Goal: Transaction & Acquisition: Purchase product/service

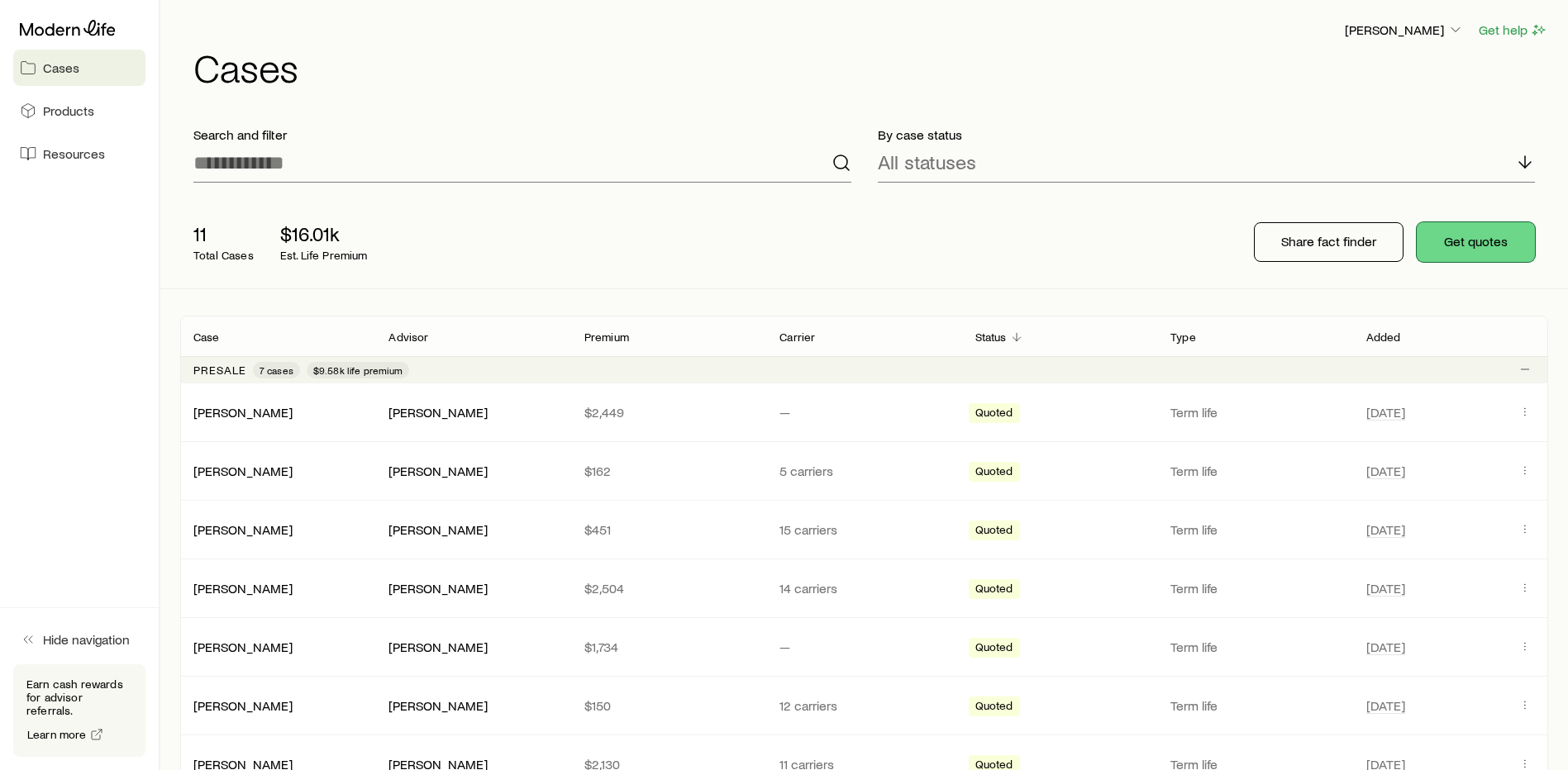
click at [1473, 253] on button "Get quotes" at bounding box center [1476, 242] width 118 height 40
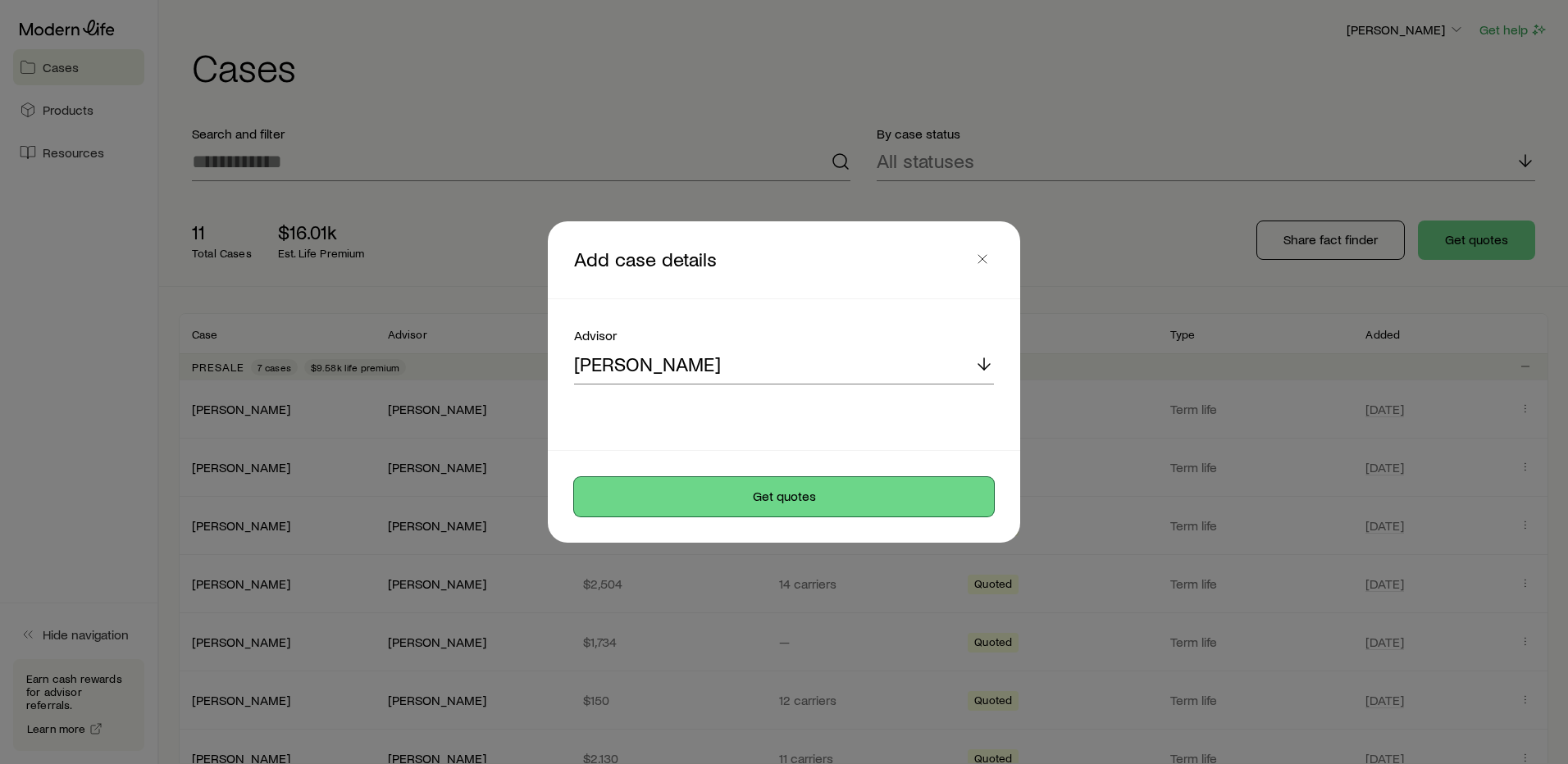
click at [805, 494] on button "Get quotes" at bounding box center [784, 496] width 420 height 39
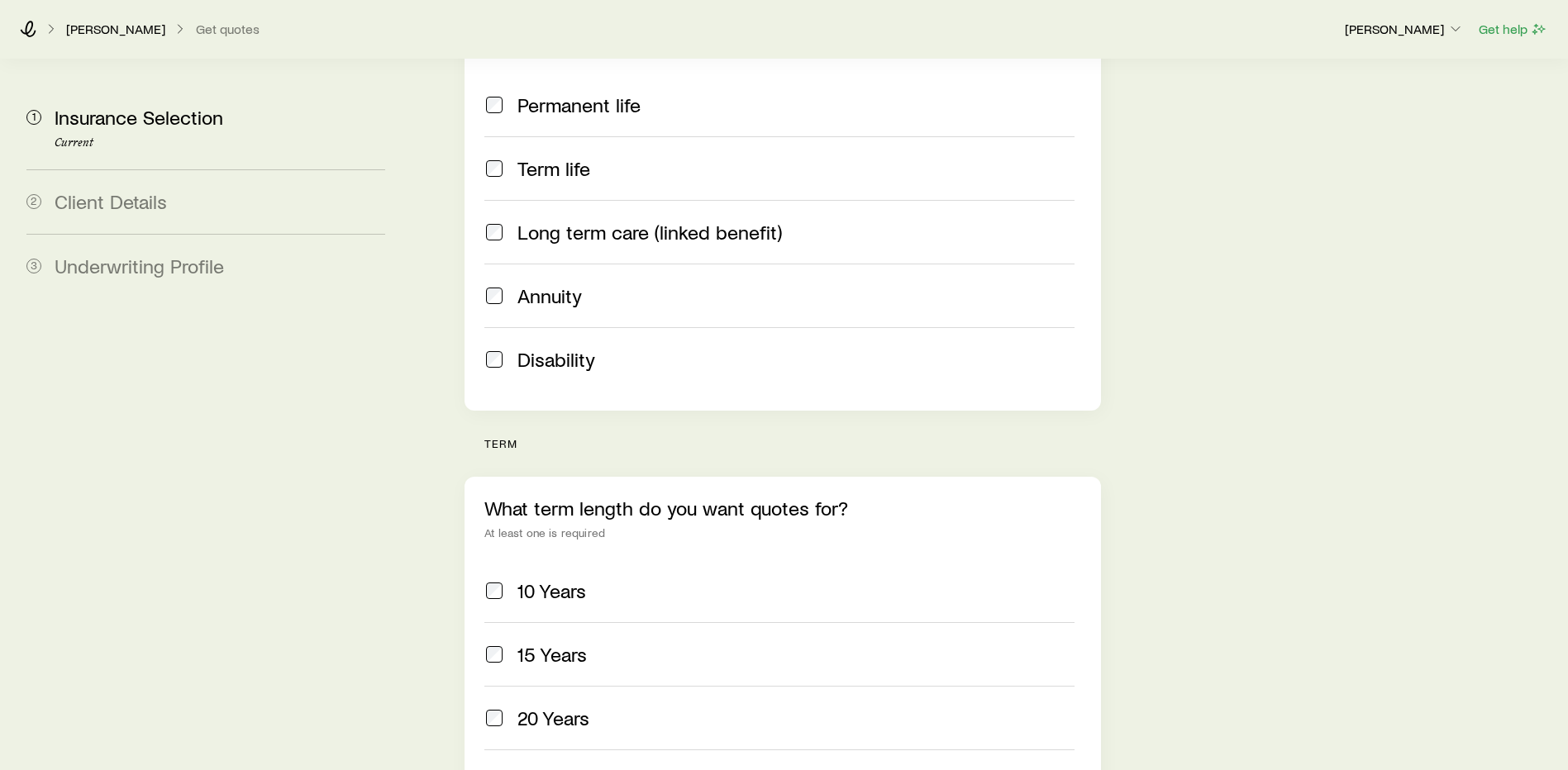
scroll to position [496, 0]
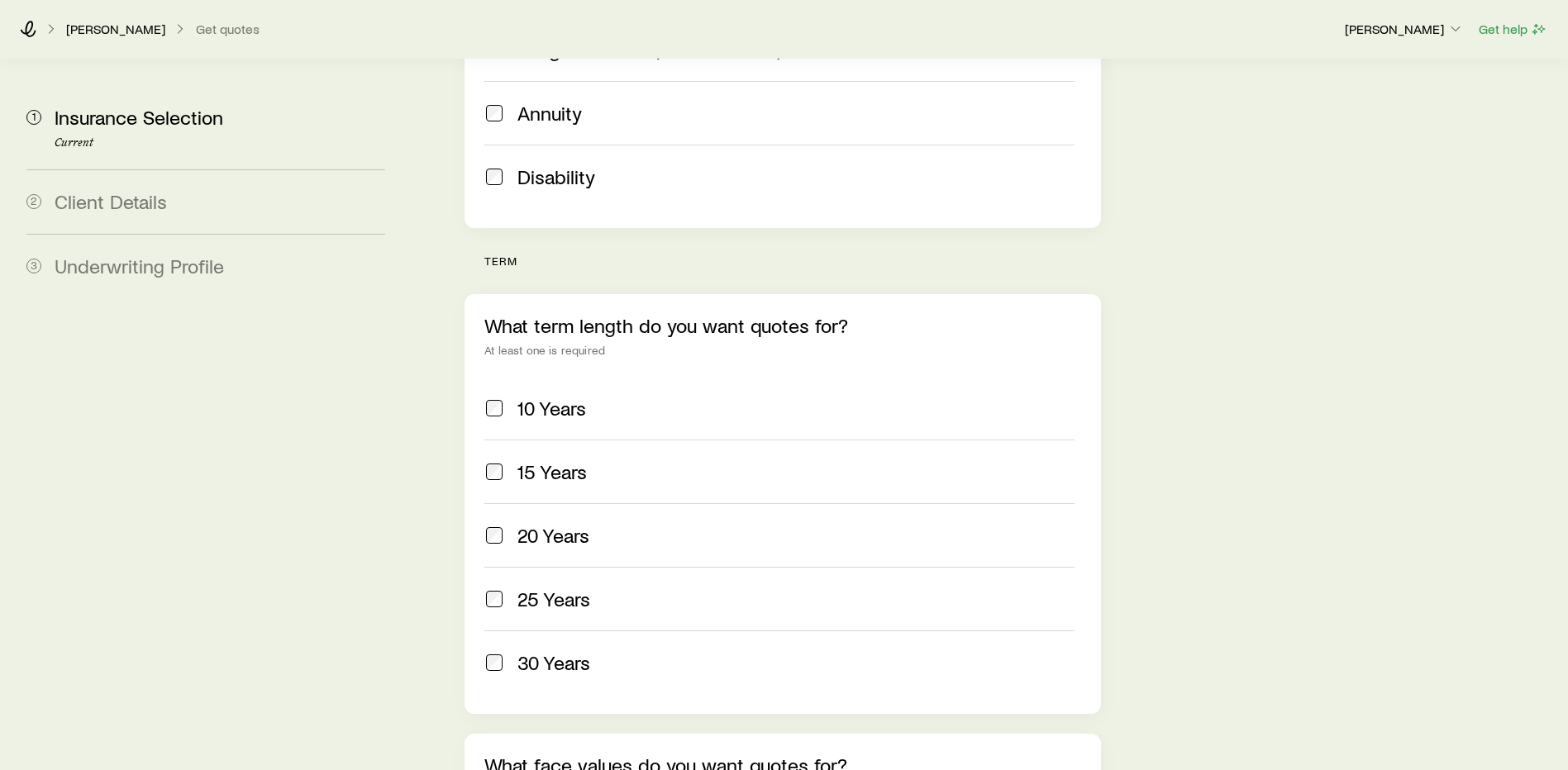
click at [506, 397] on div "10 Years" at bounding box center [779, 408] width 590 height 23
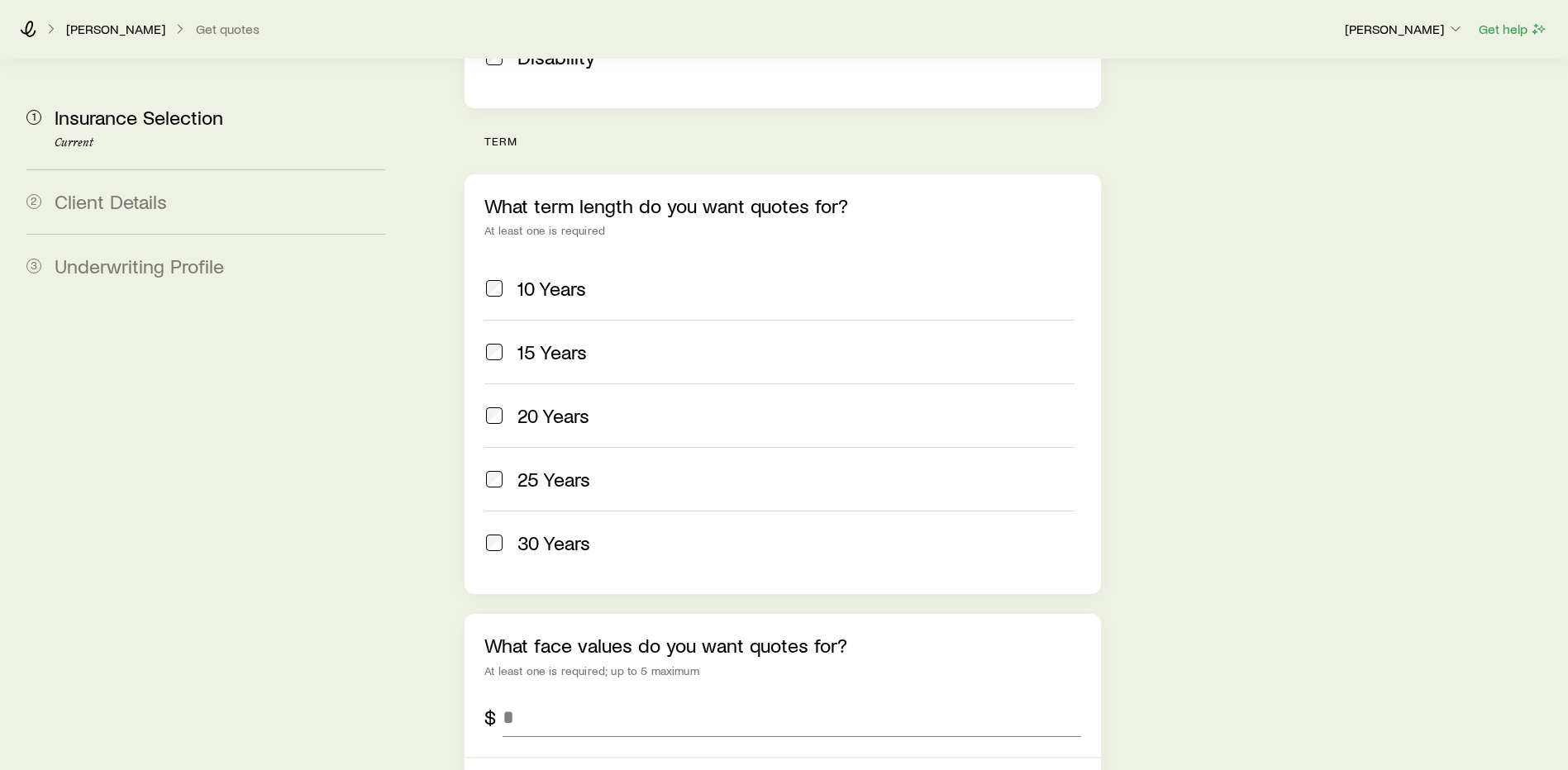
scroll to position [934, 0]
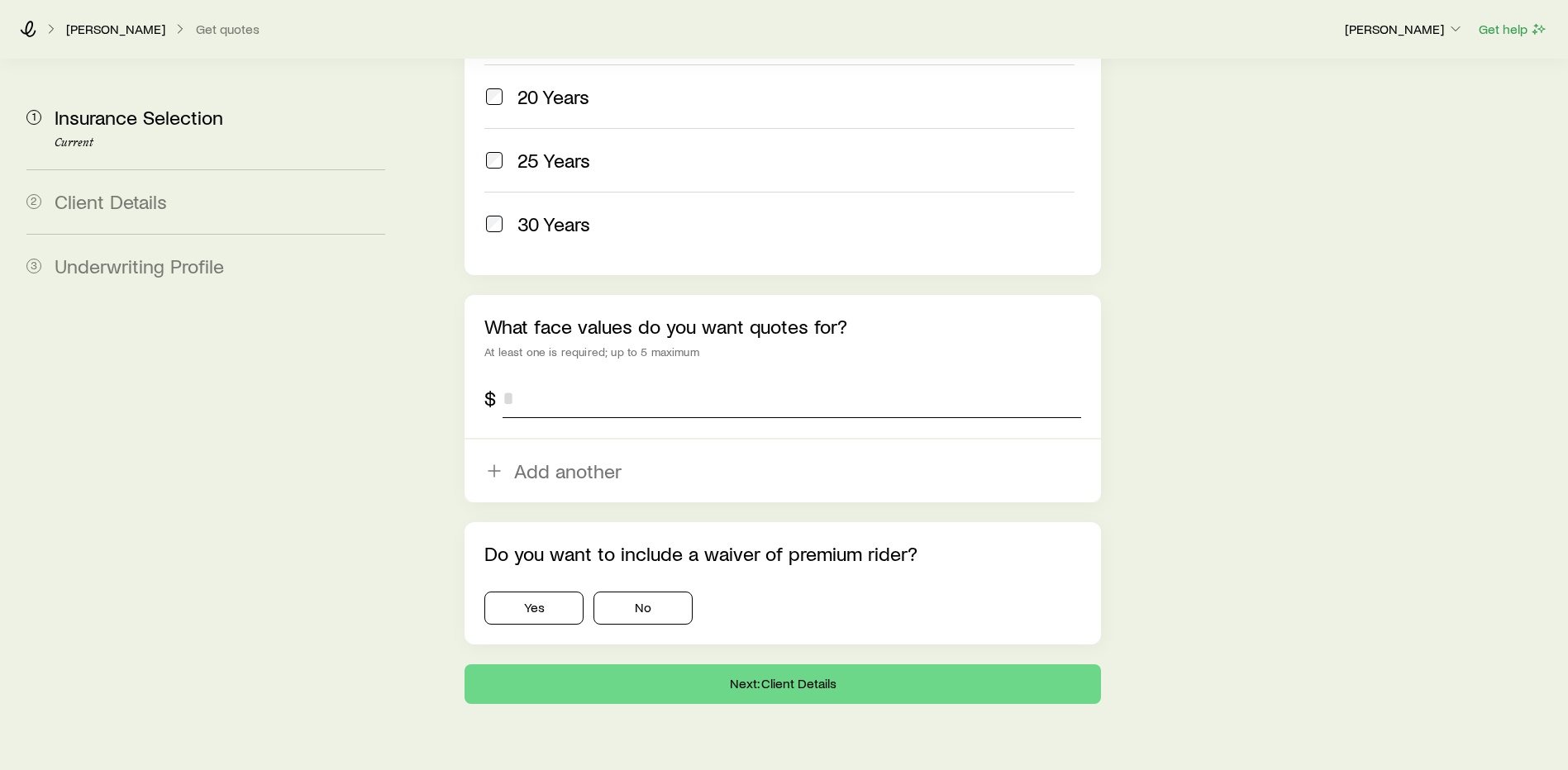
click at [585, 378] on input "tel" at bounding box center [792, 398] width 579 height 40
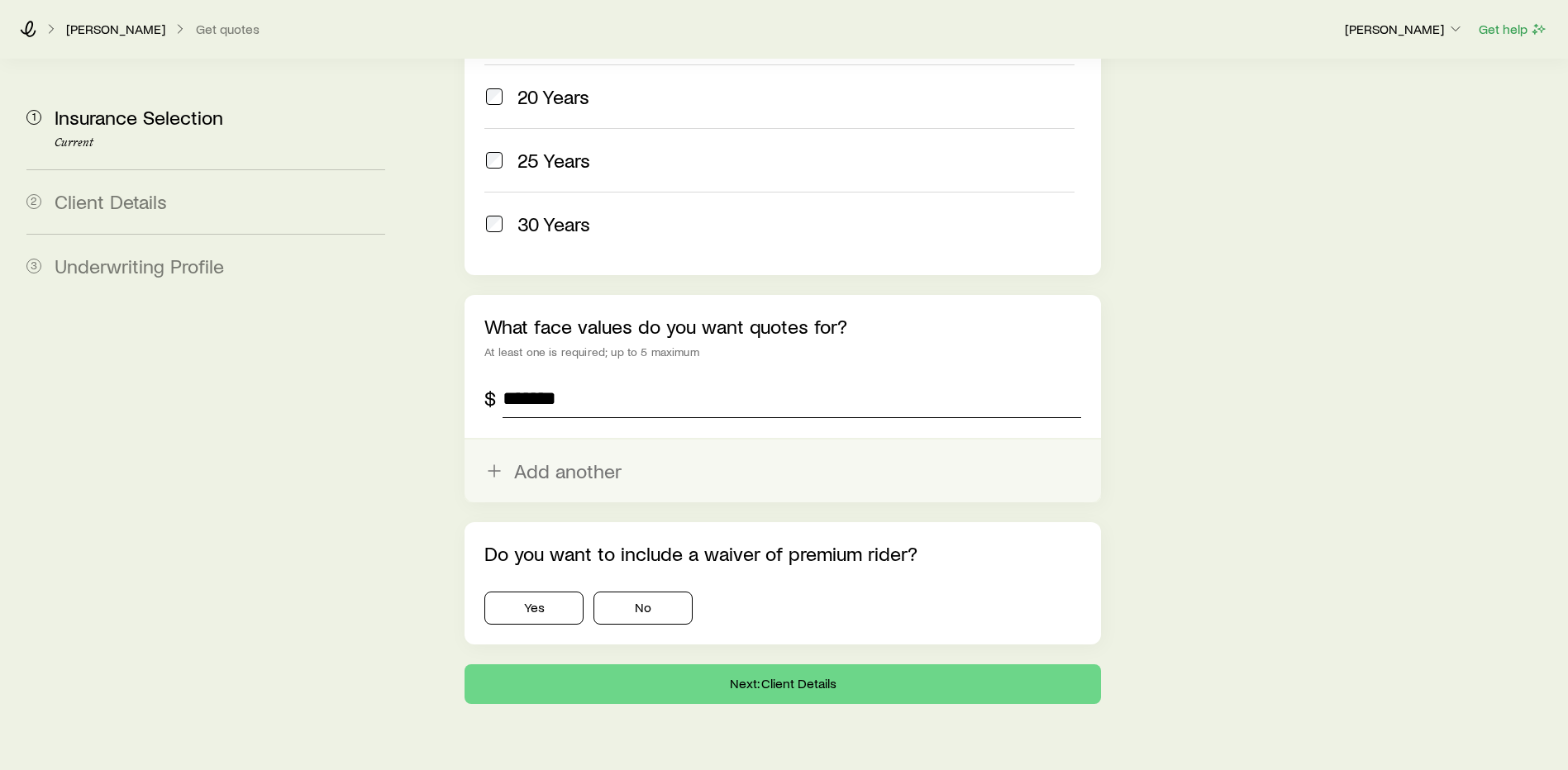
type input "*******"
click at [578, 439] on button "Add another" at bounding box center [782, 470] width 636 height 63
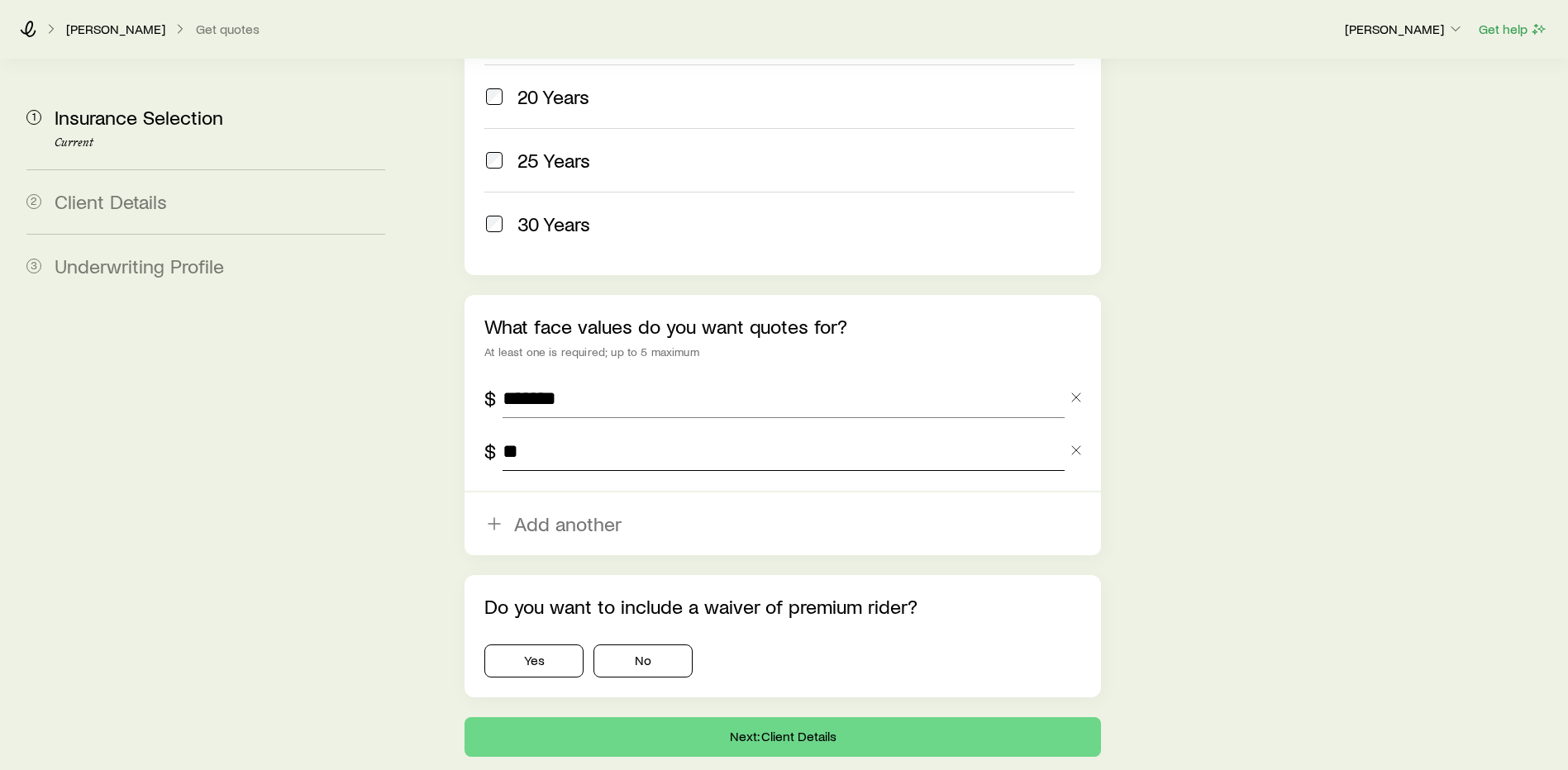
type input "*"
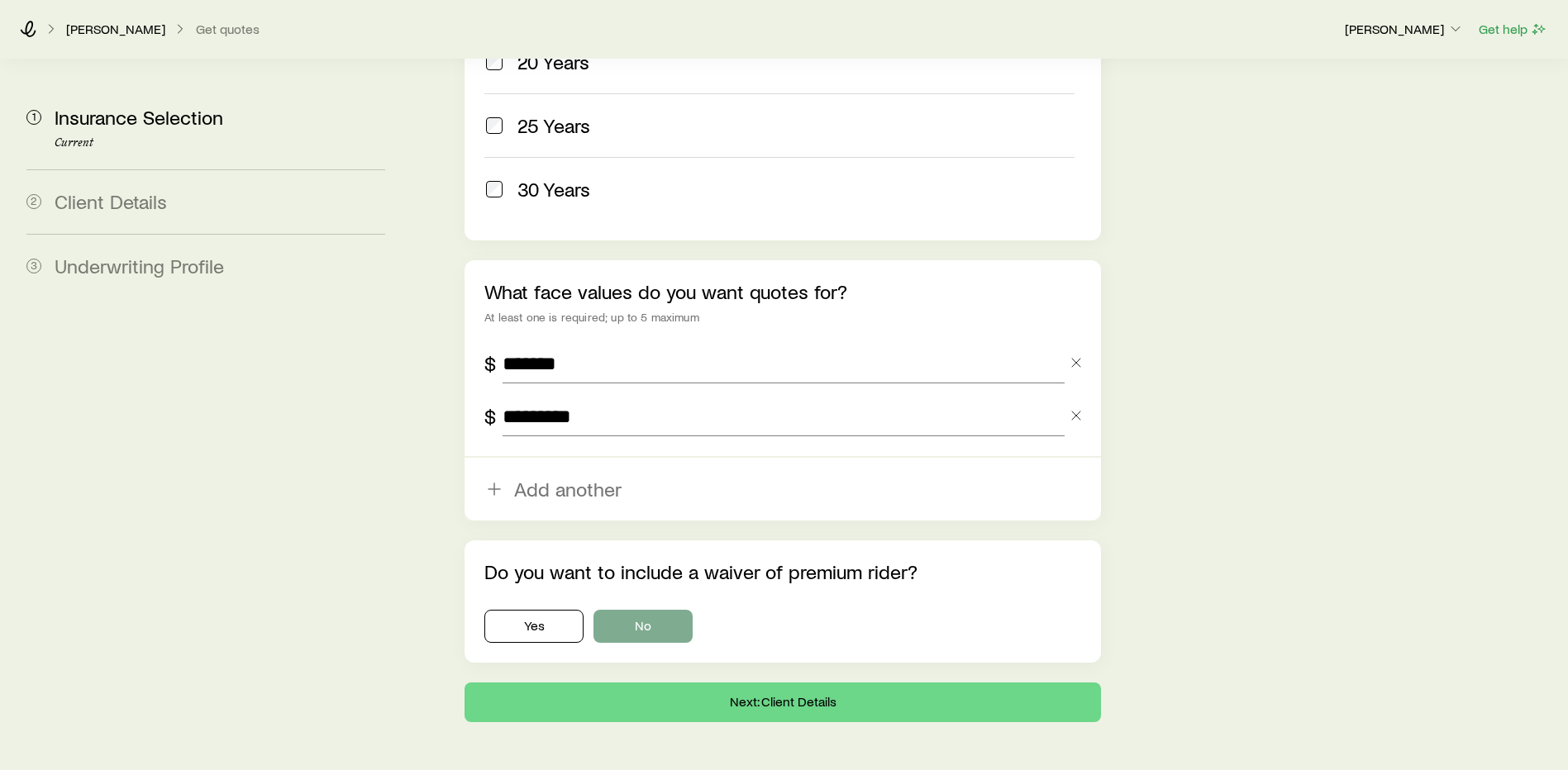
scroll to position [987, 0]
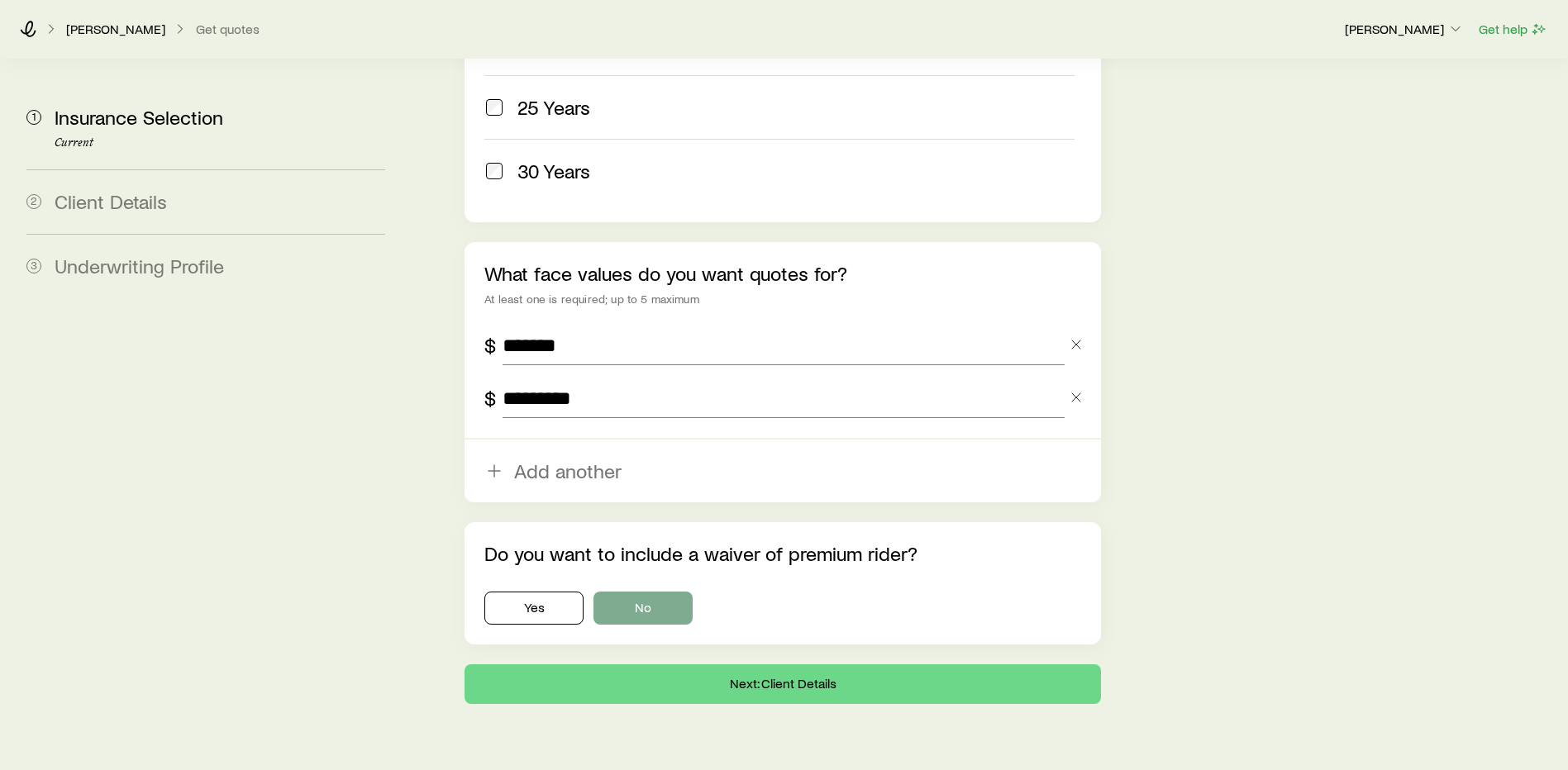
type input "*********"
click at [656, 592] on button "No" at bounding box center [643, 608] width 99 height 33
click at [775, 664] on button "Next: Client Details" at bounding box center [782, 684] width 636 height 40
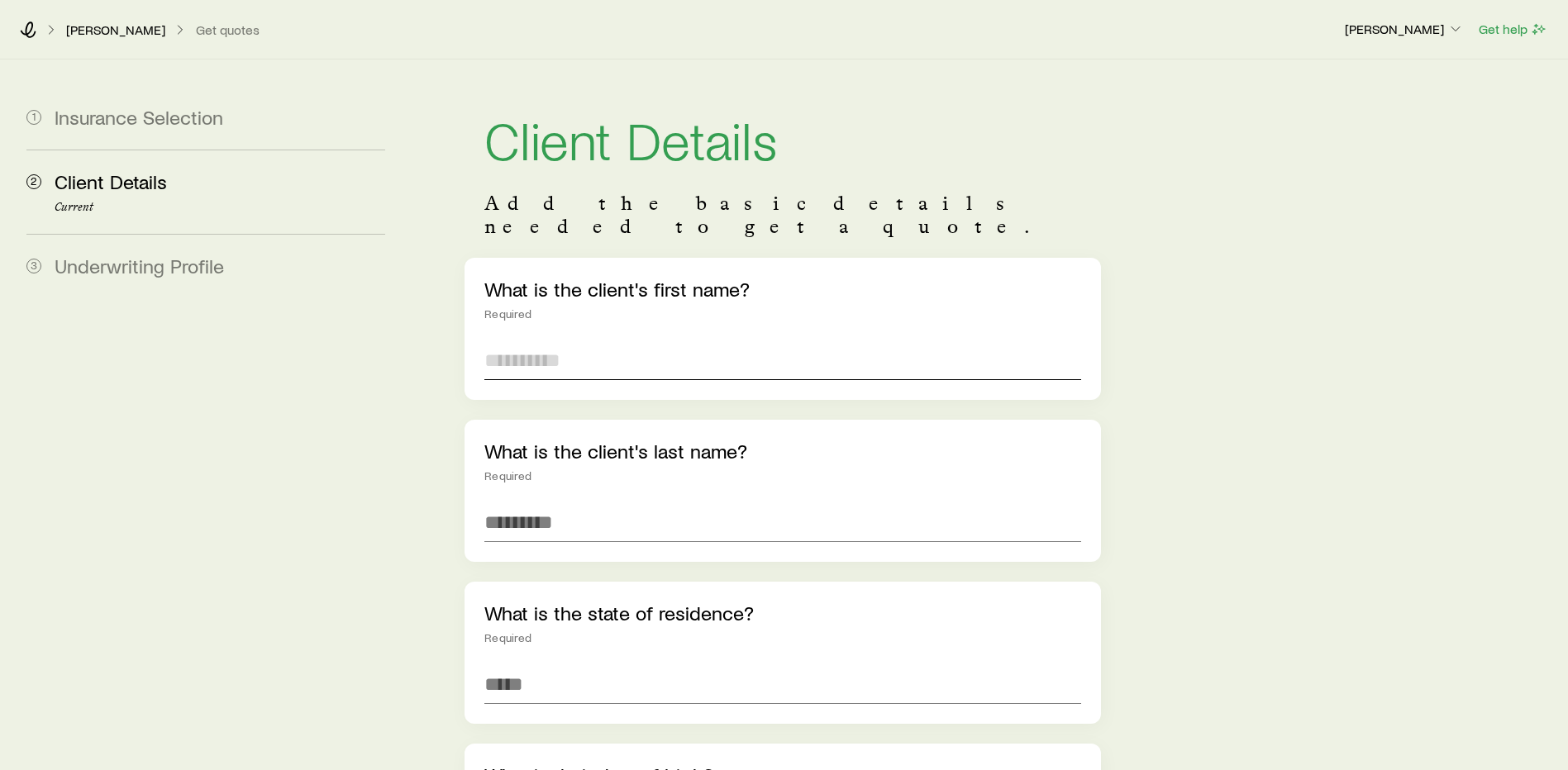
click at [576, 340] on input "text" at bounding box center [783, 360] width 596 height 40
type input "*****"
type input "*******"
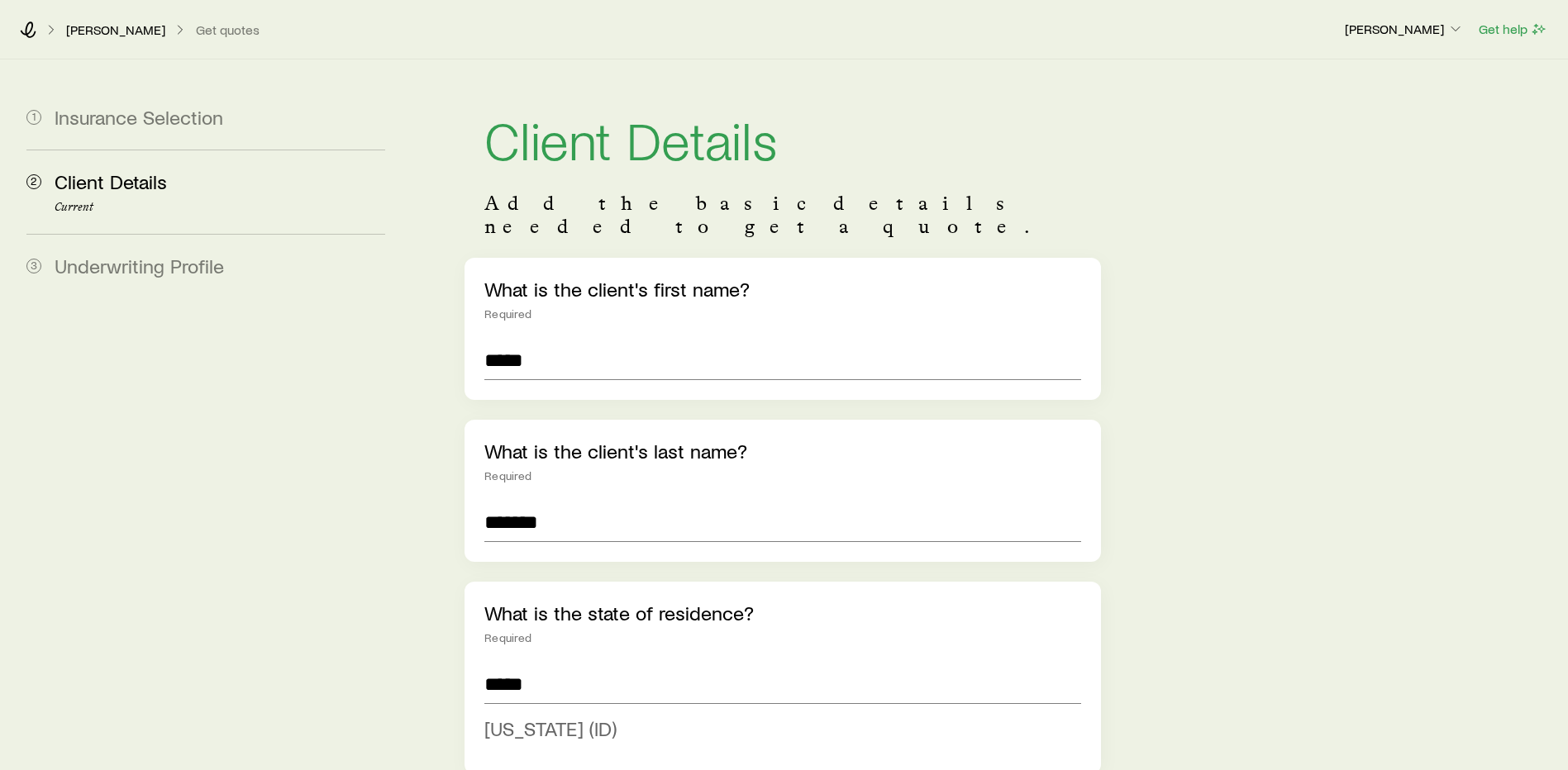
click at [541, 716] on span "[US_STATE] (ID)" at bounding box center [551, 728] width 132 height 24
type input "**********"
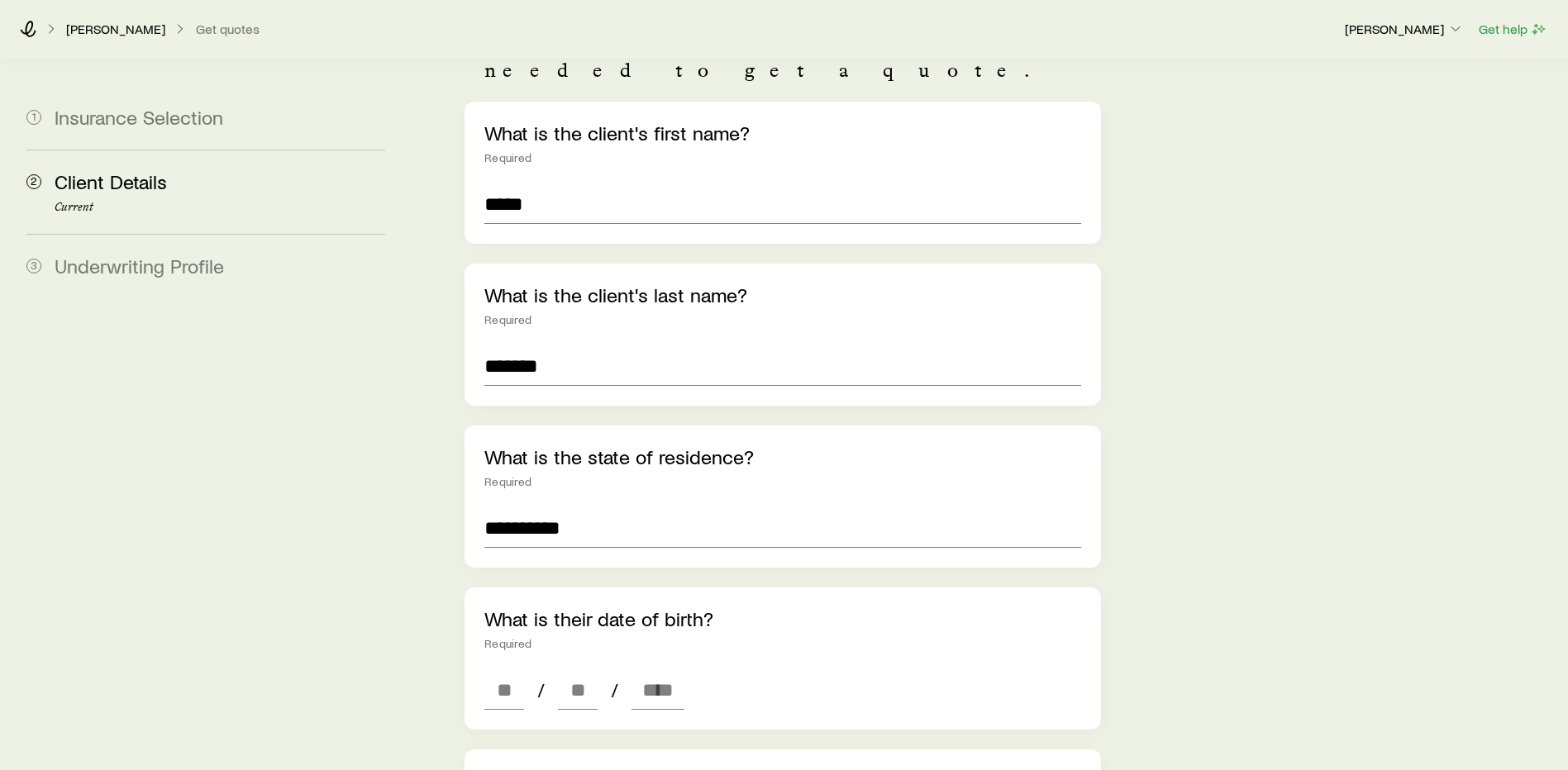
scroll to position [331, 0]
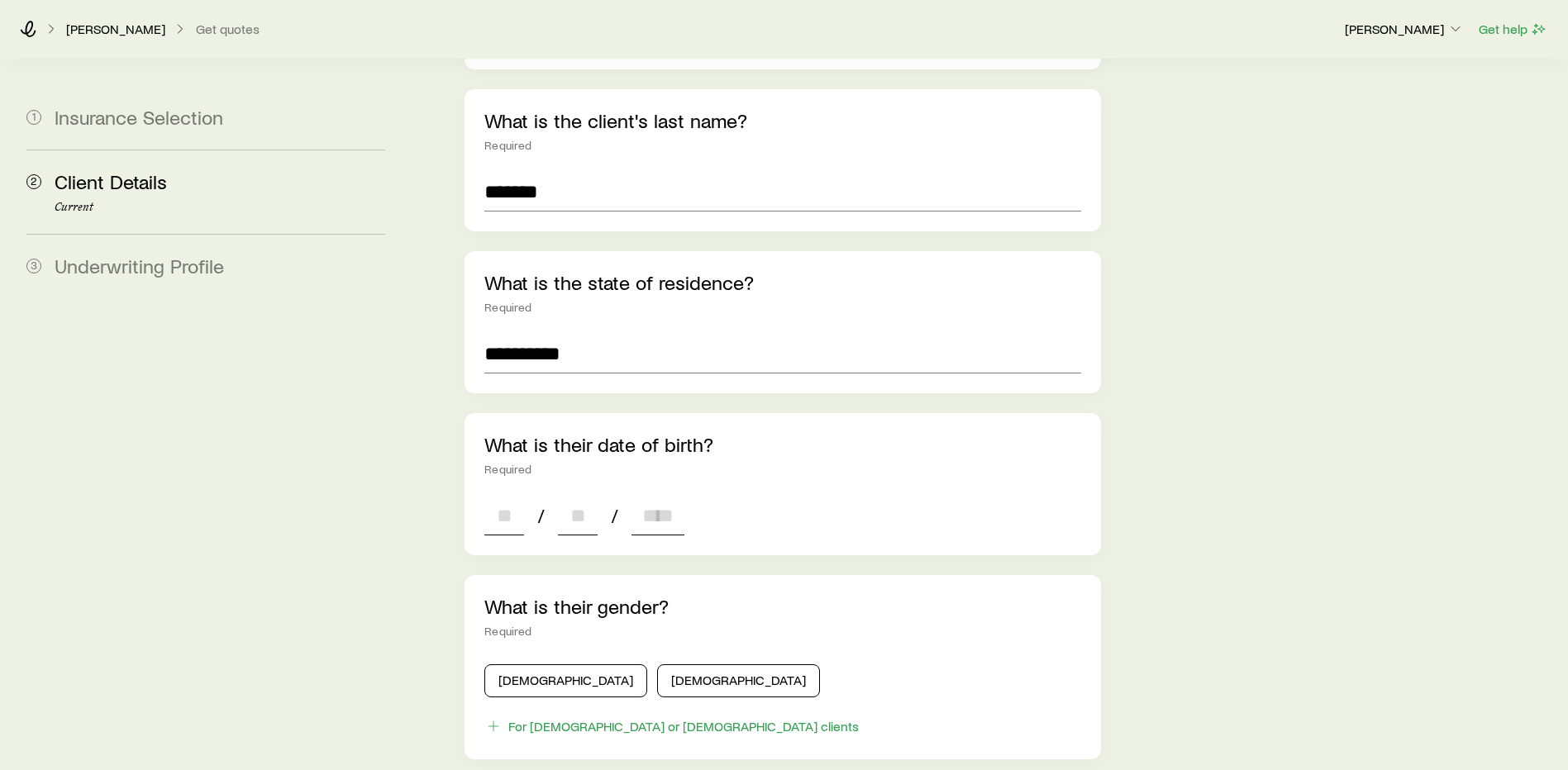
click at [492, 496] on input at bounding box center [504, 515] width 40 height 40
type input "**"
type input "****"
type input "*"
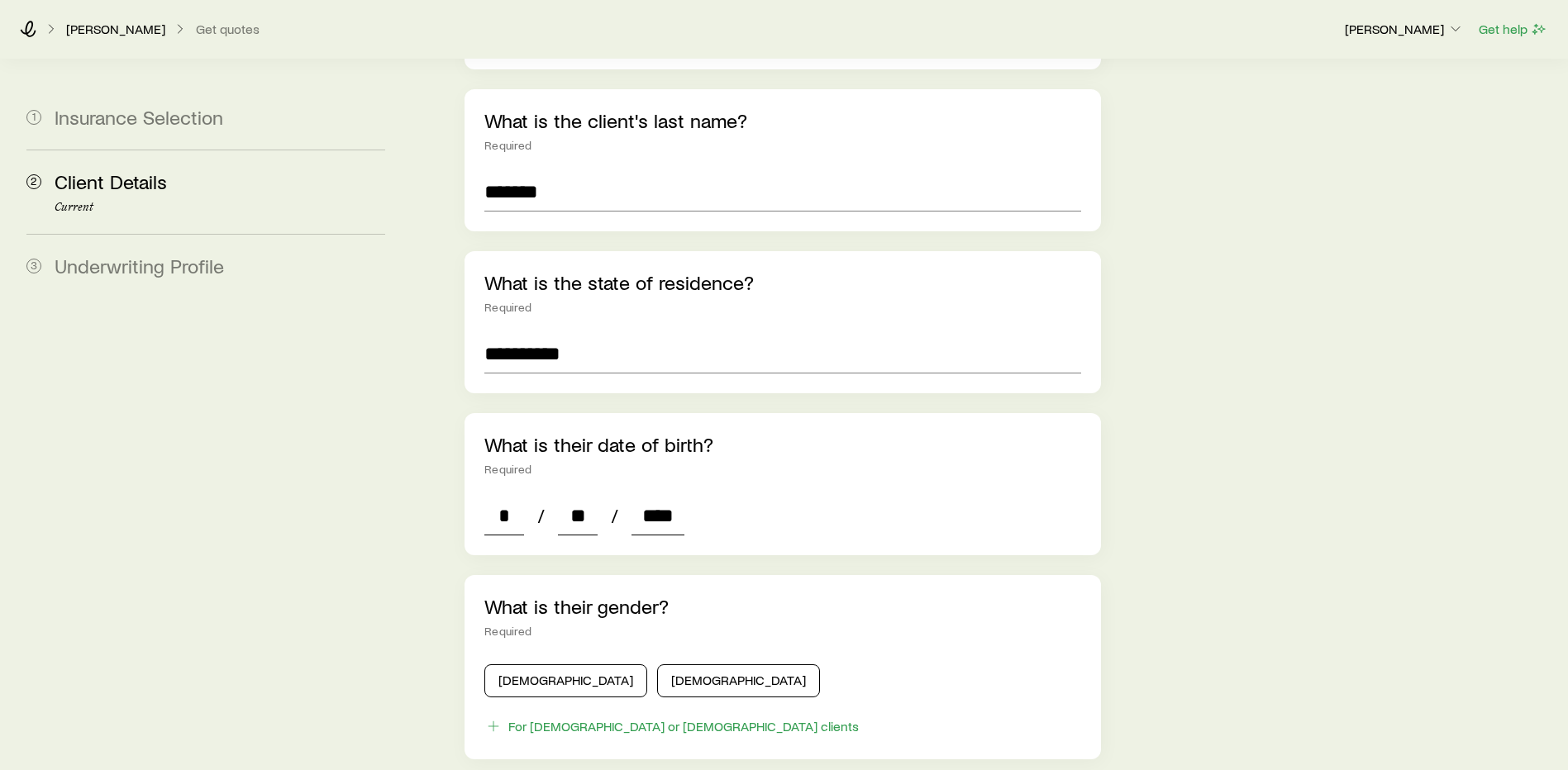
type input "****"
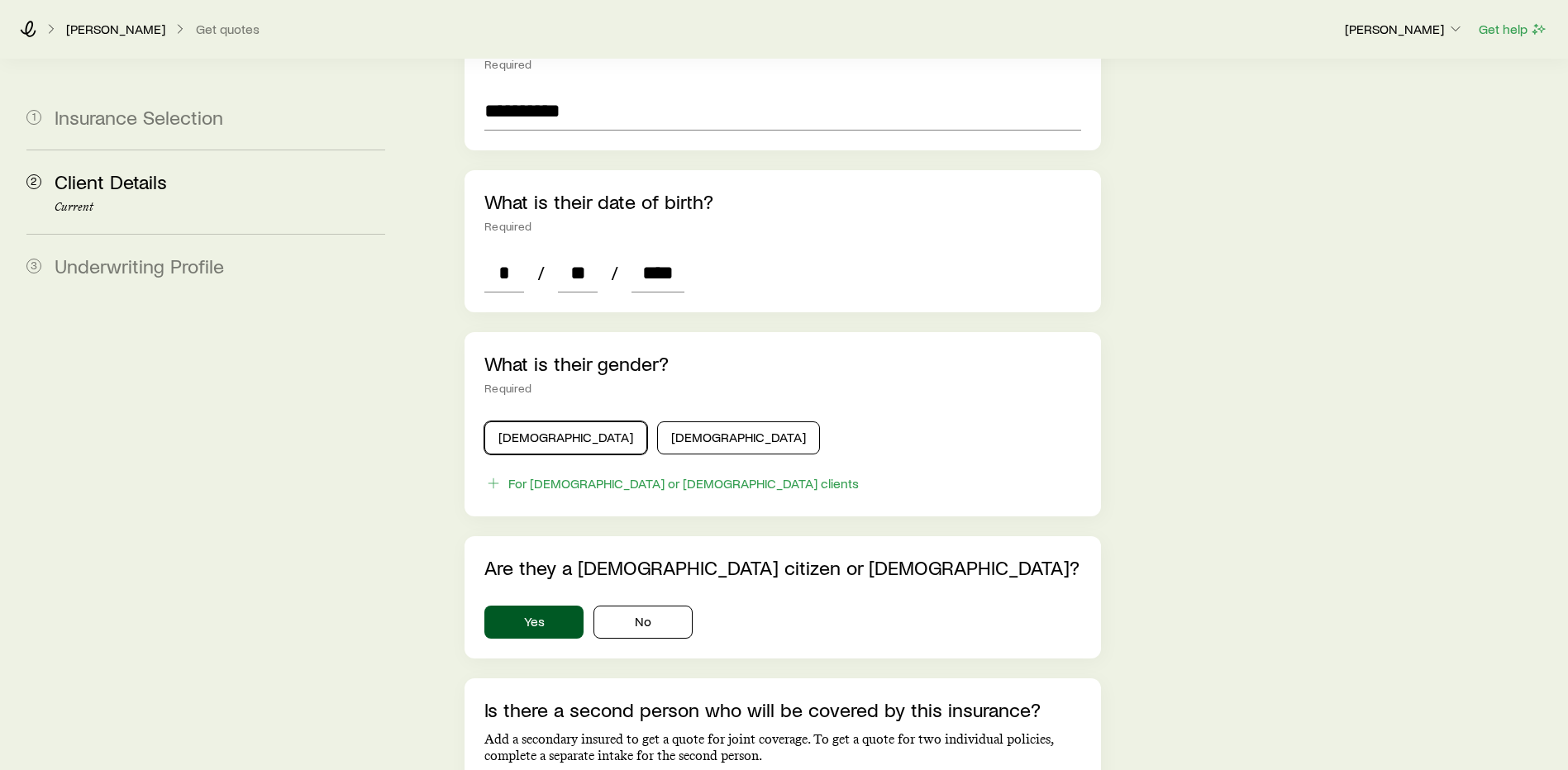
scroll to position [579, 0]
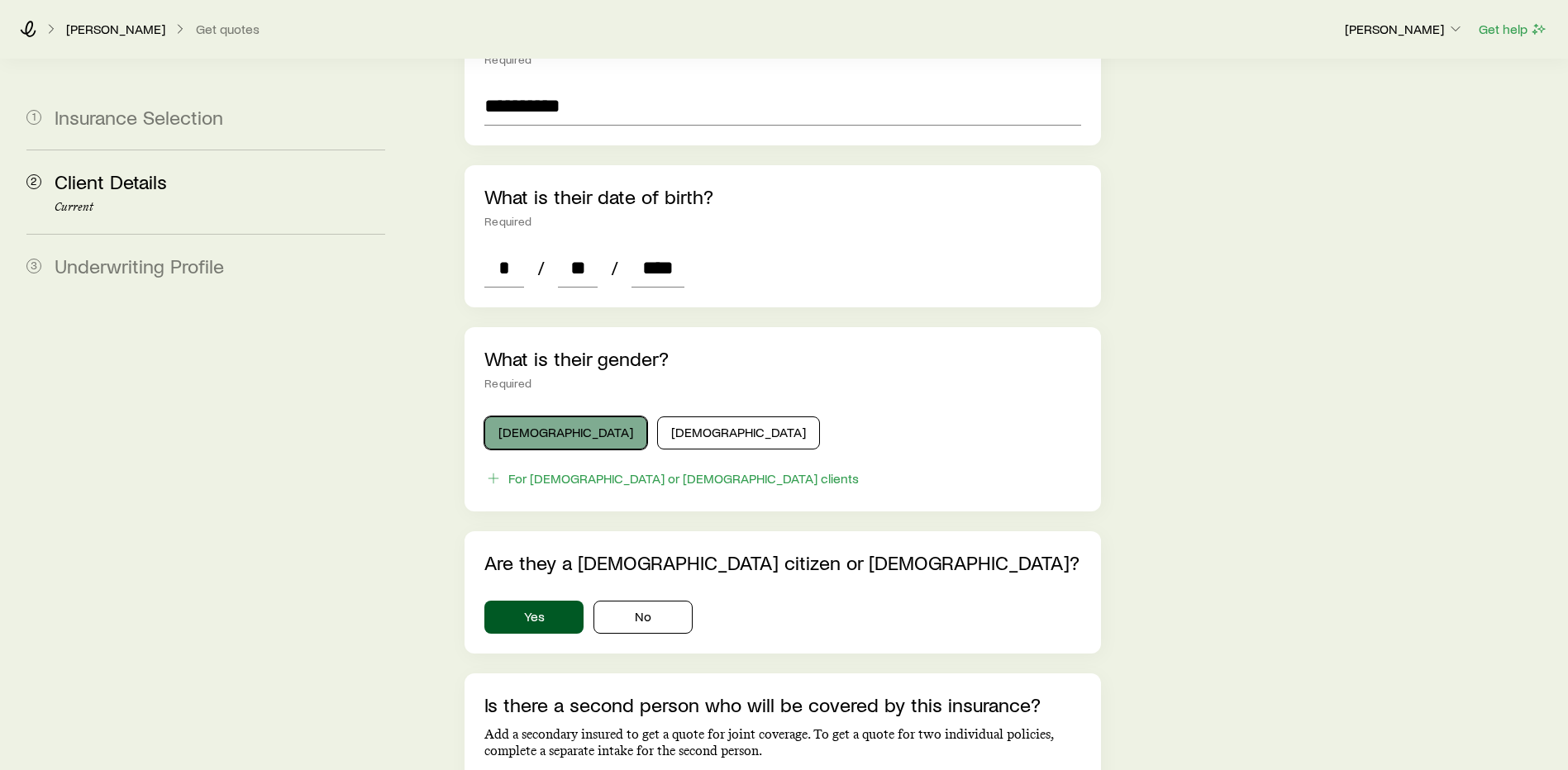
click at [542, 416] on button "[DEMOGRAPHIC_DATA]" at bounding box center [566, 432] width 163 height 33
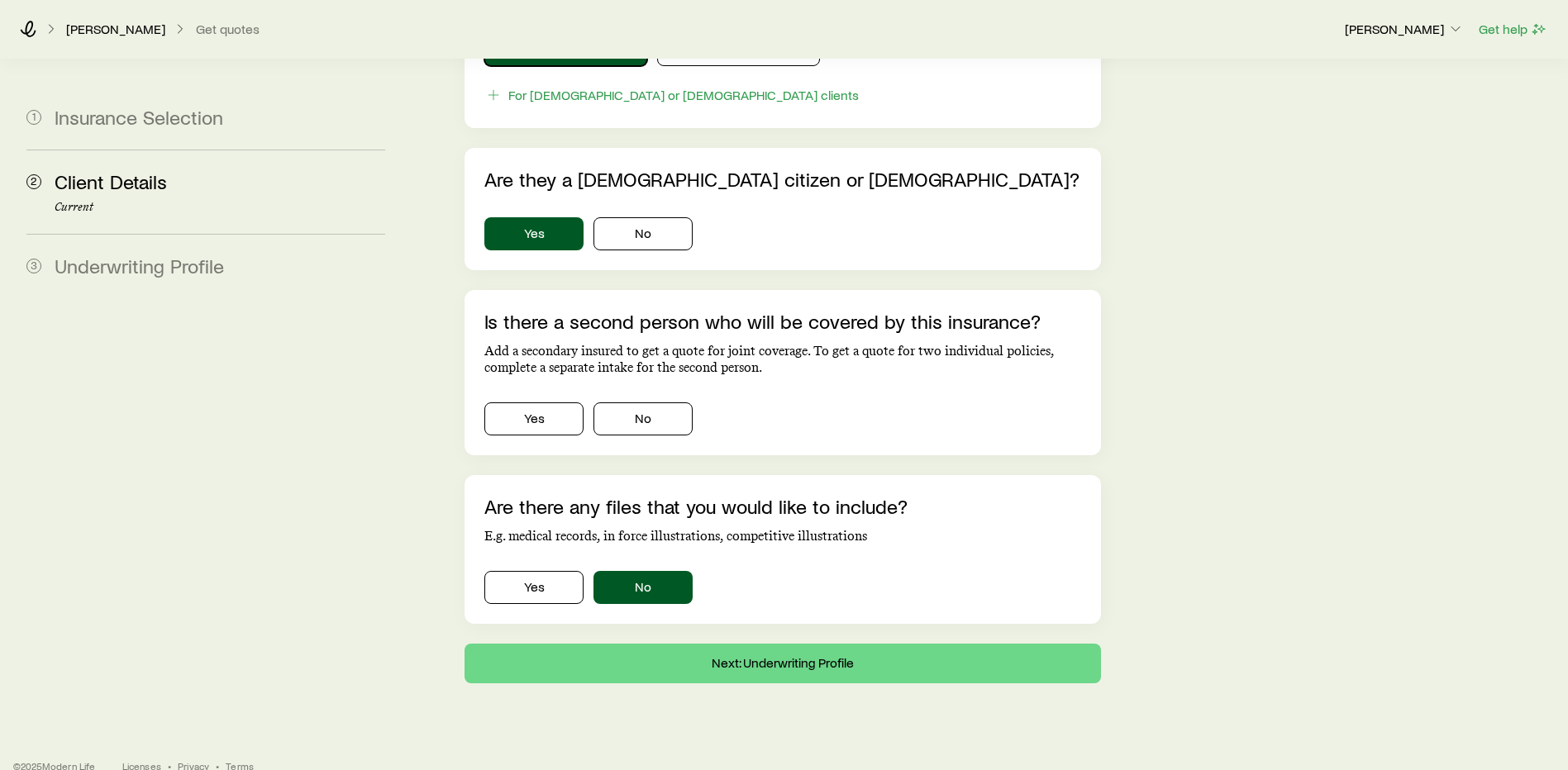
scroll to position [964, 0]
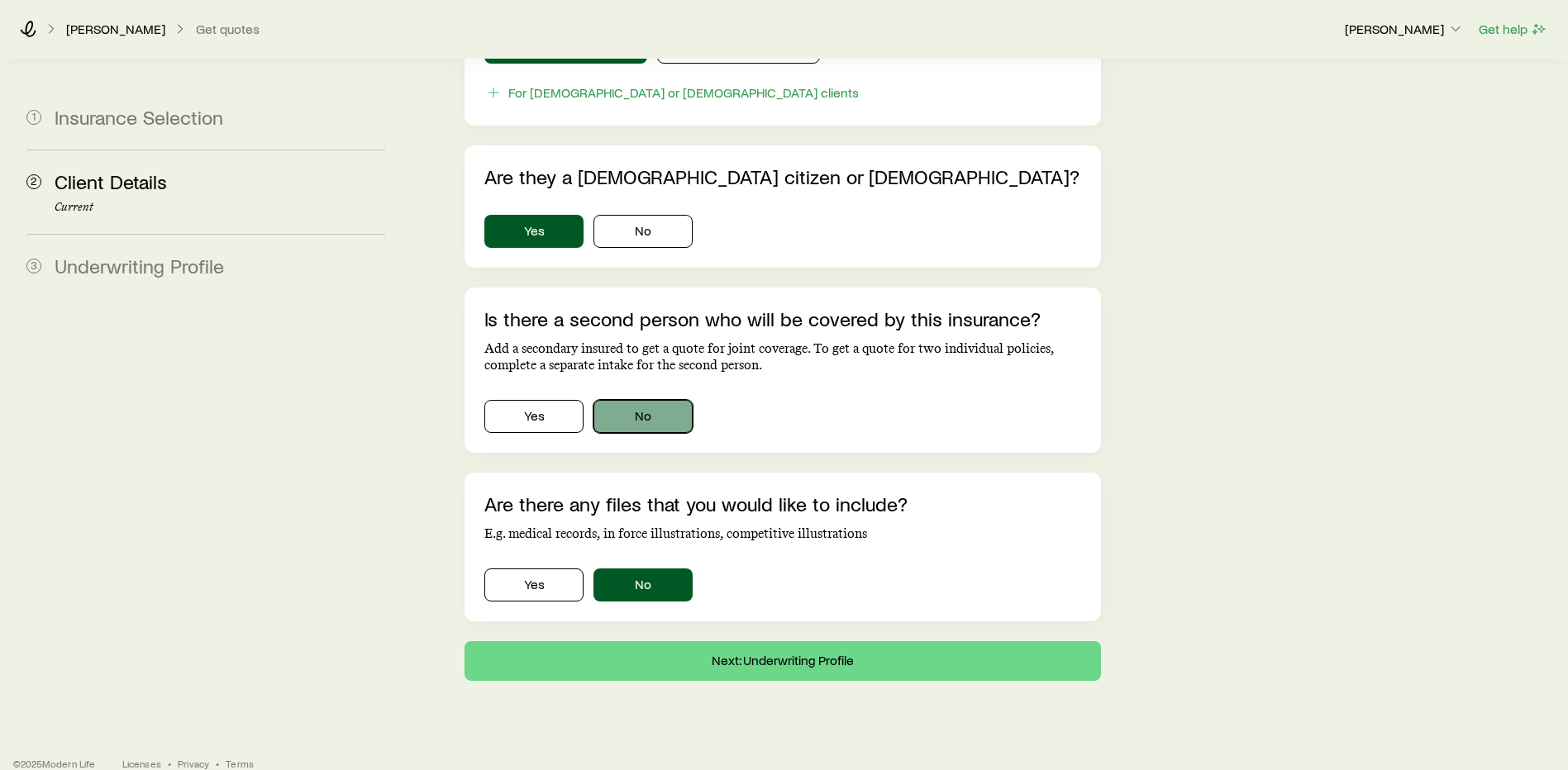
click at [654, 400] on button "No" at bounding box center [643, 415] width 99 height 33
click at [773, 651] on button "Next: Underwriting Profile" at bounding box center [782, 661] width 636 height 40
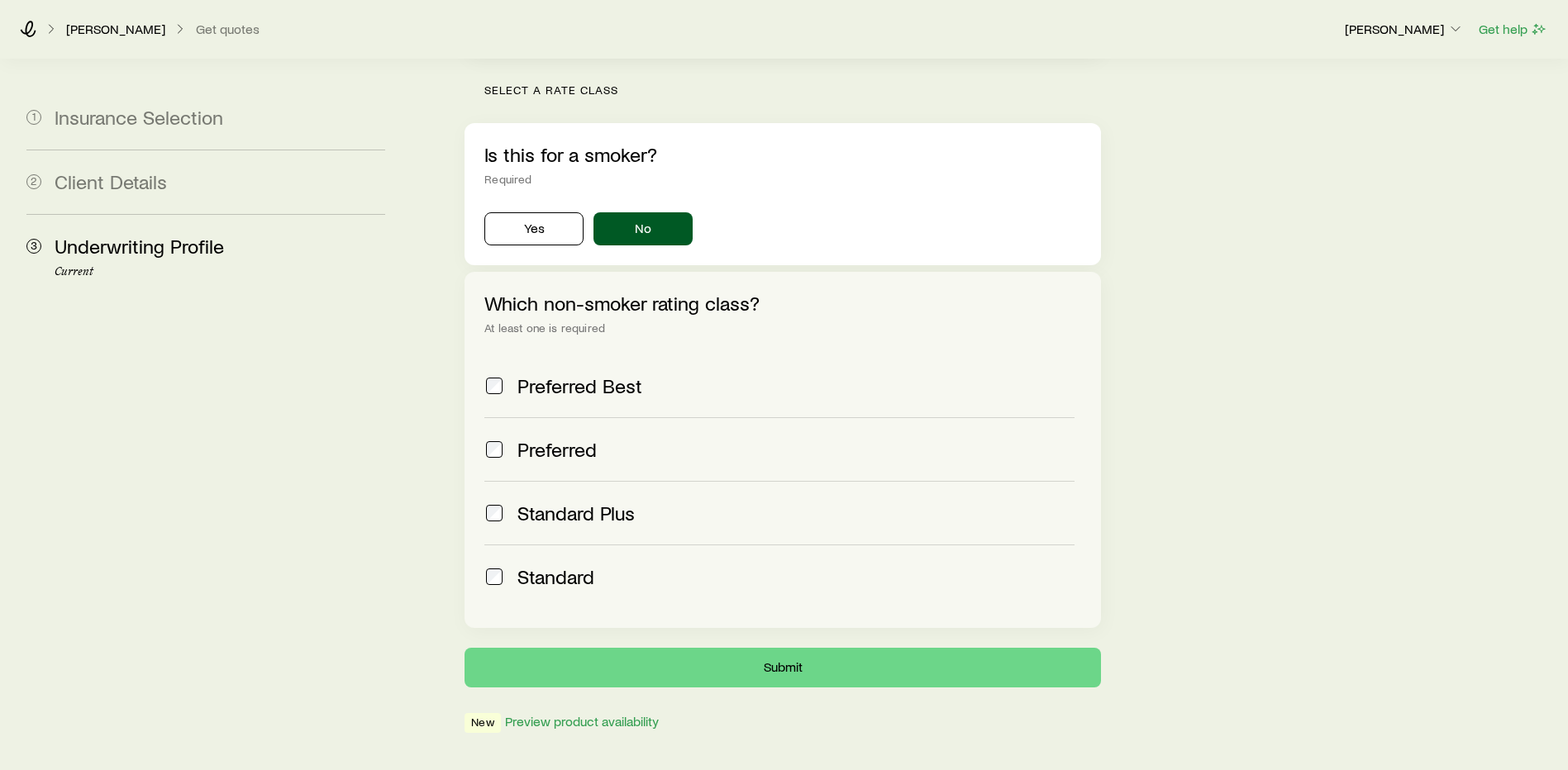
scroll to position [248, 0]
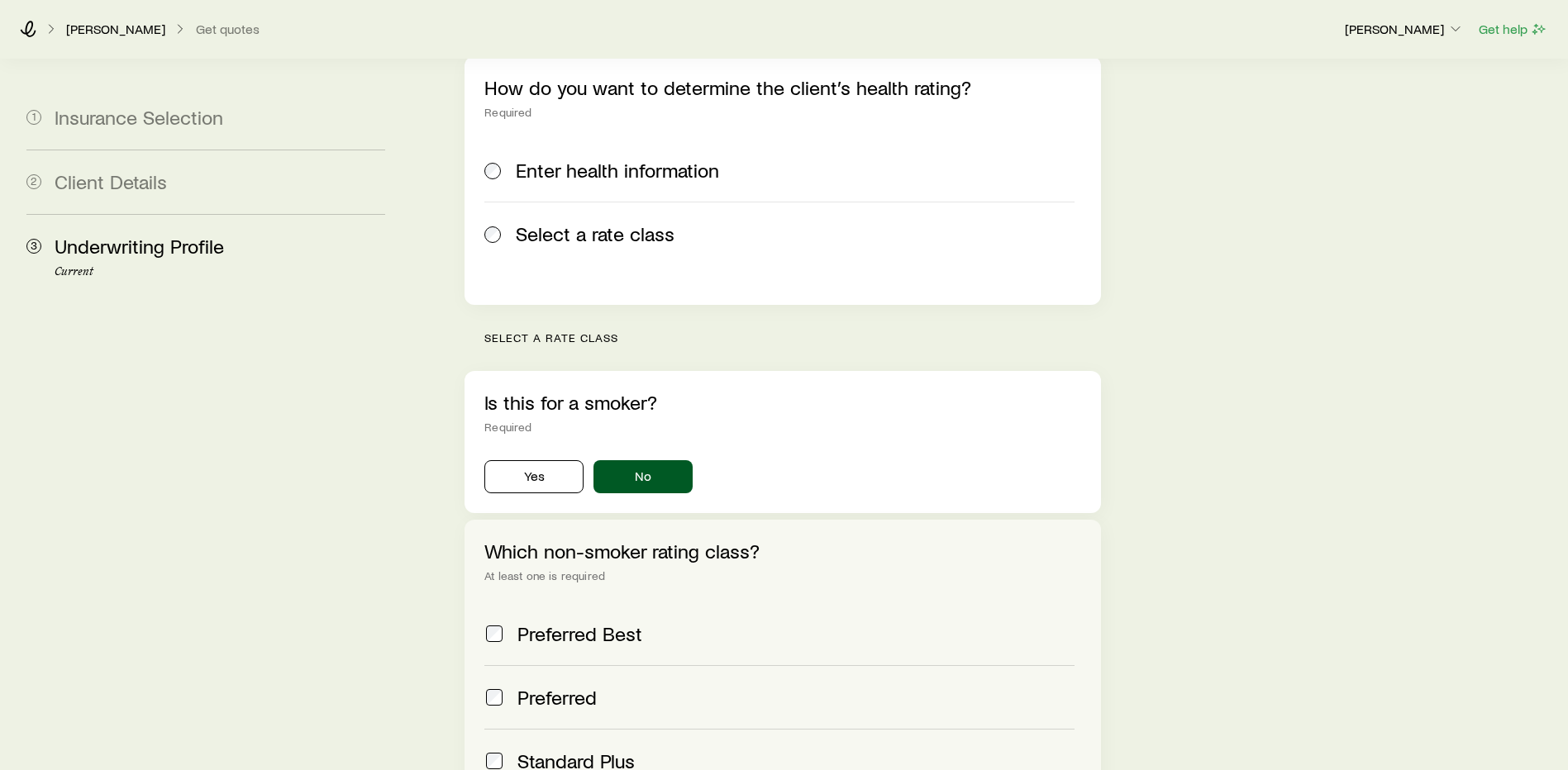
click at [484, 115] on div "How do you want to determine the client’s health rating? Required Enter health …" at bounding box center [782, 181] width 636 height 249
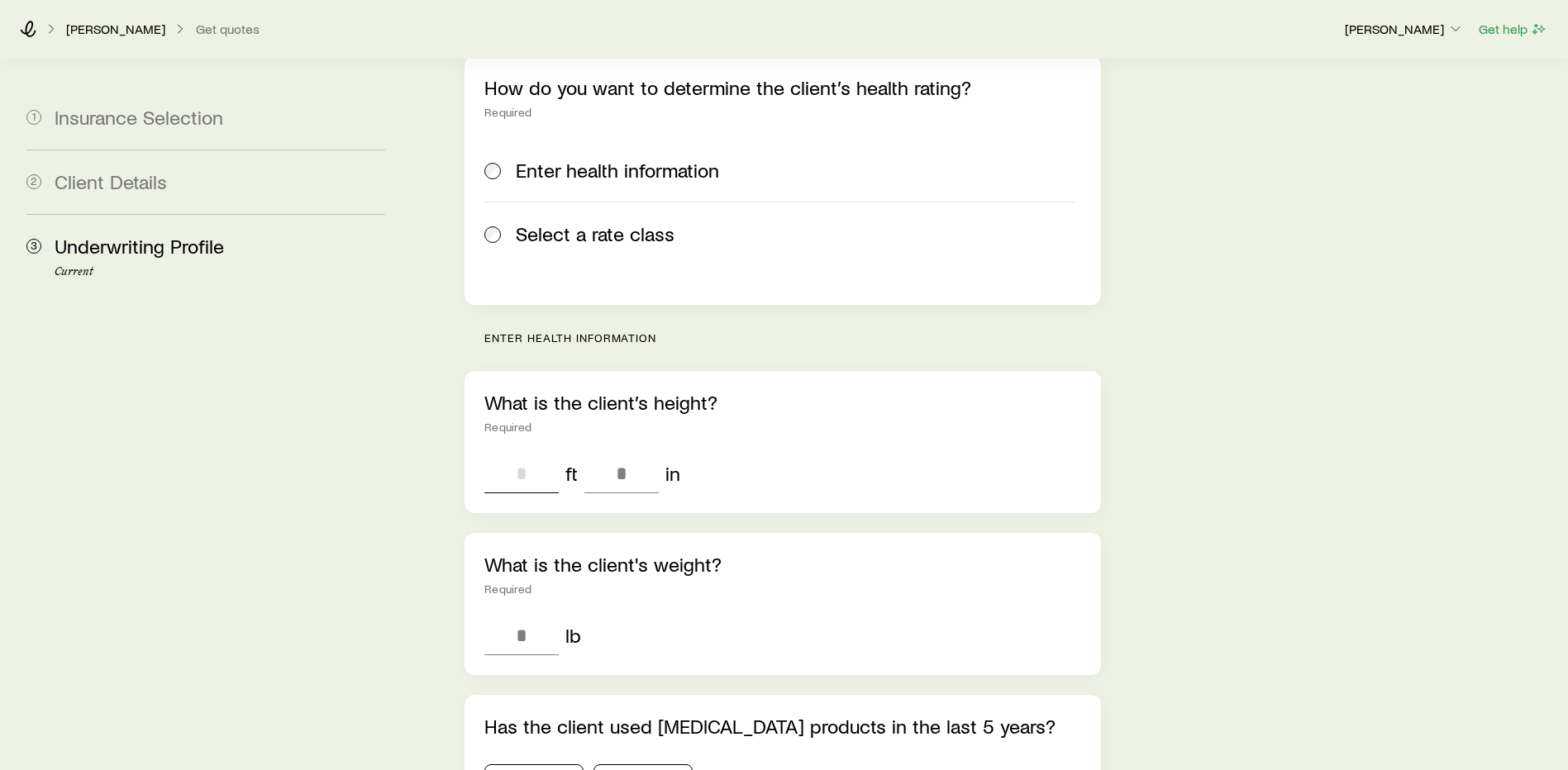
click at [521, 453] on input "tel" at bounding box center [521, 473] width 74 height 40
type input "*"
type input "***"
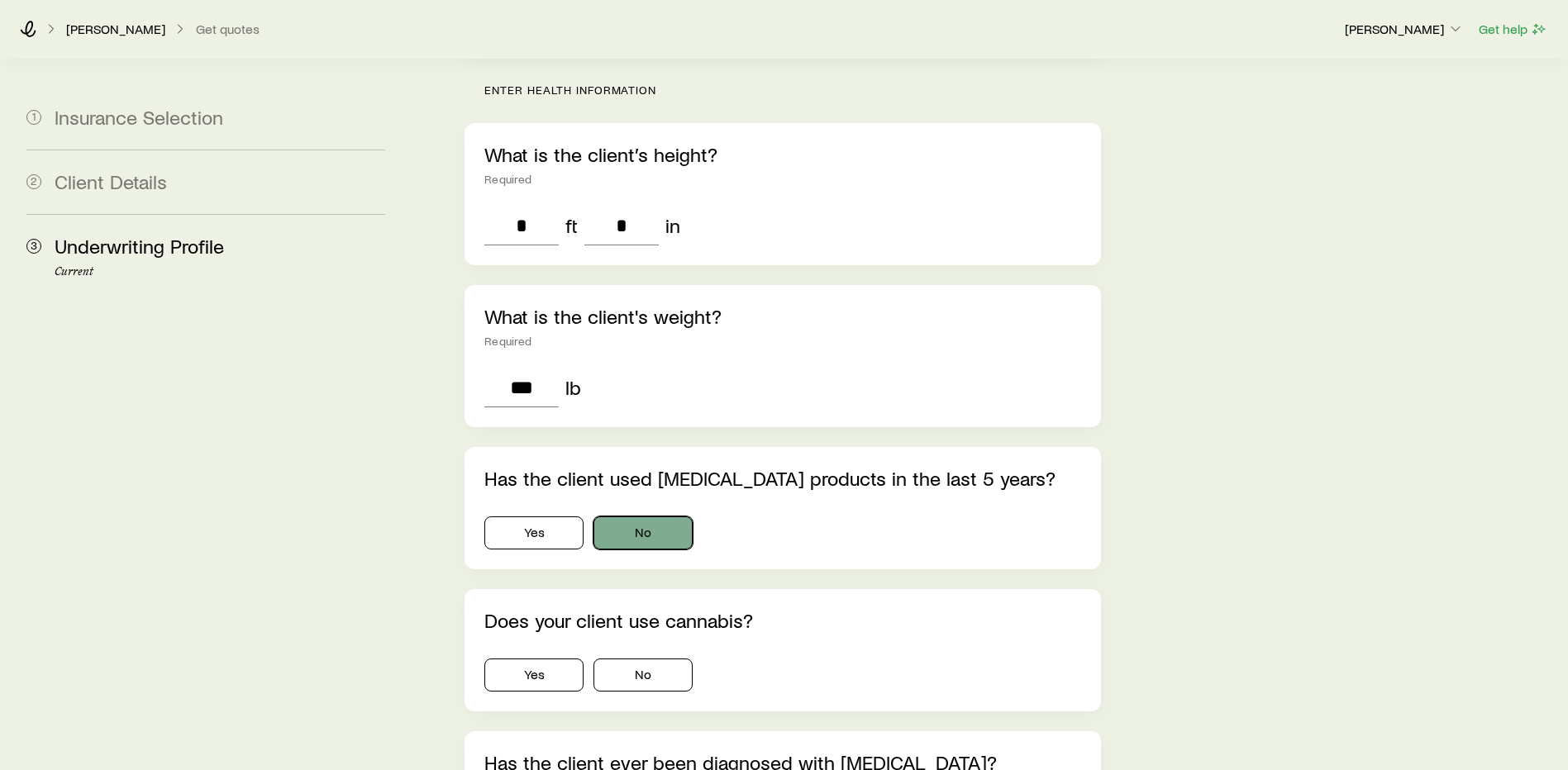
click at [666, 516] on button "No" at bounding box center [643, 532] width 99 height 33
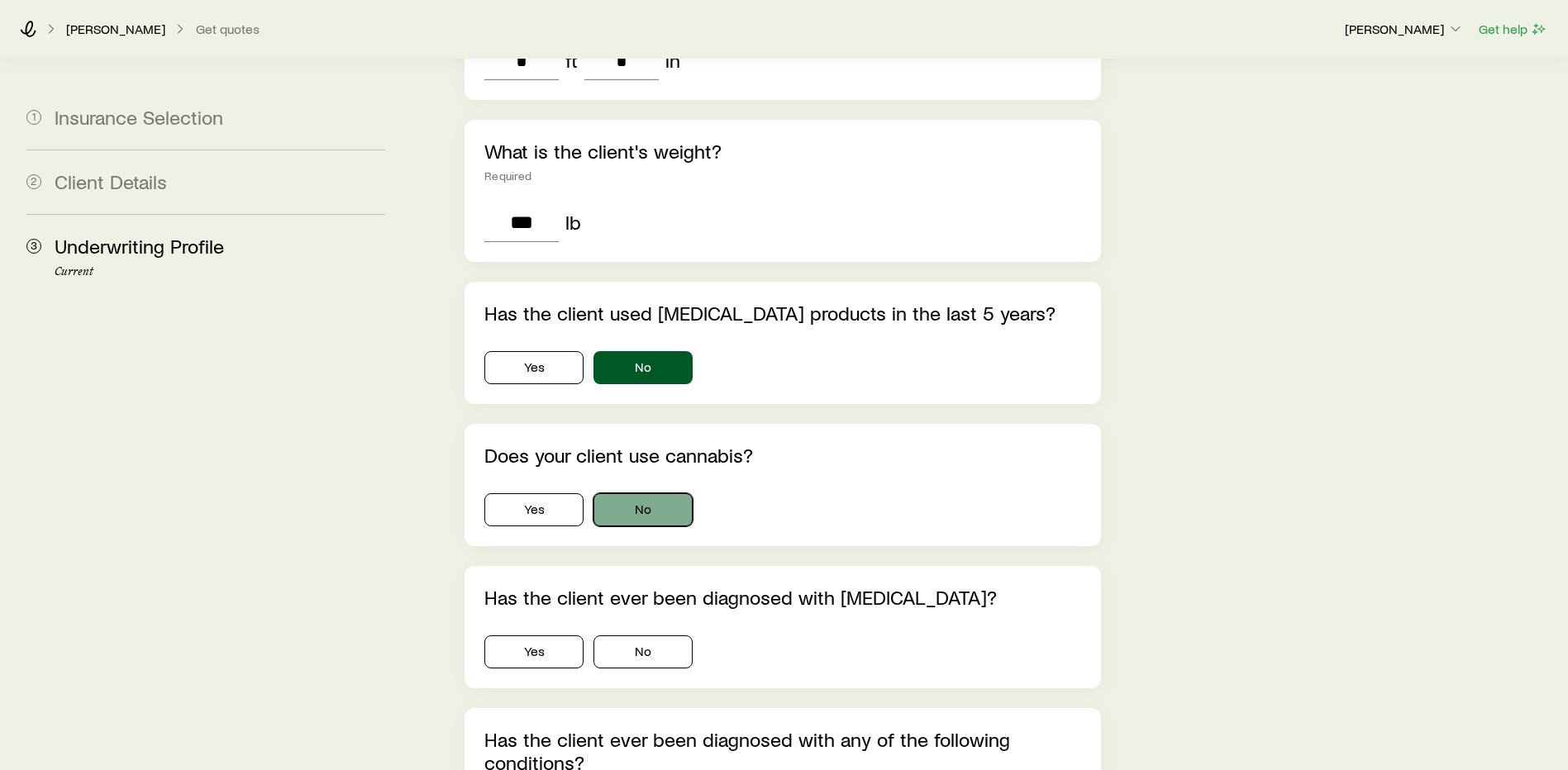
click at [661, 493] on button "No" at bounding box center [643, 509] width 99 height 33
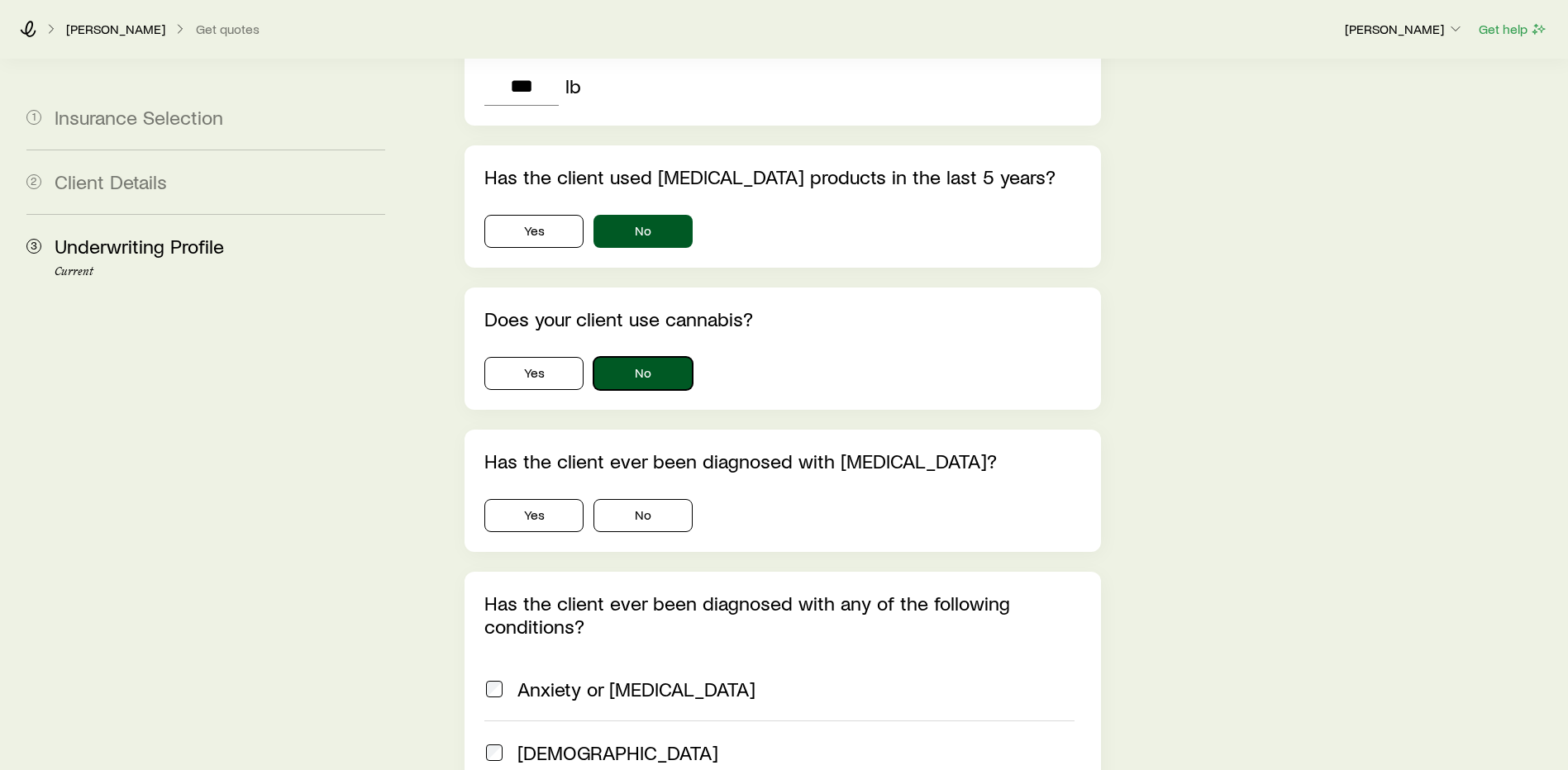
scroll to position [826, 0]
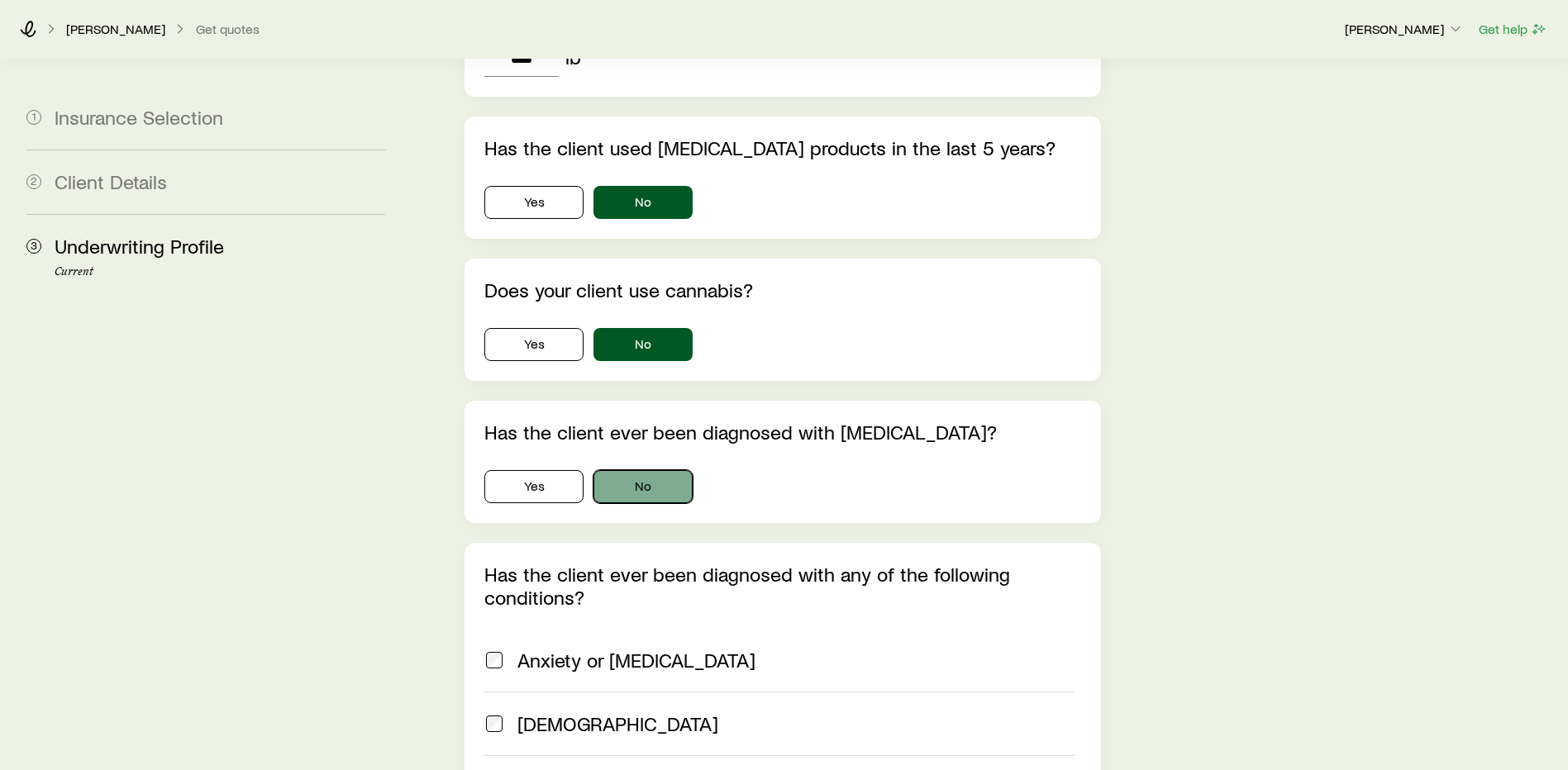
click at [649, 470] on button "No" at bounding box center [643, 486] width 99 height 33
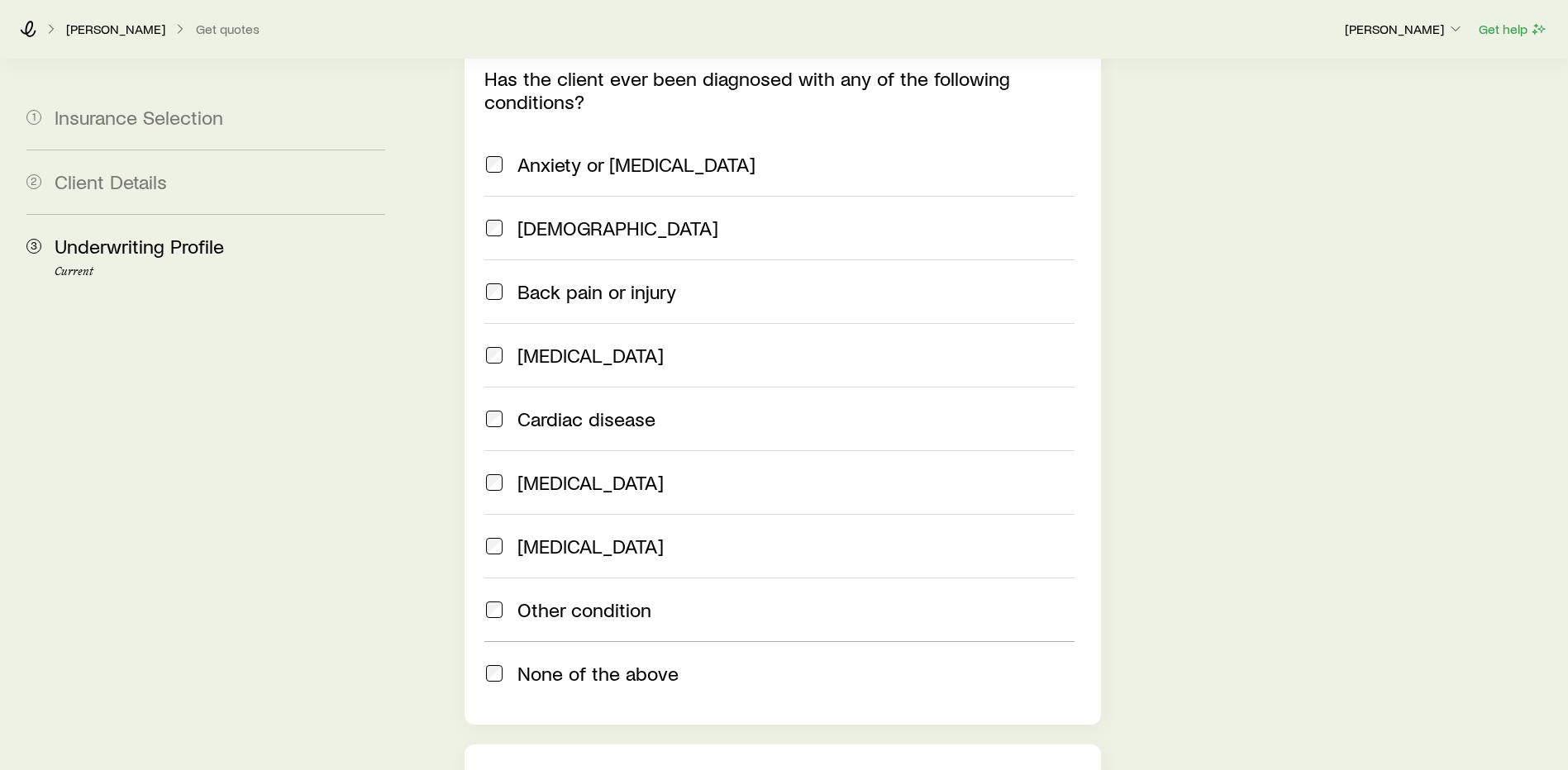
scroll to position [1570, 0]
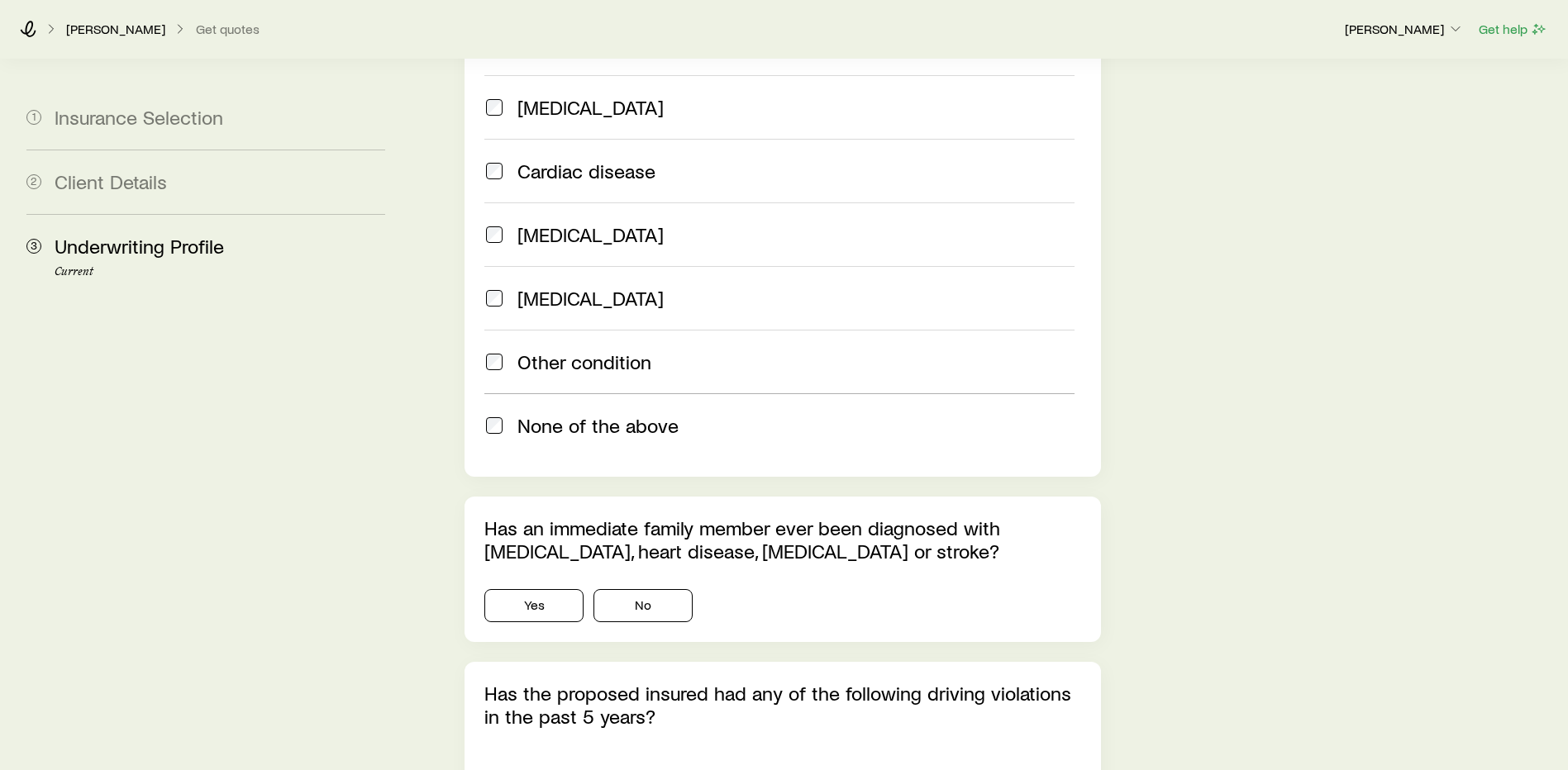
click at [501, 414] on span at bounding box center [494, 425] width 19 height 23
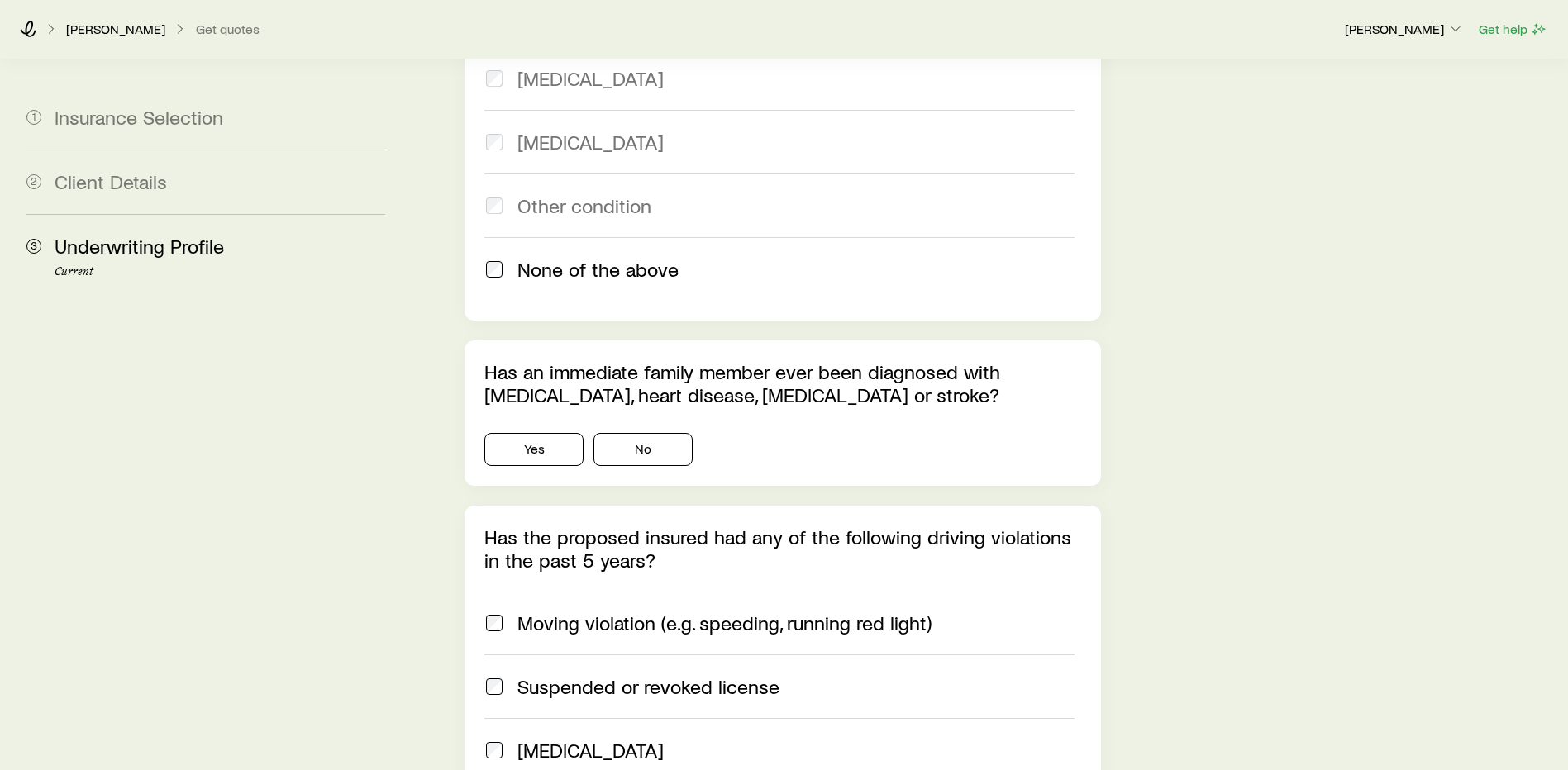
scroll to position [1735, 0]
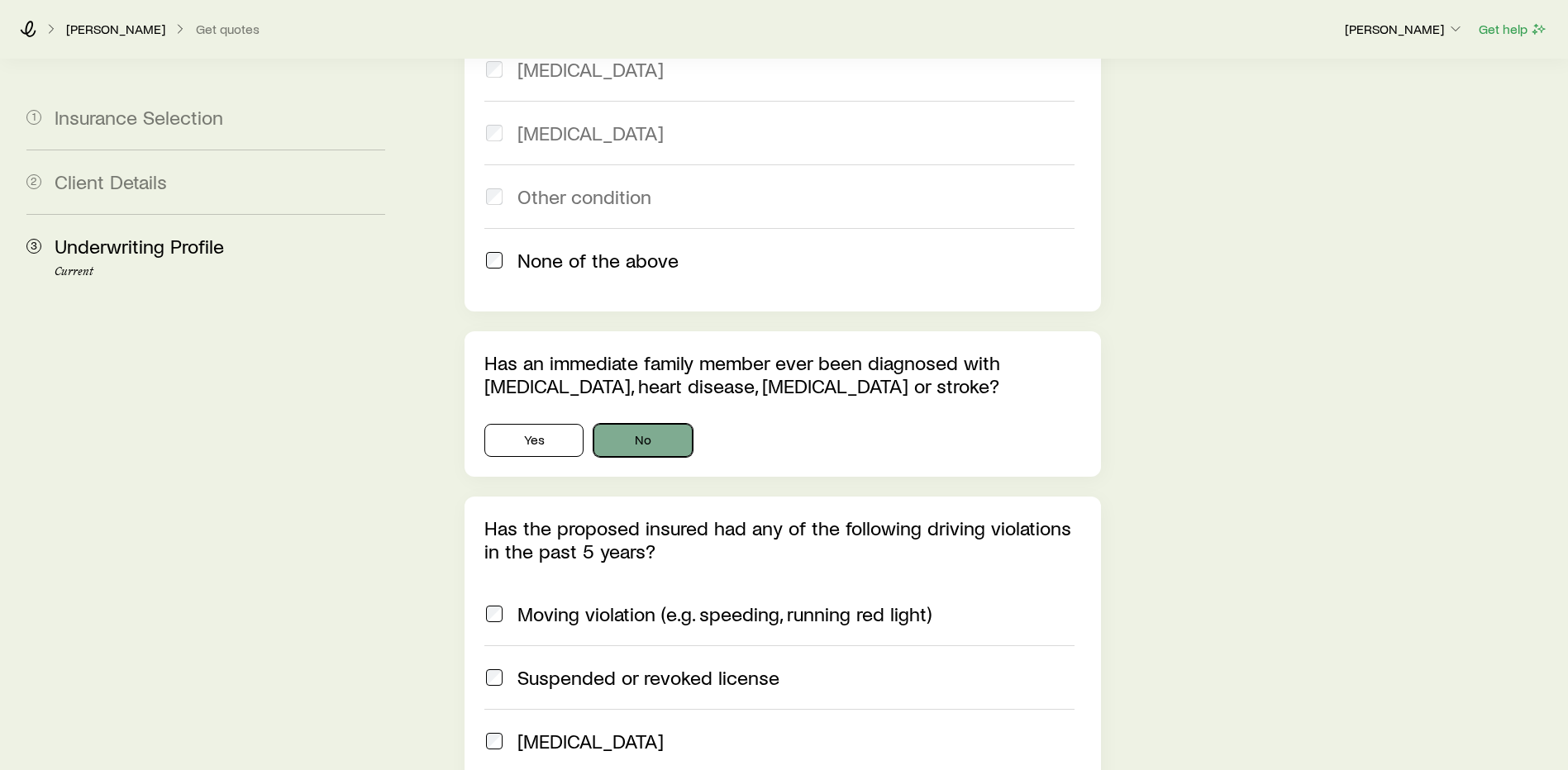
click at [637, 424] on button "No" at bounding box center [643, 440] width 99 height 33
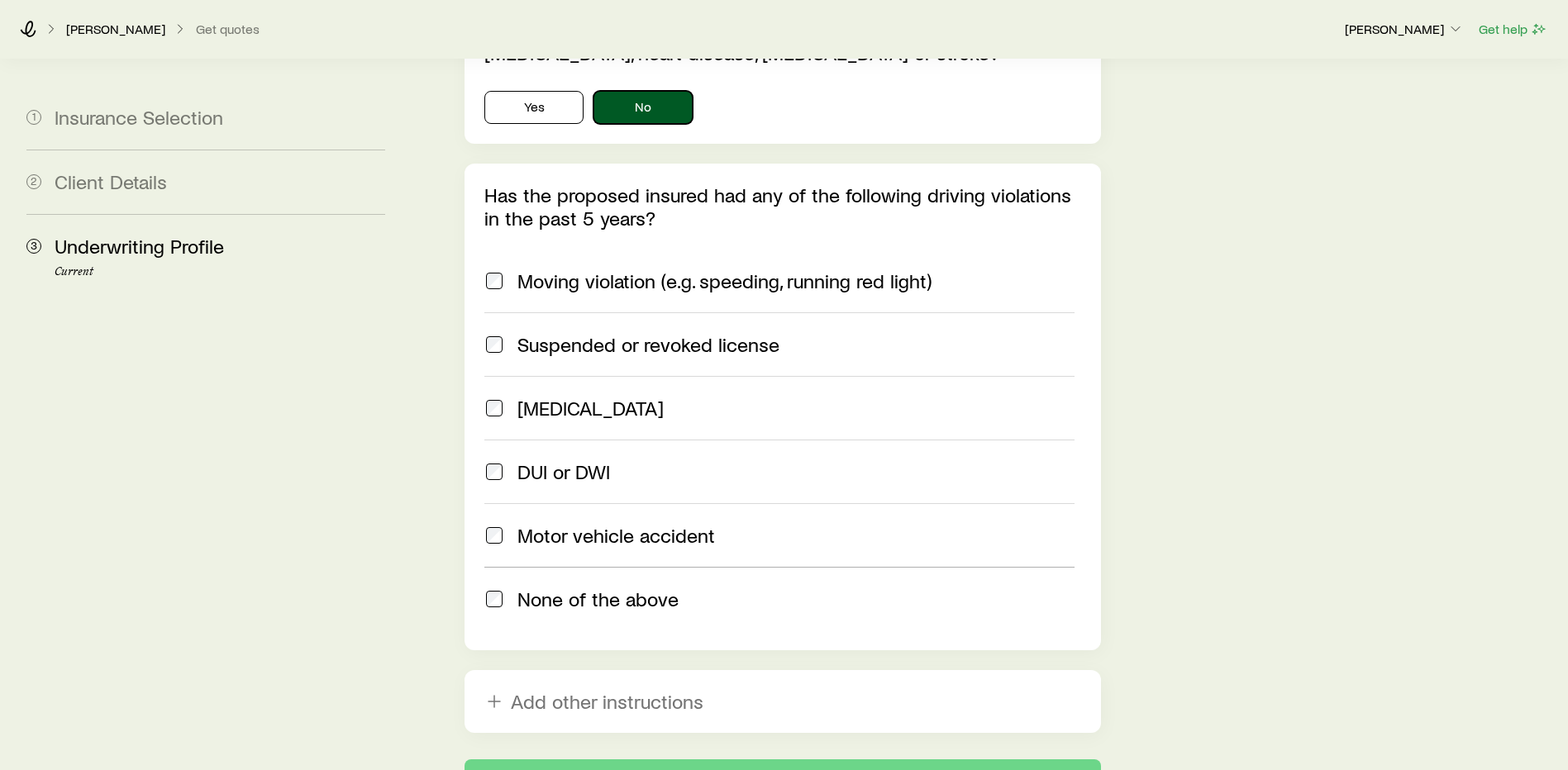
scroll to position [2148, 0]
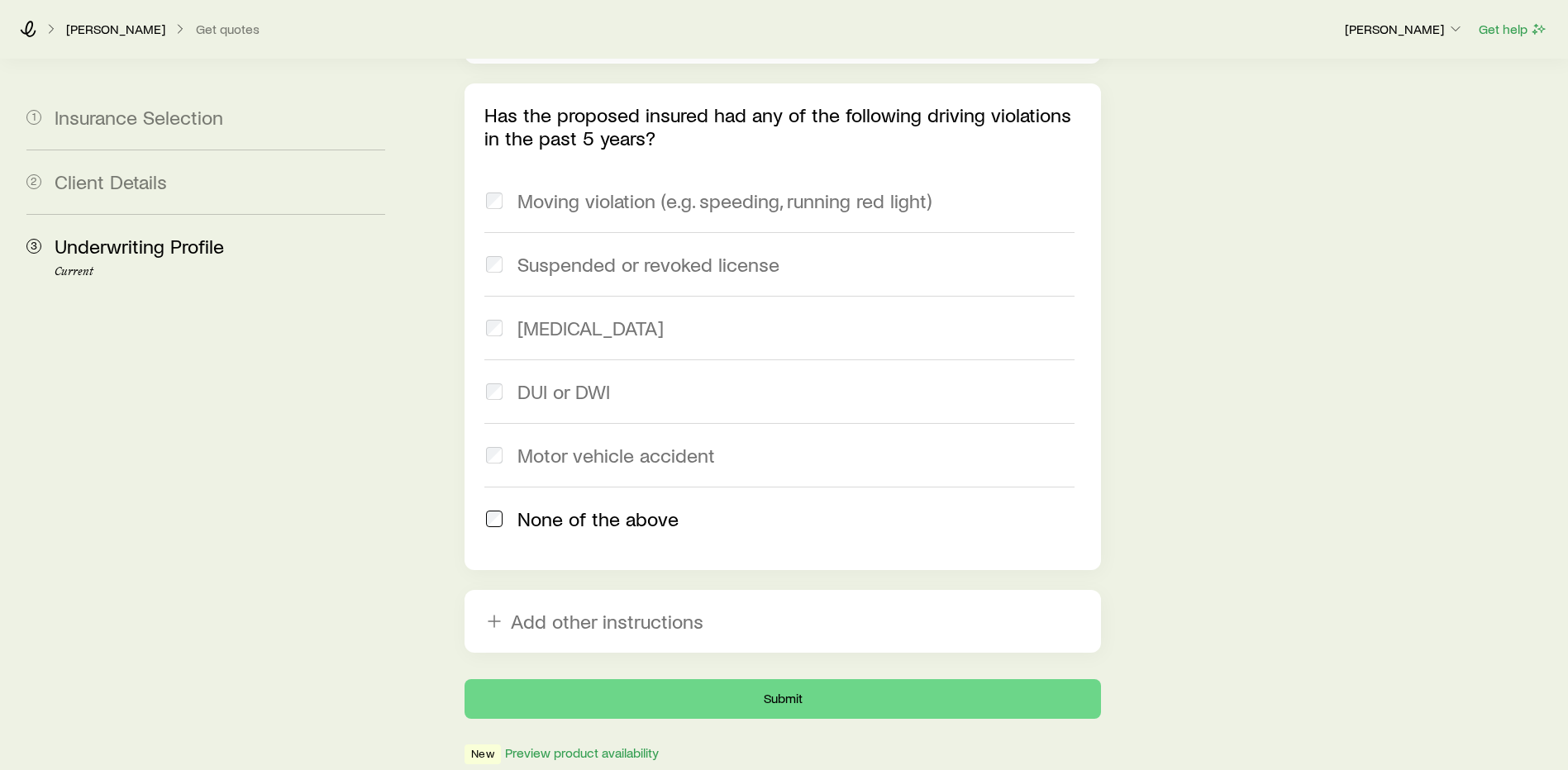
click at [1101, 452] on div "Has the proposed insured had any of the following driving violations in the pas…" at bounding box center [782, 327] width 636 height 487
click at [781, 679] on button "Submit" at bounding box center [782, 699] width 636 height 40
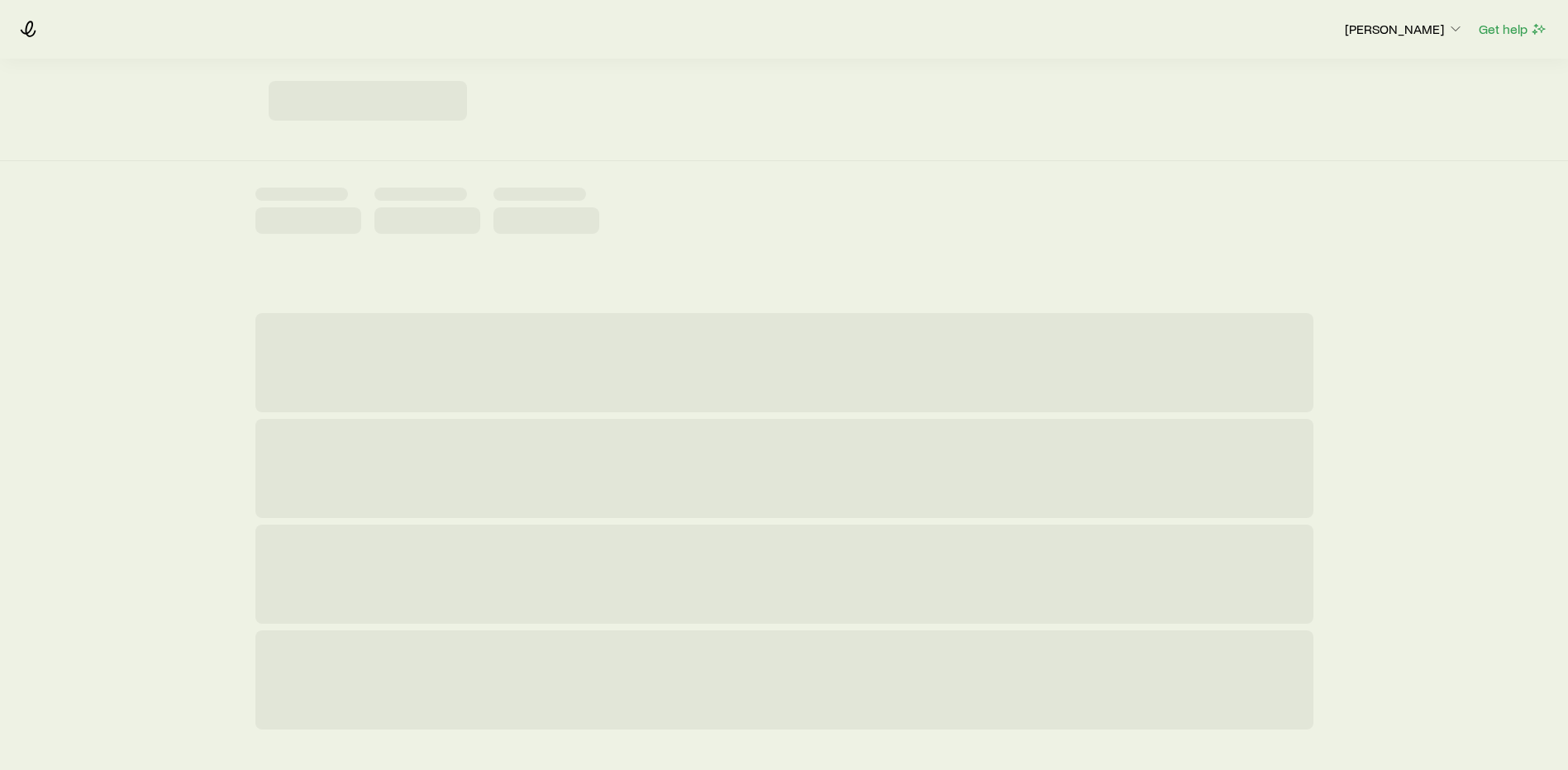
scroll to position [0, 0]
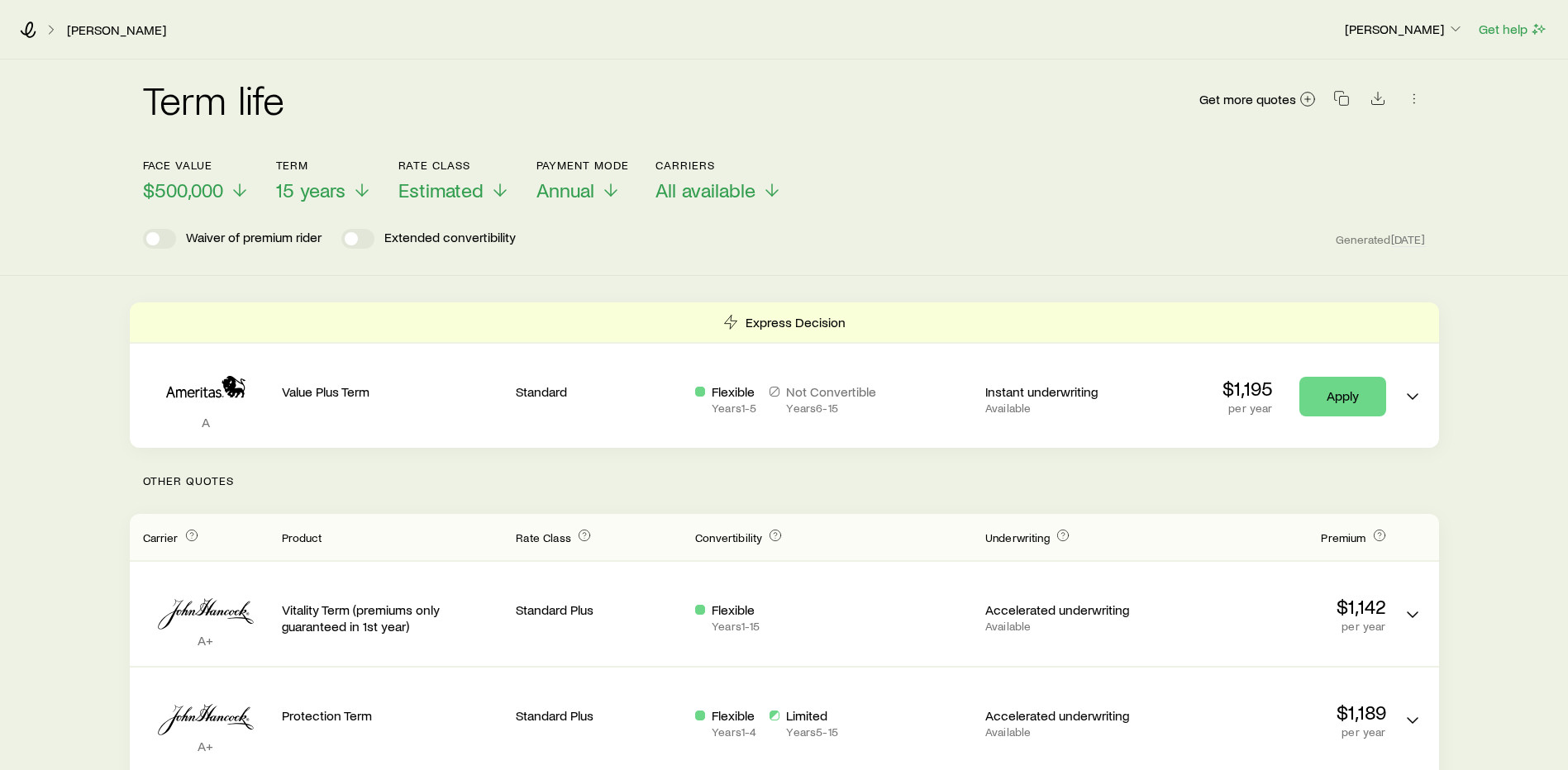
click at [1339, 97] on rect "button" at bounding box center [1343, 101] width 9 height 9
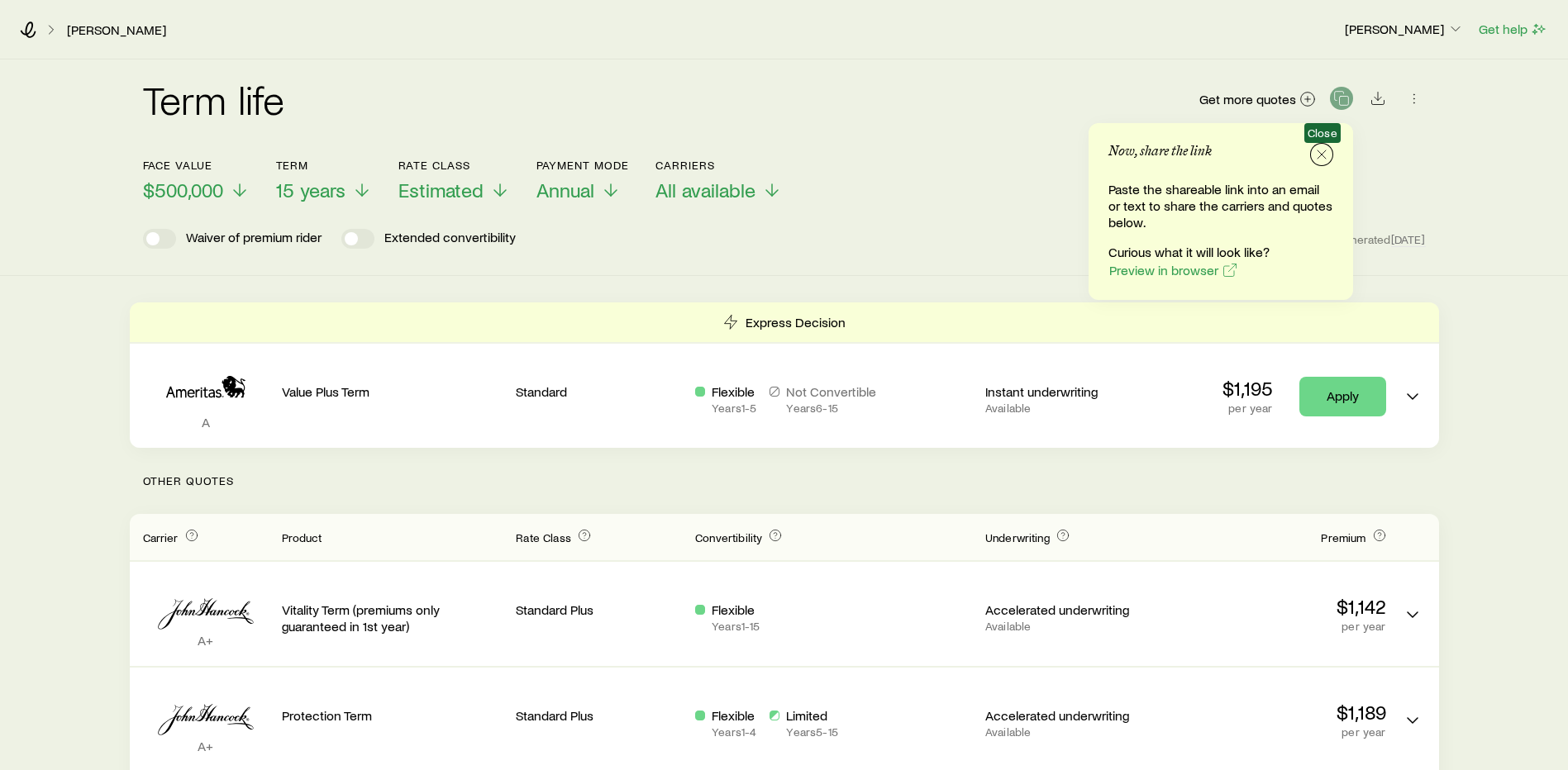
click at [1322, 150] on icon "button" at bounding box center [1321, 154] width 17 height 17
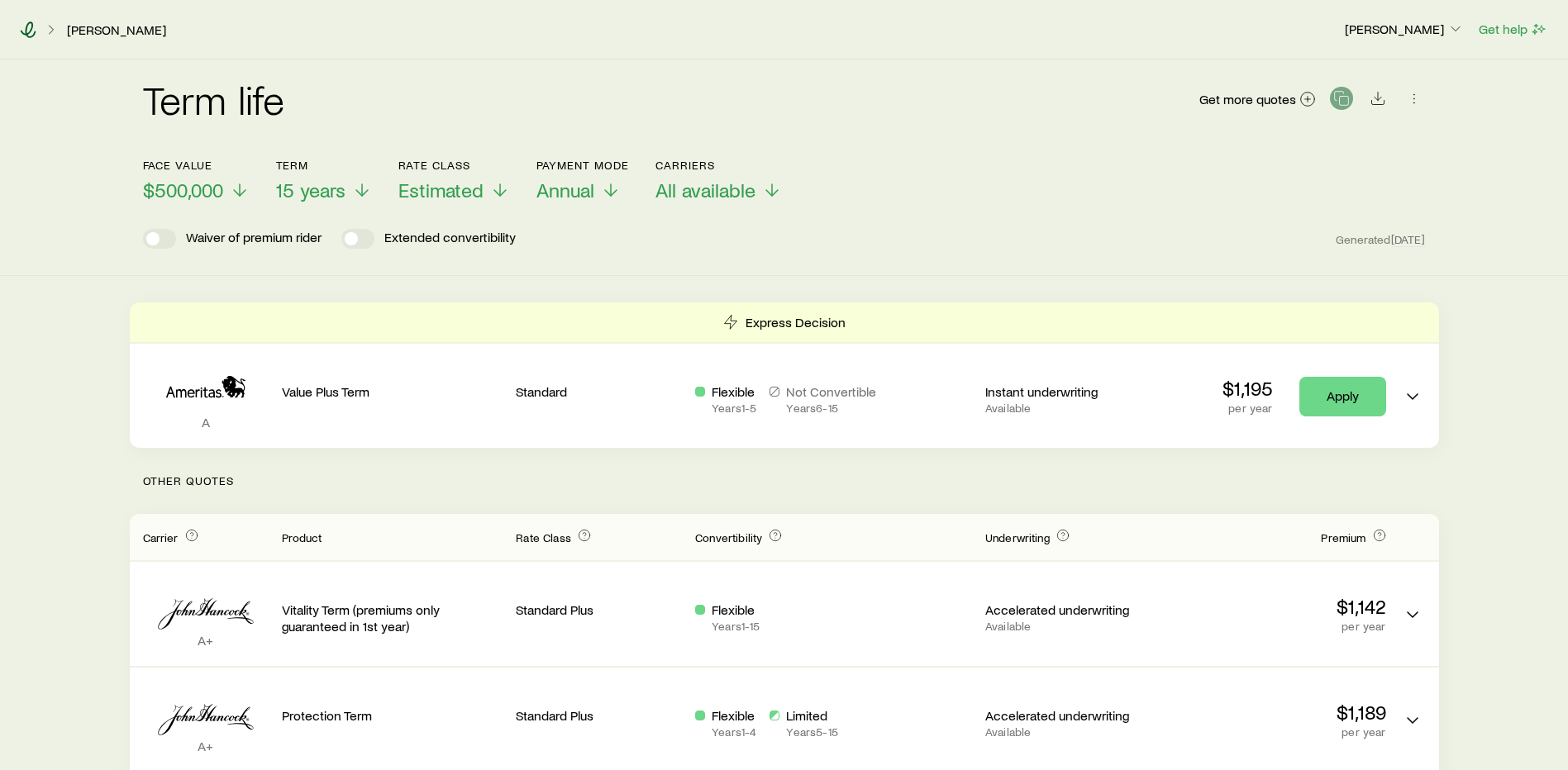
click at [30, 29] on icon at bounding box center [27, 29] width 17 height 17
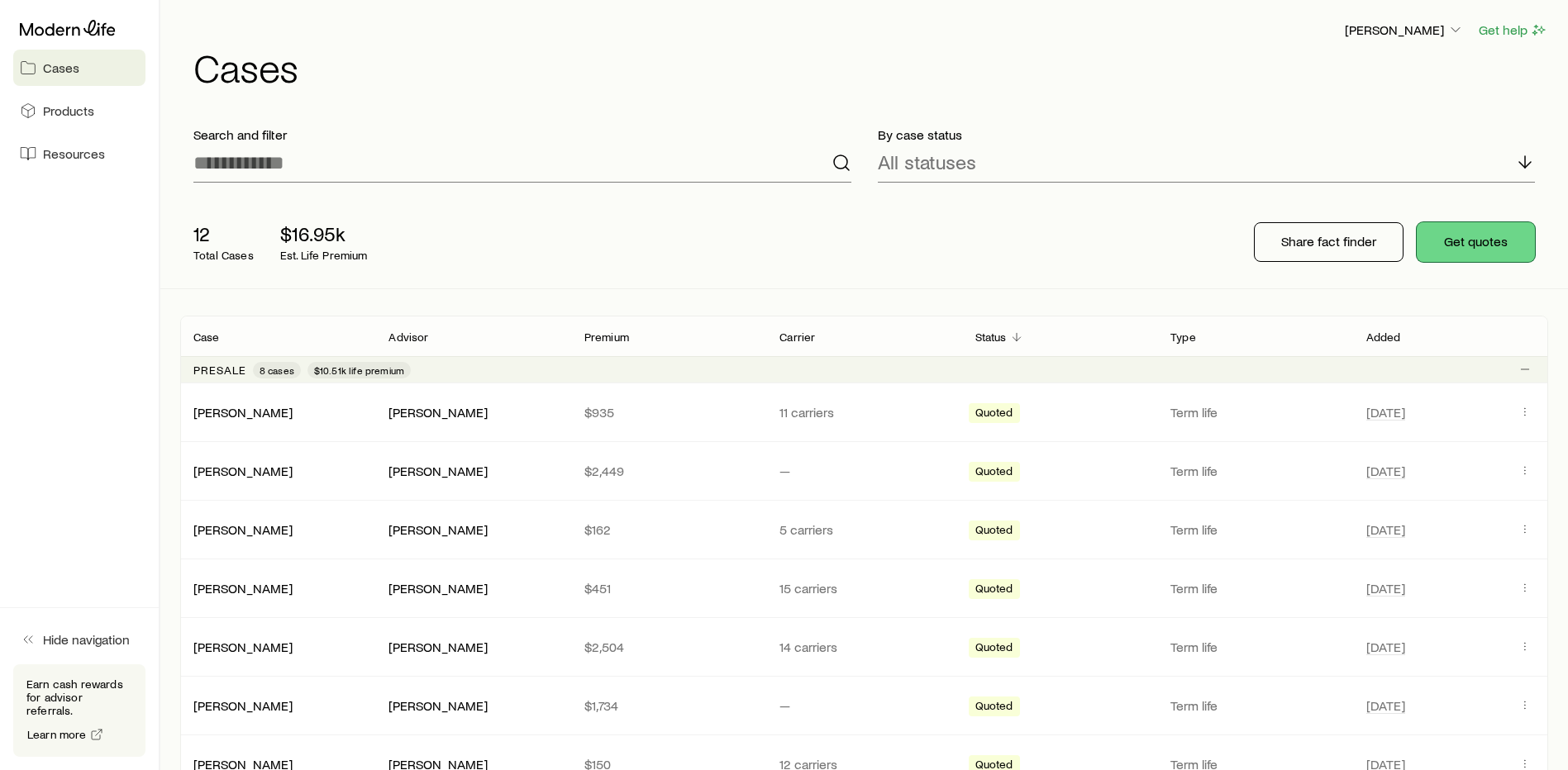
click at [1474, 235] on button "Get quotes" at bounding box center [1476, 242] width 118 height 40
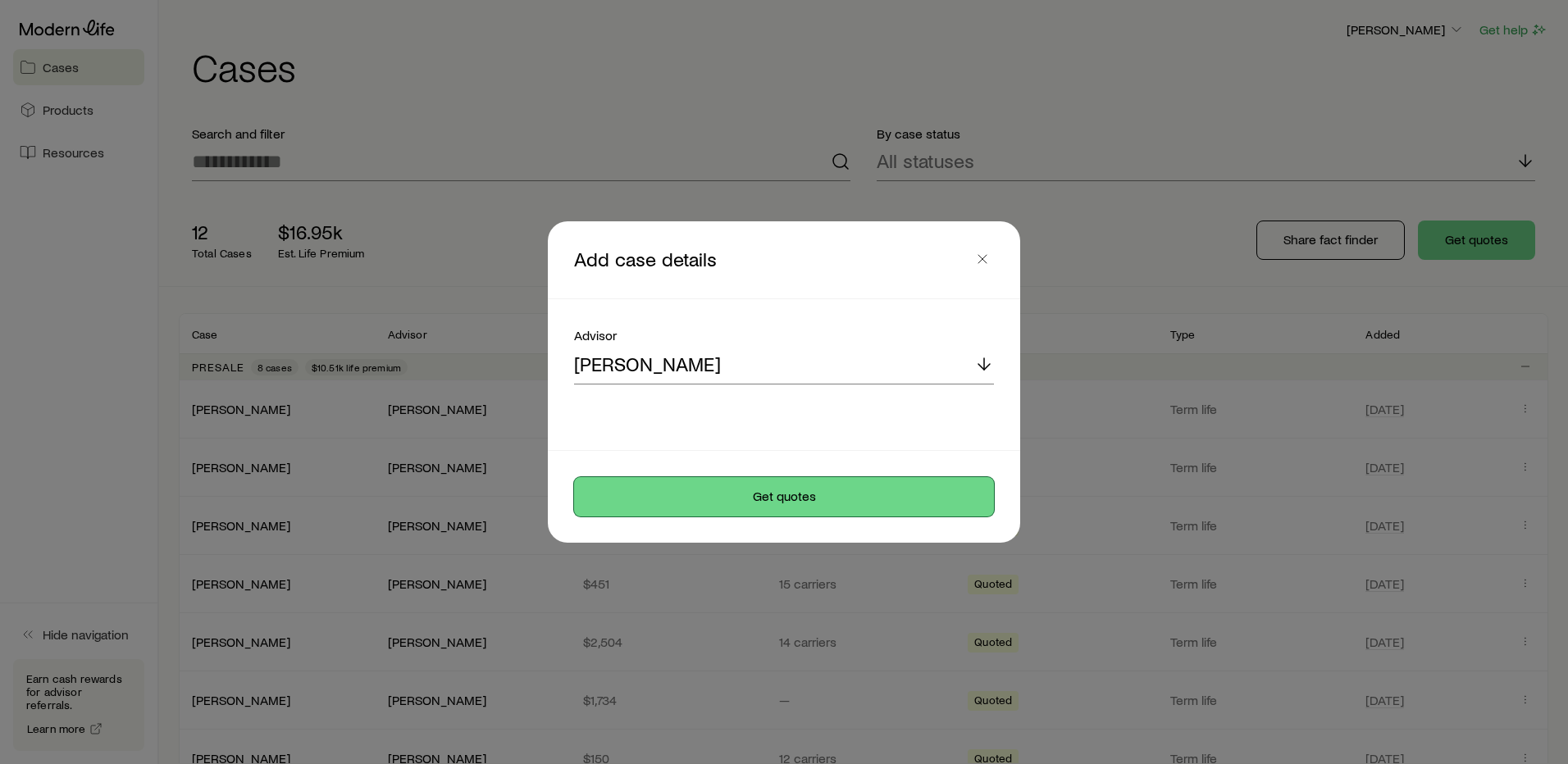
click at [848, 494] on button "Get quotes" at bounding box center [784, 496] width 420 height 39
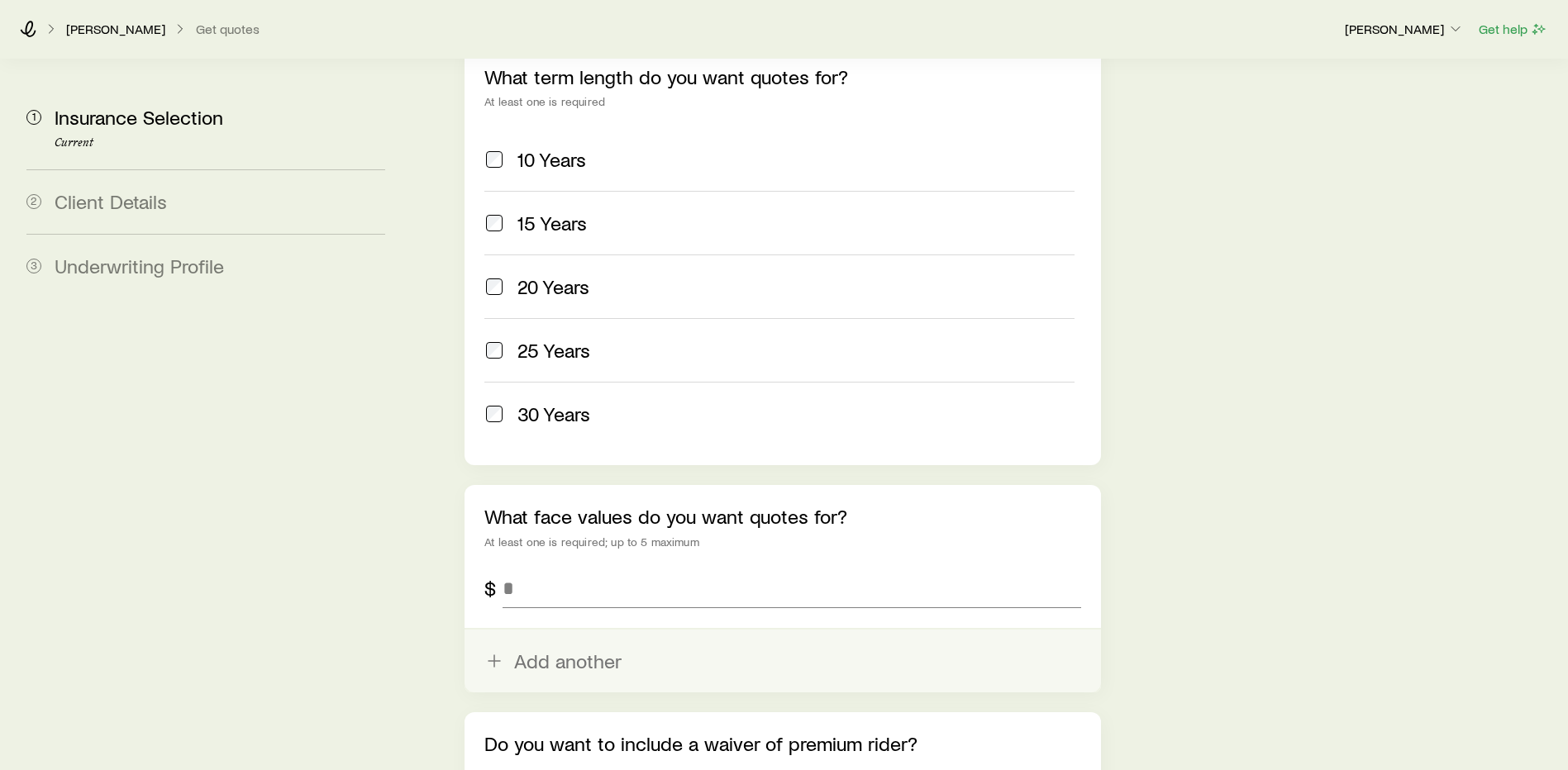
scroll to position [934, 0]
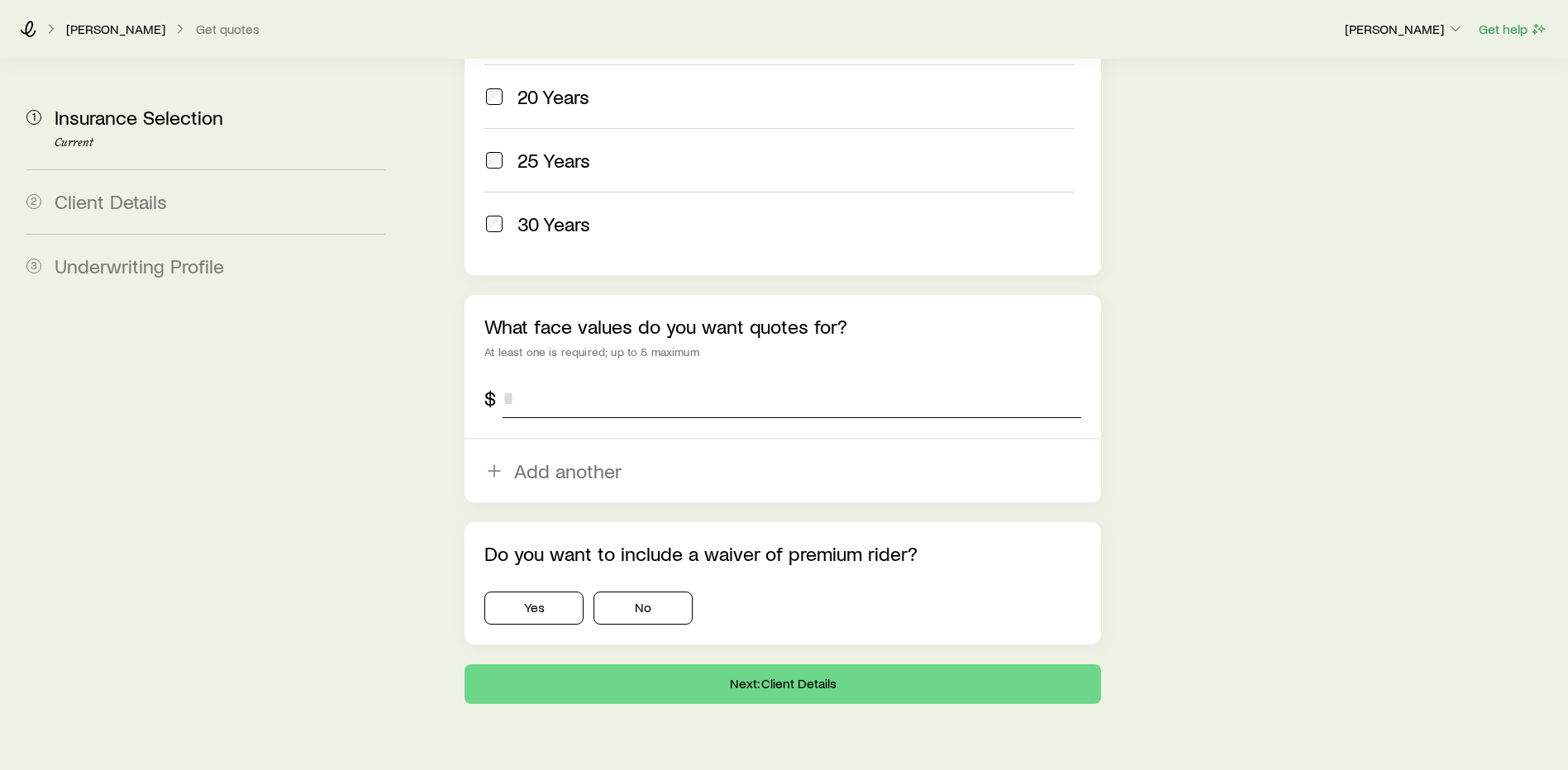
click at [574, 378] on input "tel" at bounding box center [792, 398] width 579 height 40
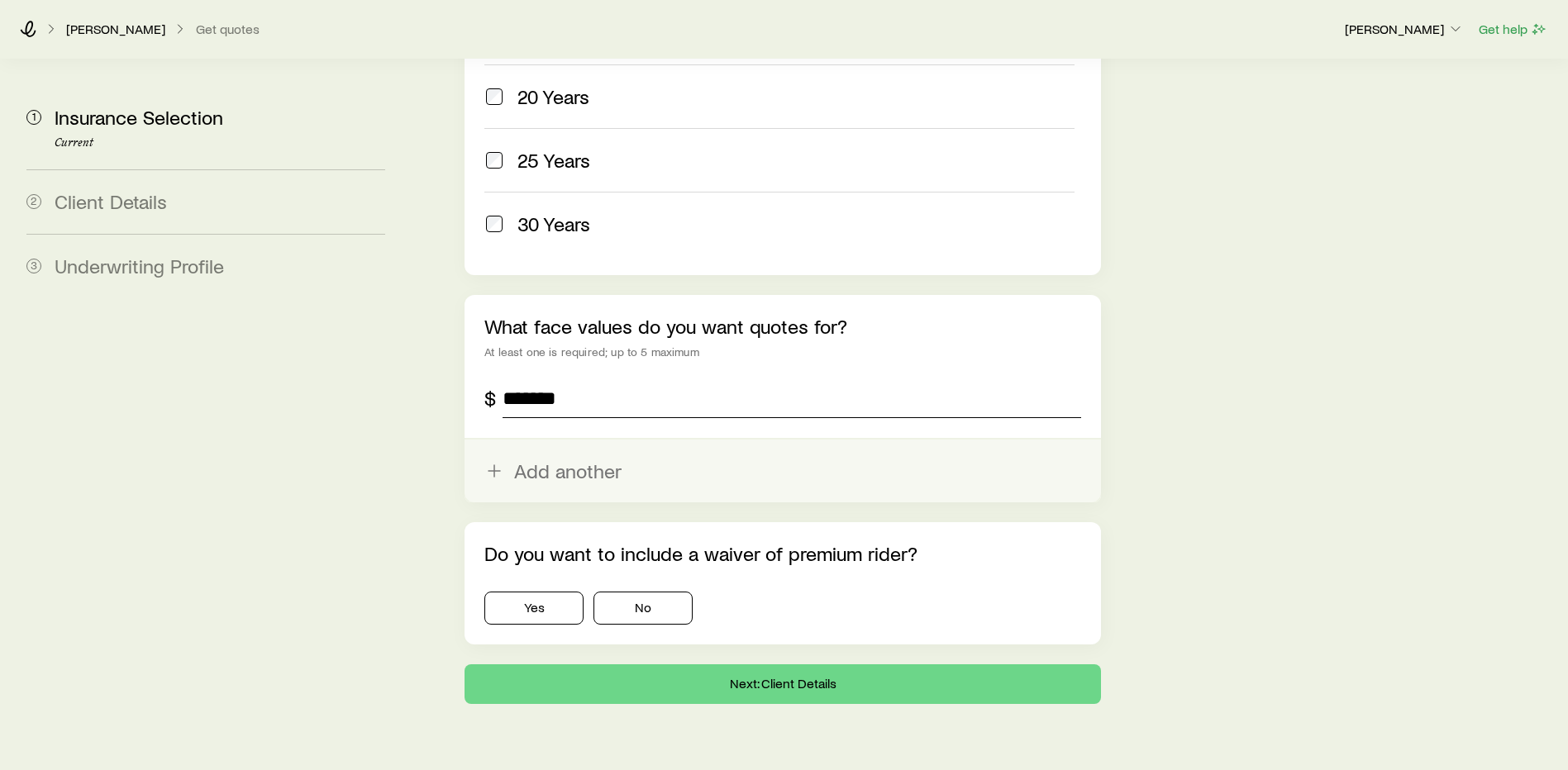
type input "*******"
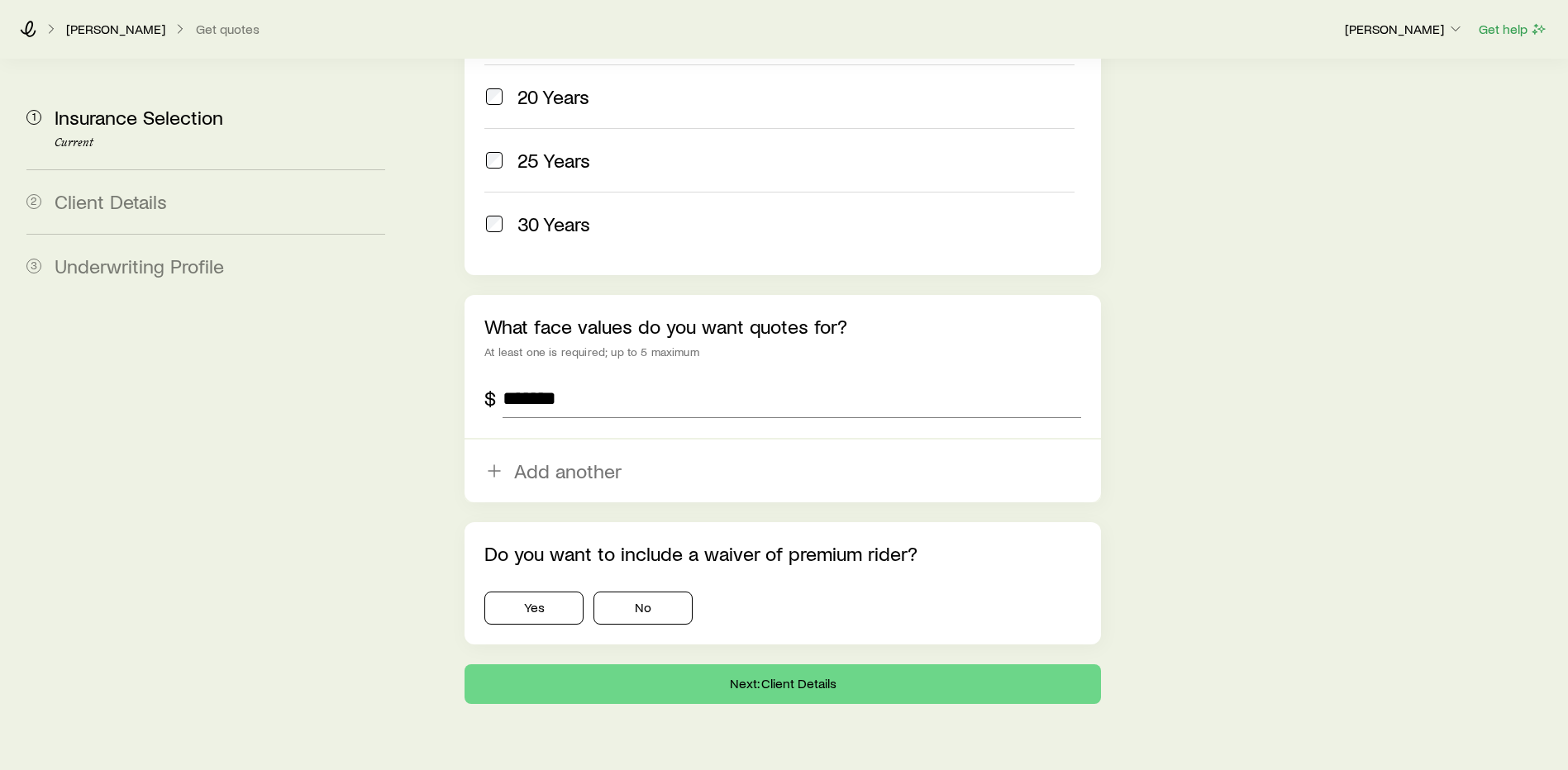
click at [548, 439] on button "Add another" at bounding box center [782, 470] width 636 height 63
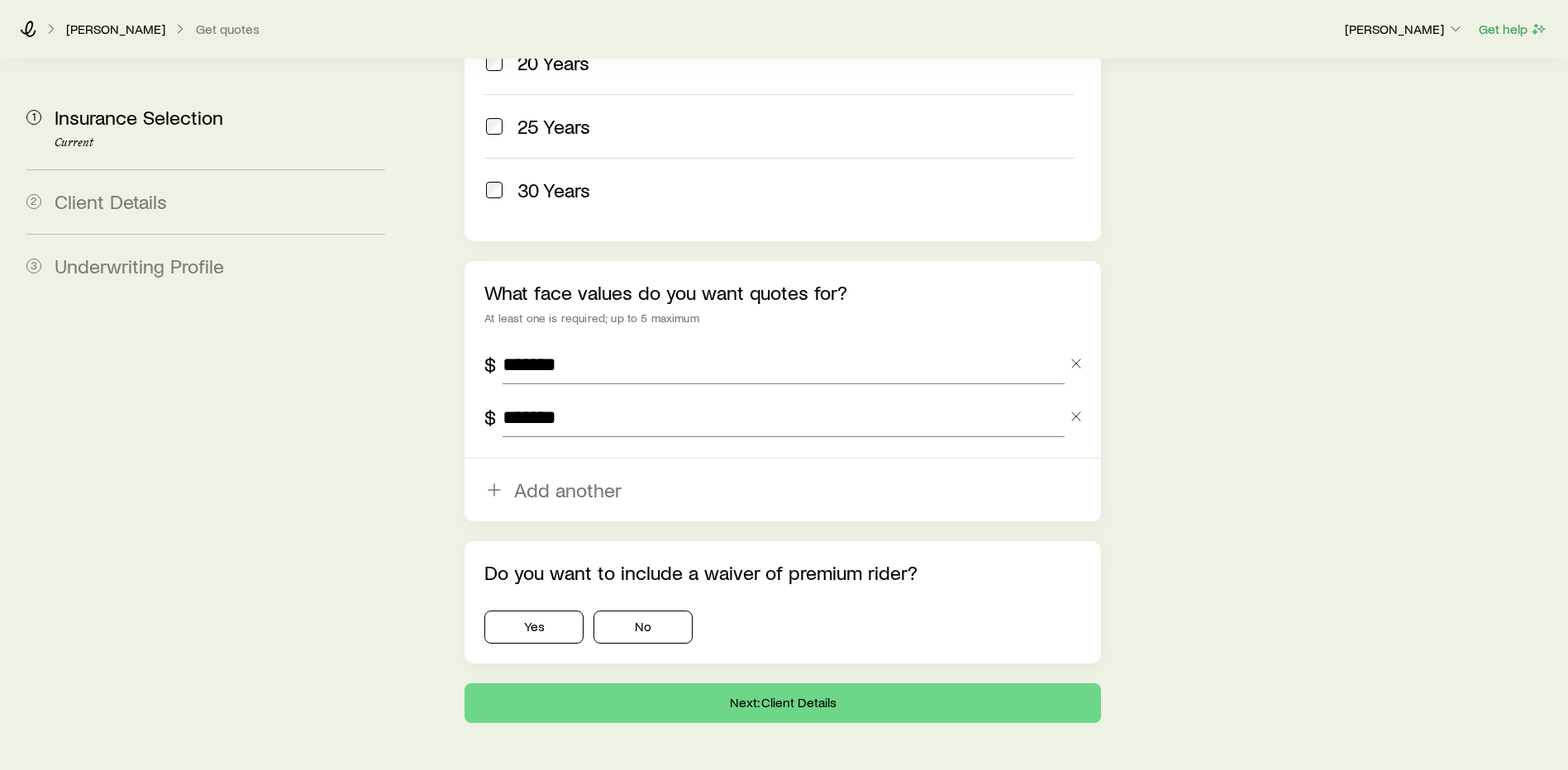
scroll to position [987, 0]
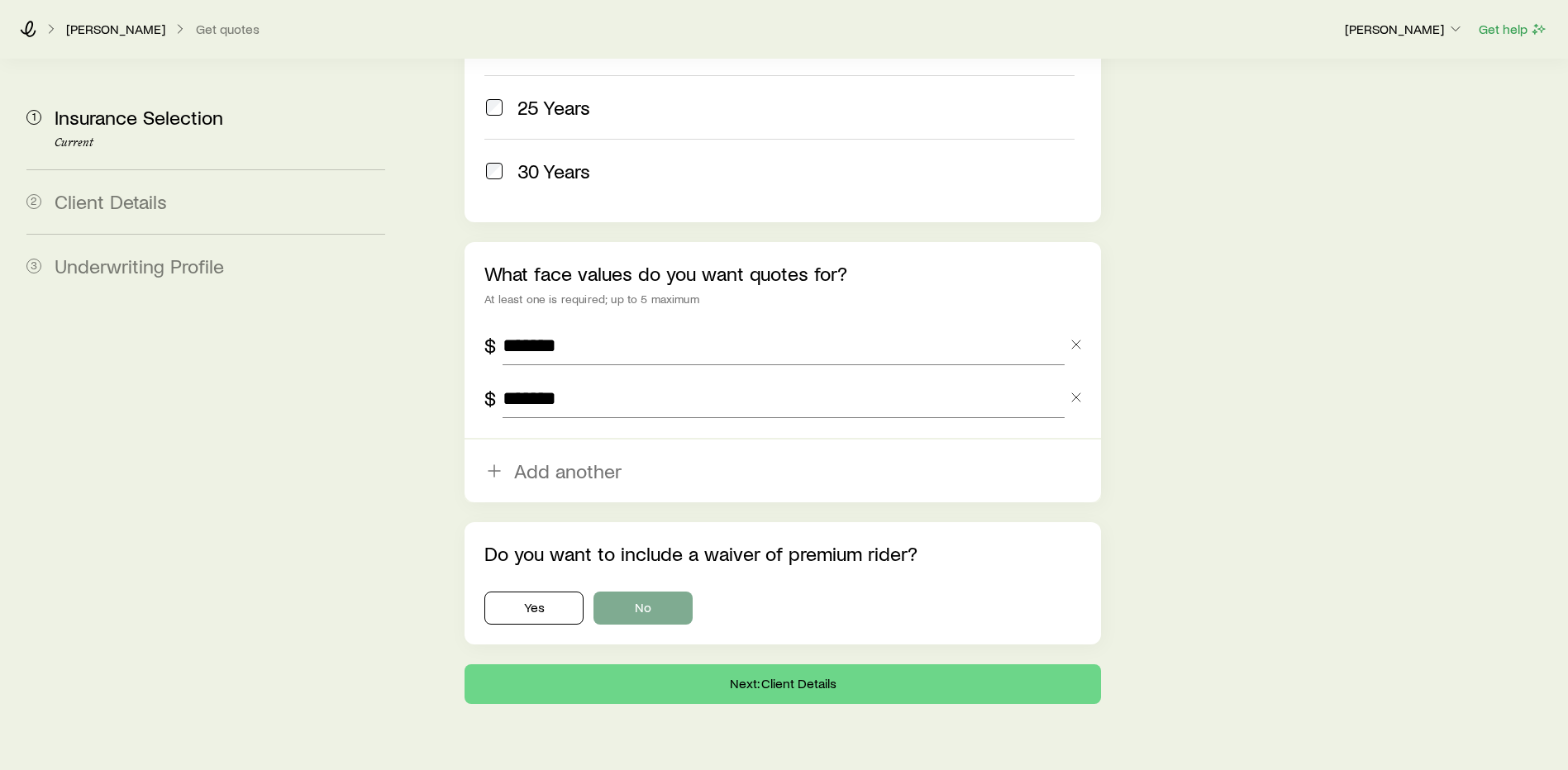
type input "*******"
click at [655, 592] on button "No" at bounding box center [643, 608] width 99 height 33
click at [704, 664] on button "Next: Client Details" at bounding box center [782, 684] width 636 height 40
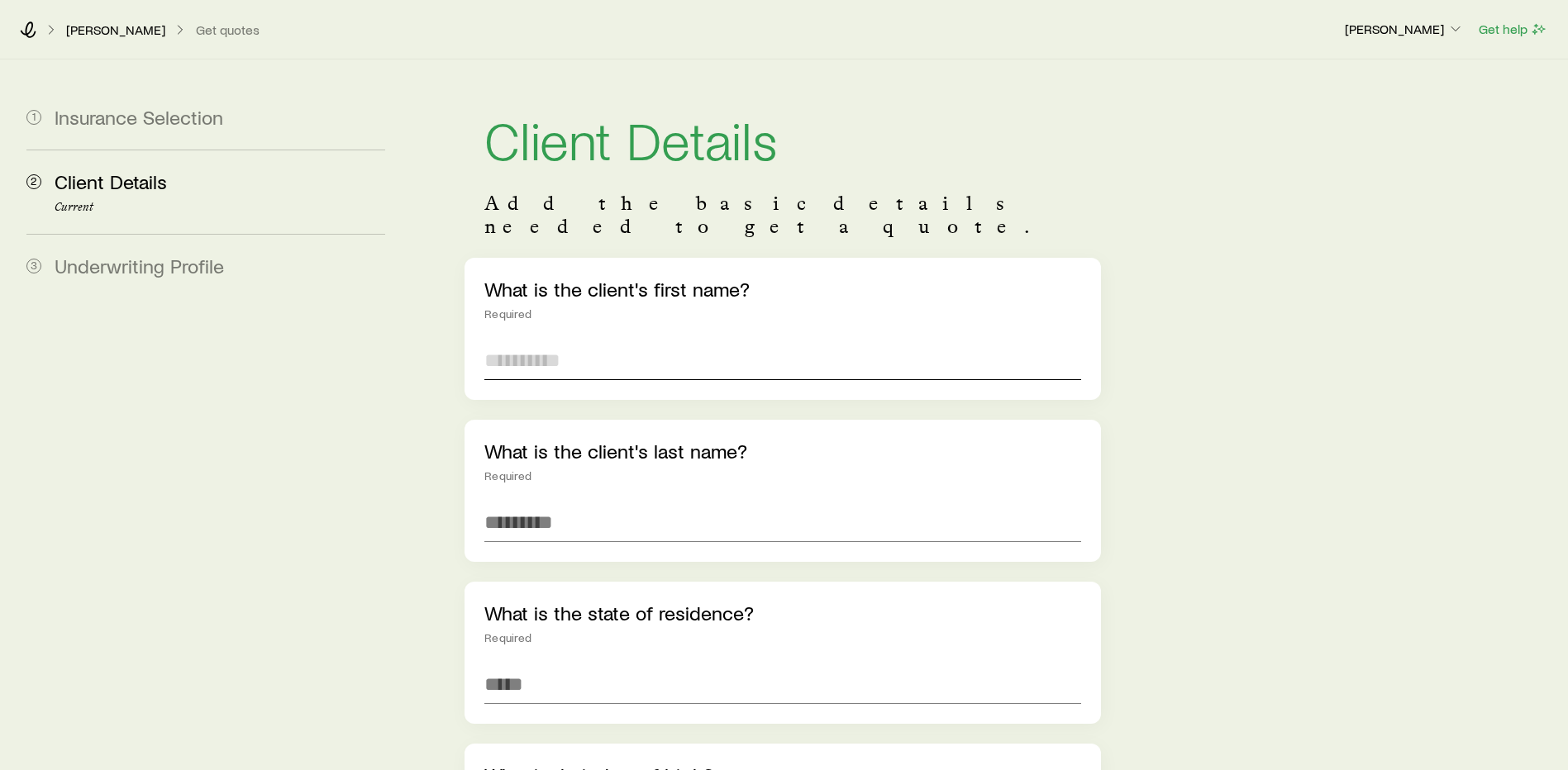
click at [622, 343] on input "text" at bounding box center [783, 360] width 596 height 40
type input "*****"
type input "*******"
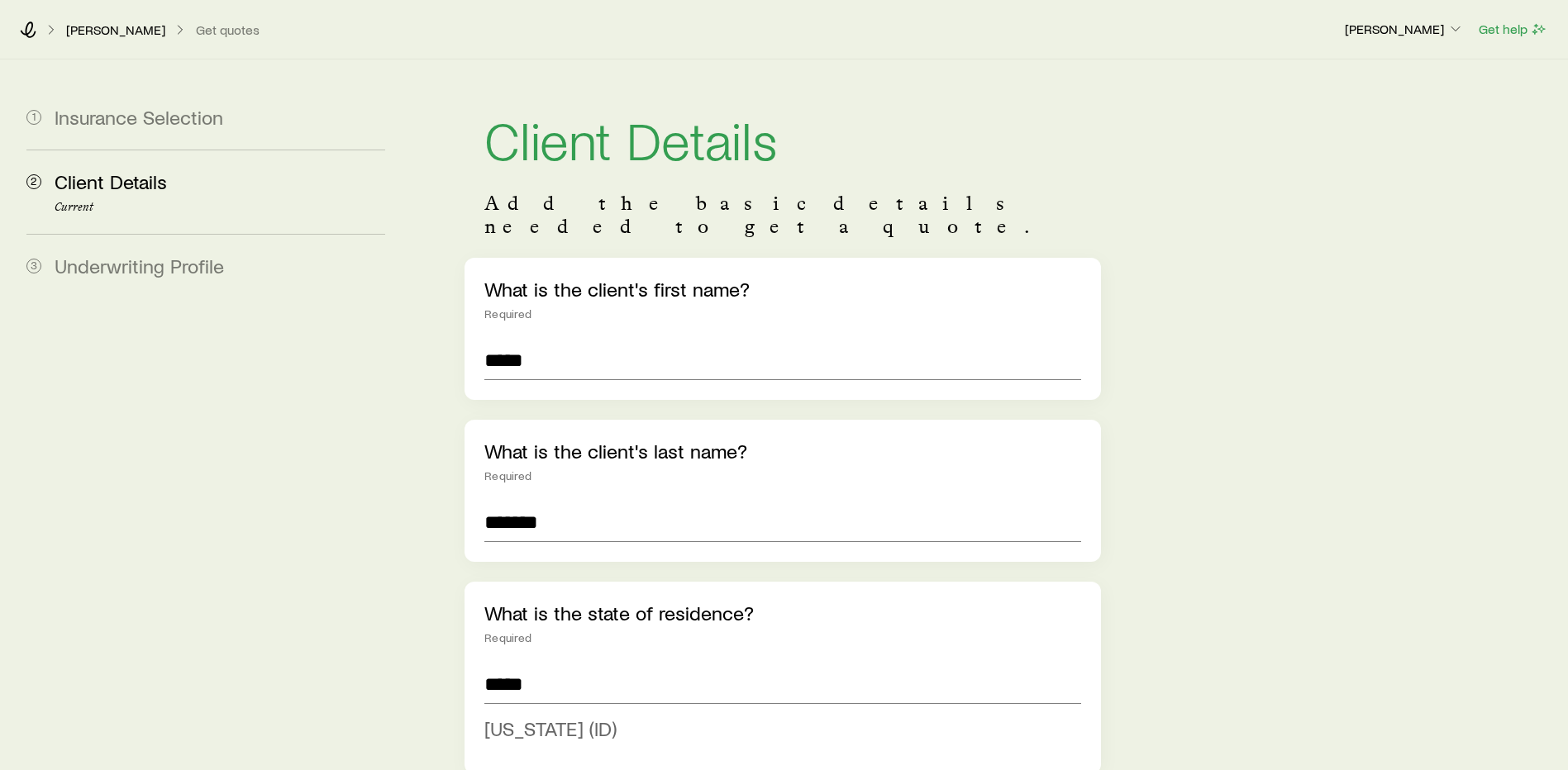
click at [503, 716] on span "[US_STATE] (ID)" at bounding box center [551, 728] width 132 height 24
type input "**********"
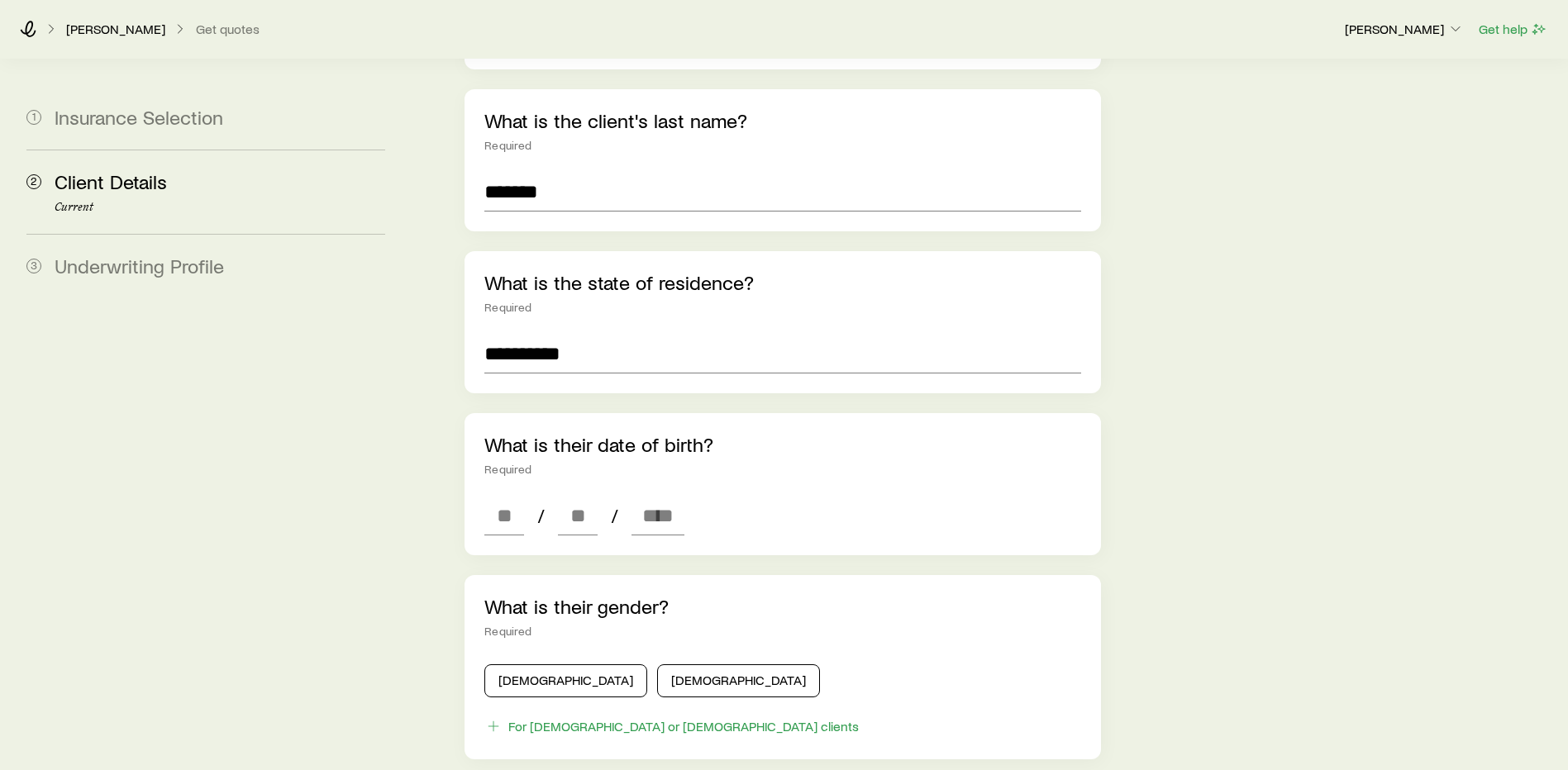
scroll to position [413, 0]
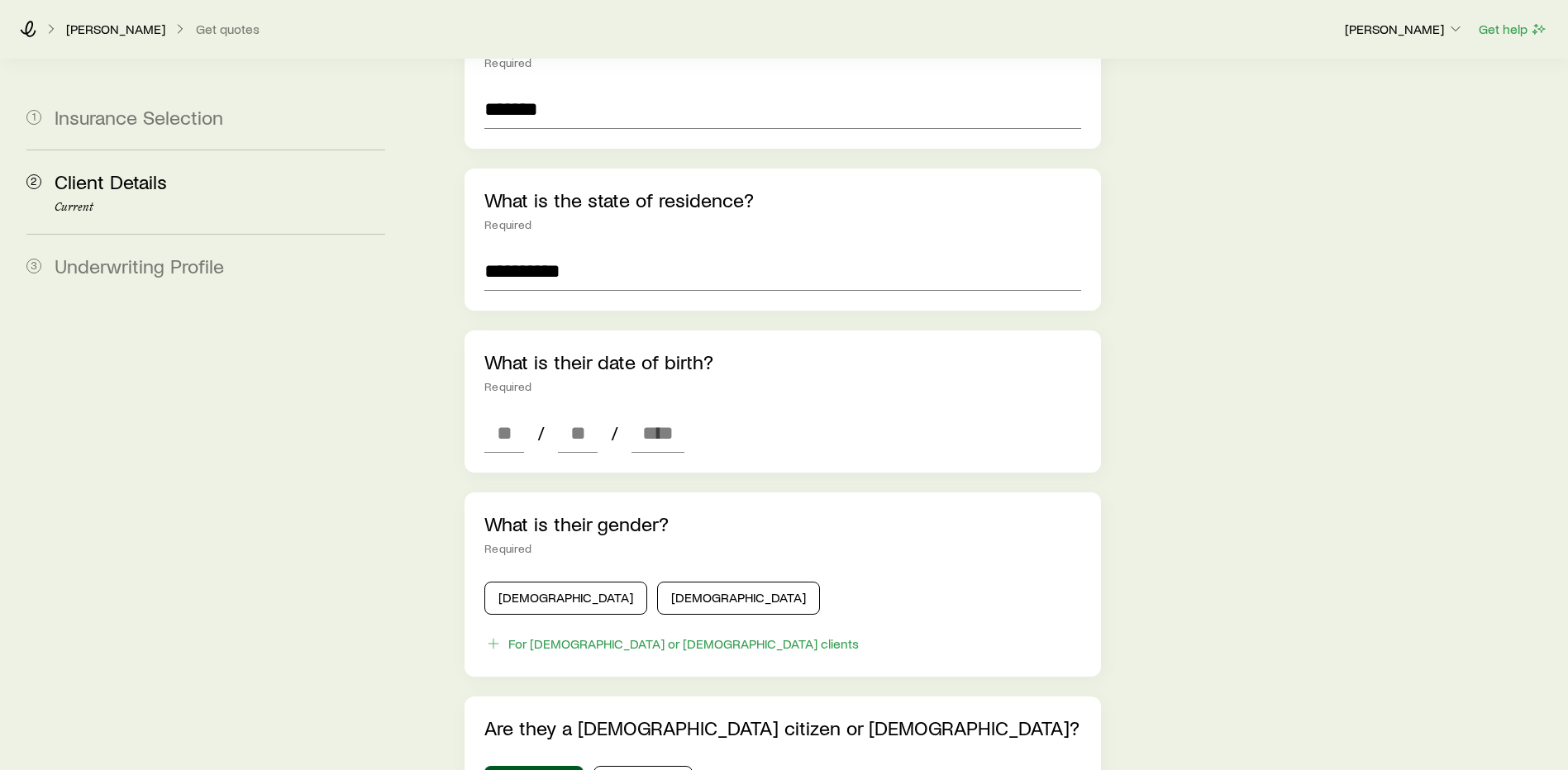
click at [483, 407] on div "What is their date of birth? Required / /" at bounding box center [782, 401] width 636 height 142
click at [498, 413] on input at bounding box center [504, 432] width 40 height 40
type input "*"
type input "**"
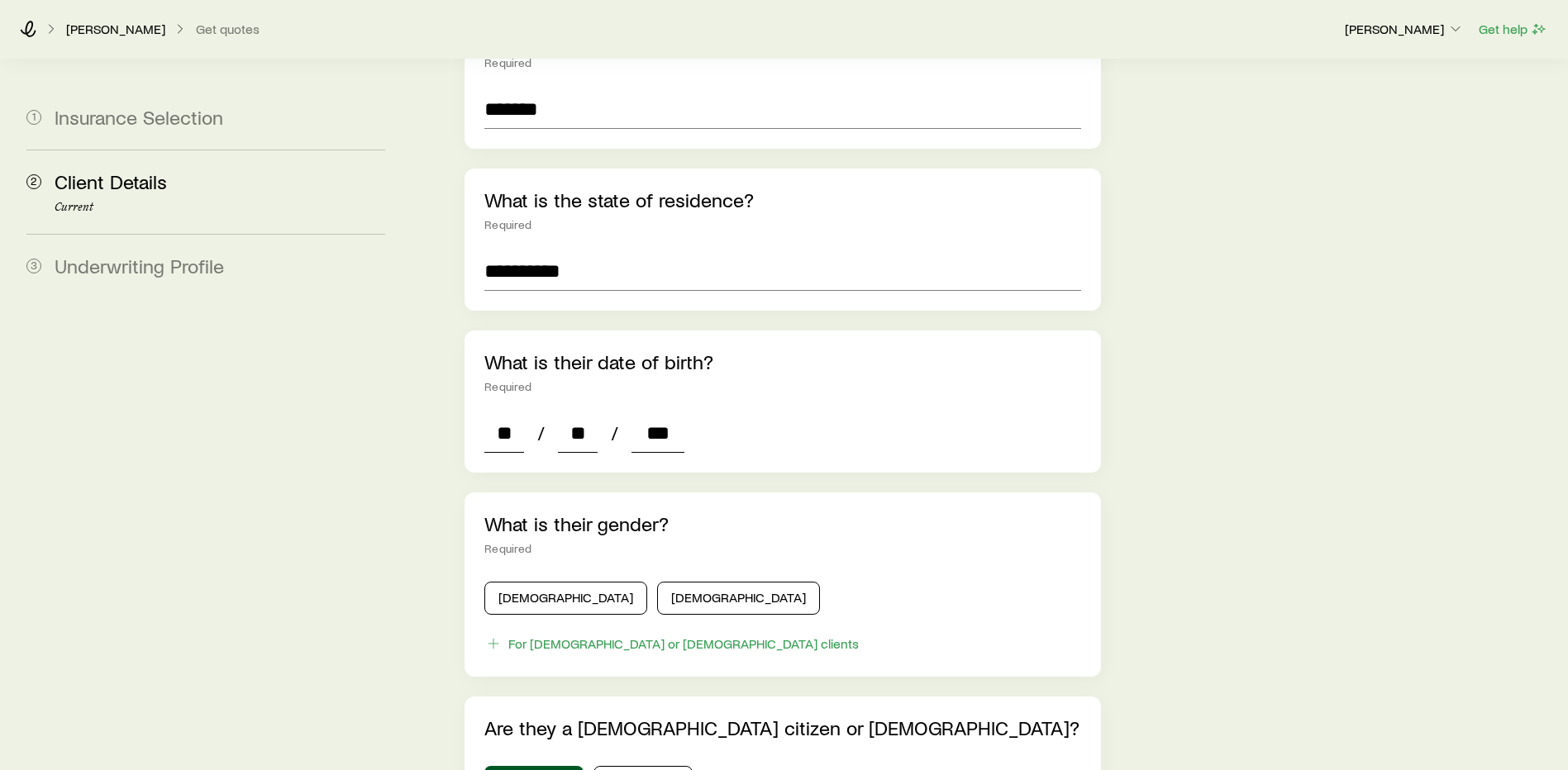
type input "****"
type input "*"
type input "****"
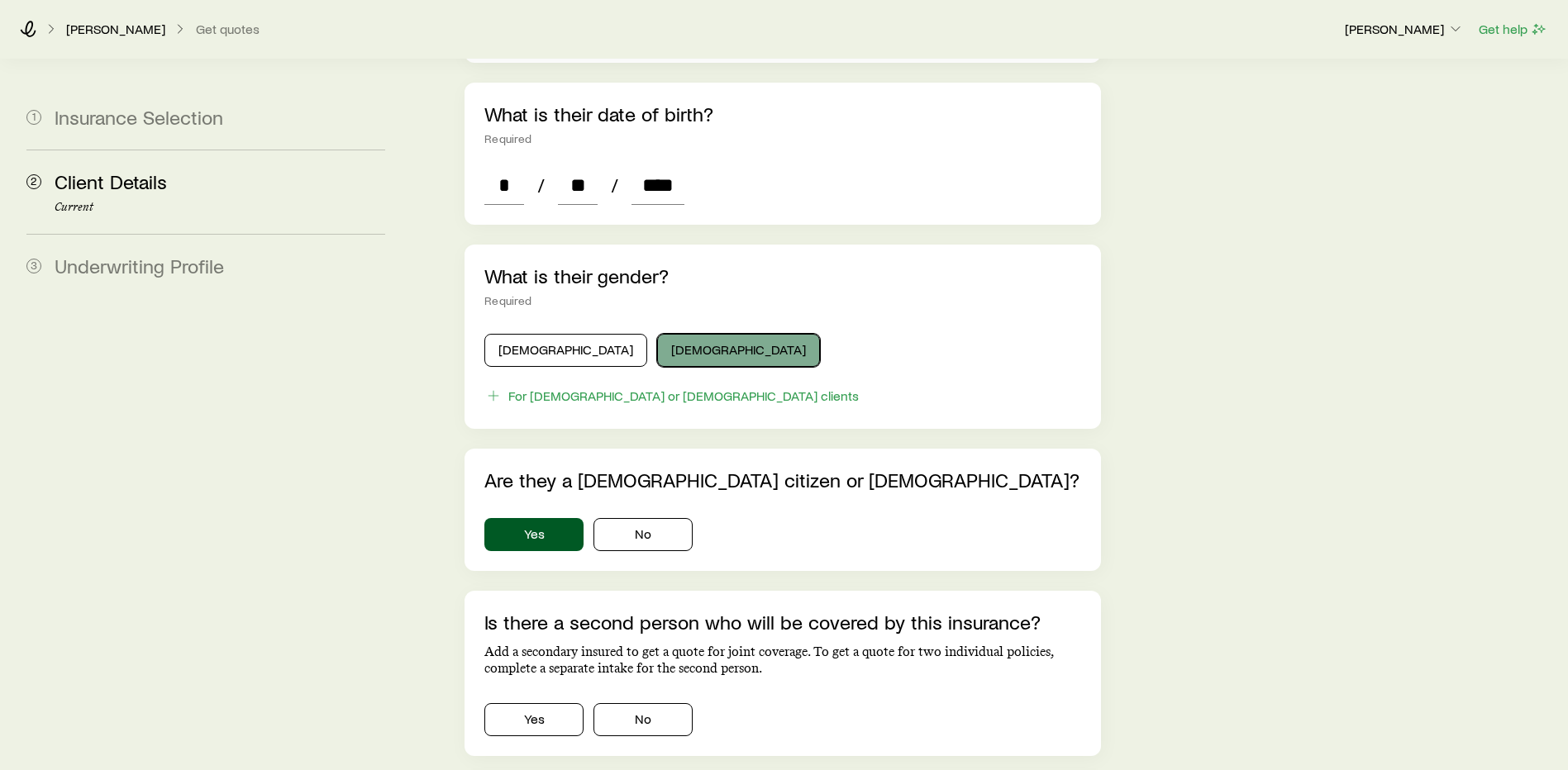
click at [657, 333] on button "[DEMOGRAPHIC_DATA]" at bounding box center [739, 349] width 163 height 33
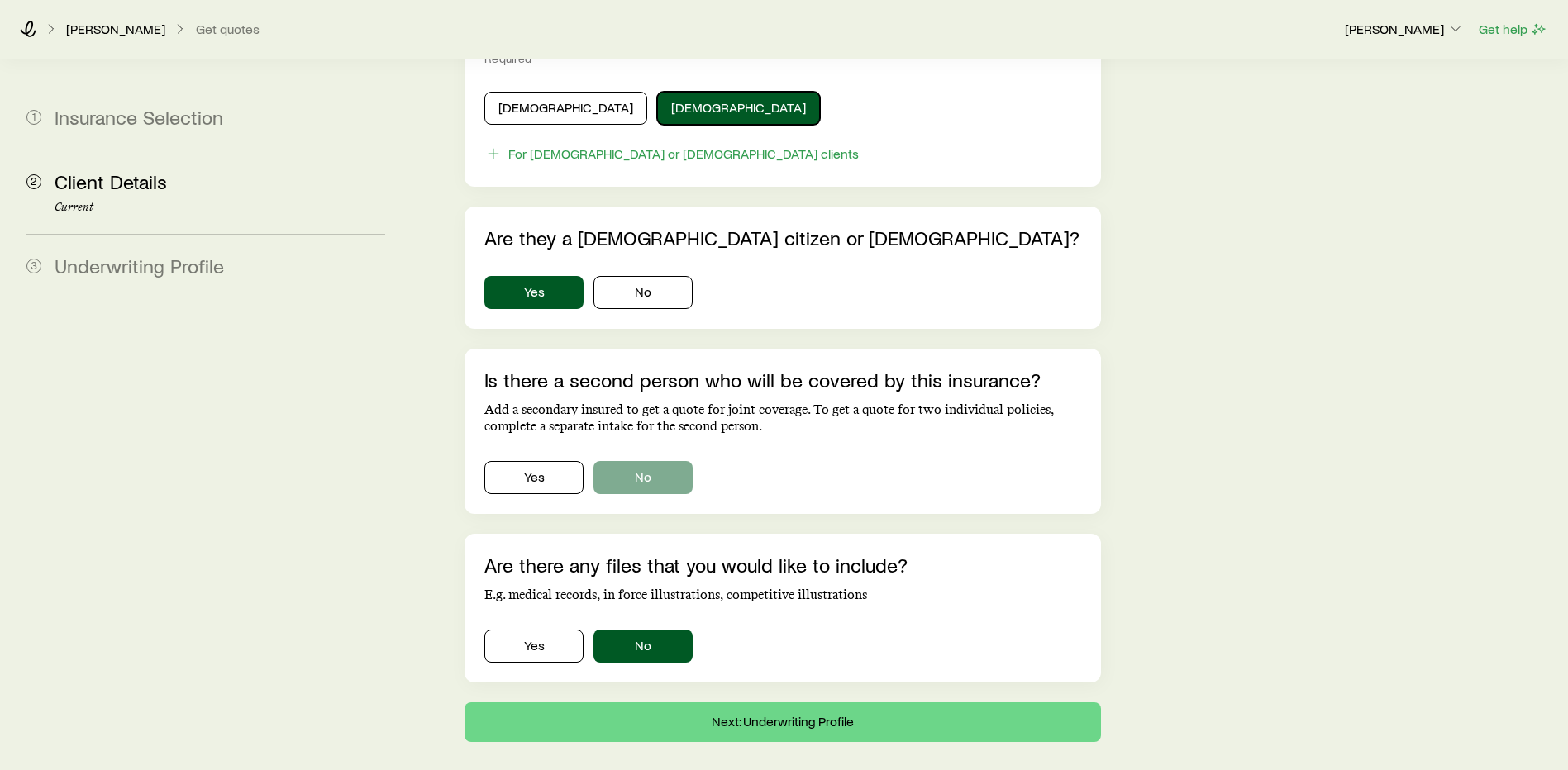
scroll to position [908, 0]
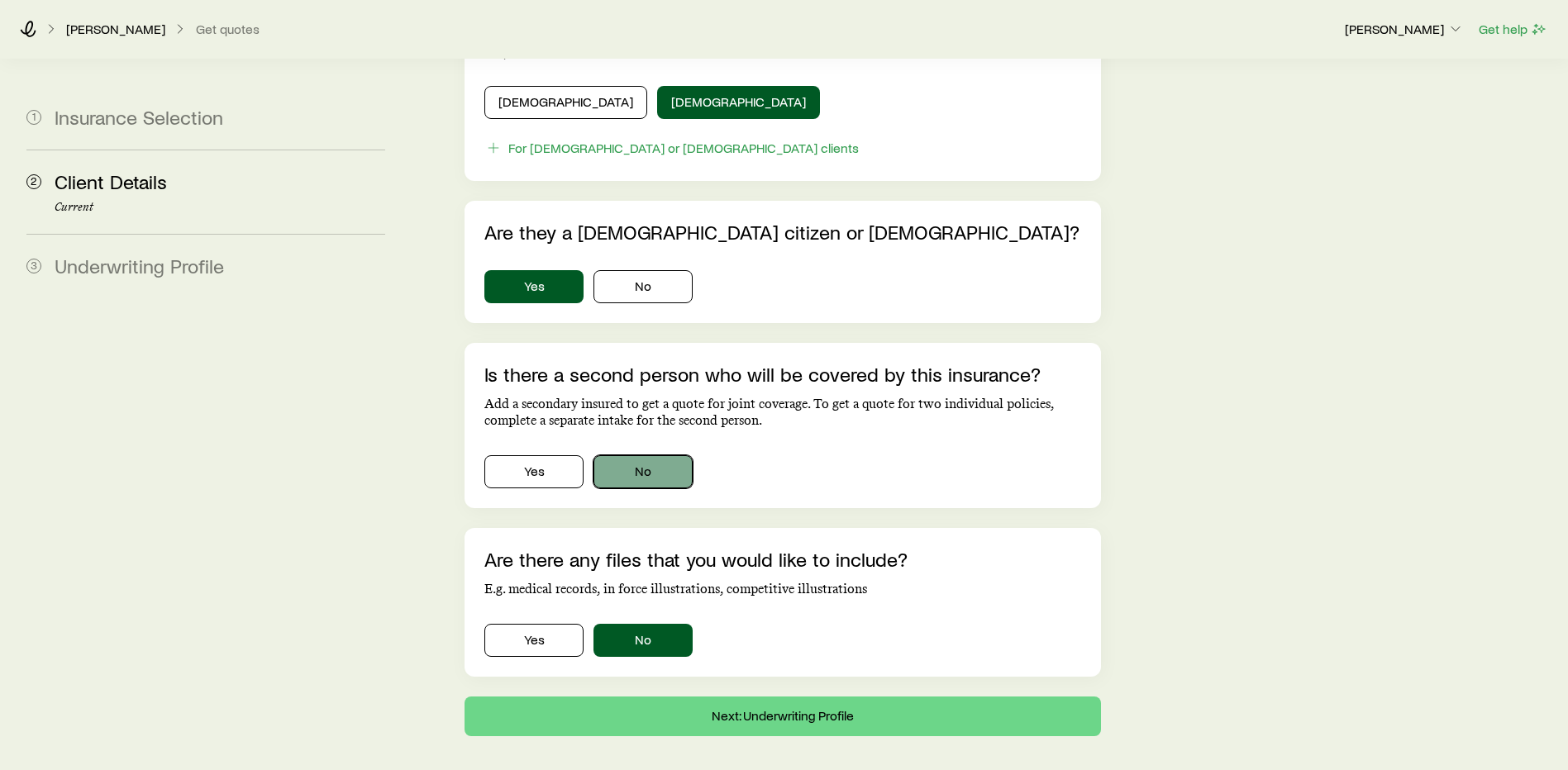
click at [652, 456] on button "No" at bounding box center [643, 471] width 99 height 33
click at [744, 697] on button "Next: Underwriting Profile" at bounding box center [782, 716] width 636 height 40
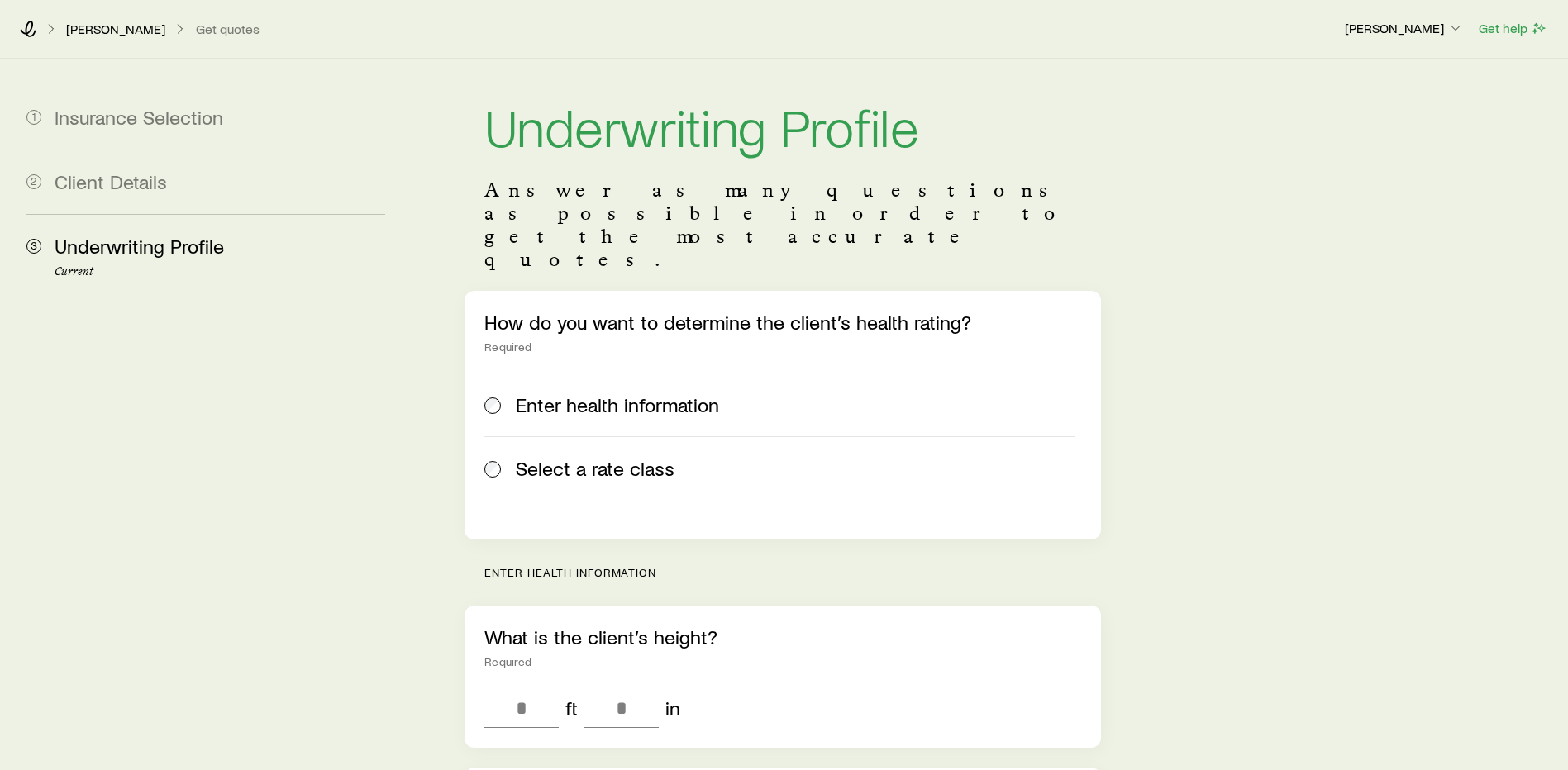
scroll to position [248, 0]
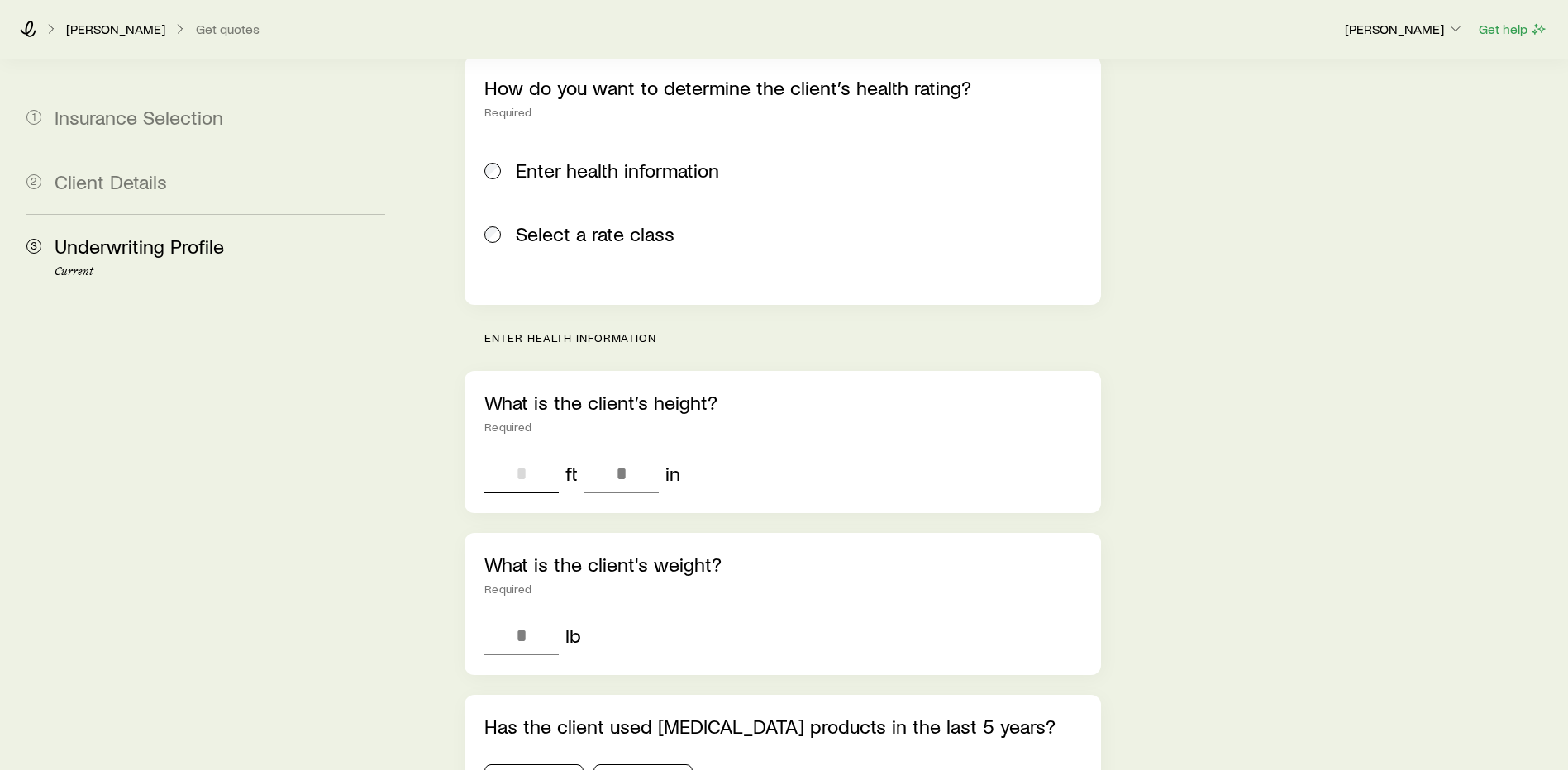
click at [535, 453] on input "tel" at bounding box center [521, 473] width 74 height 40
type input "*"
type input "***"
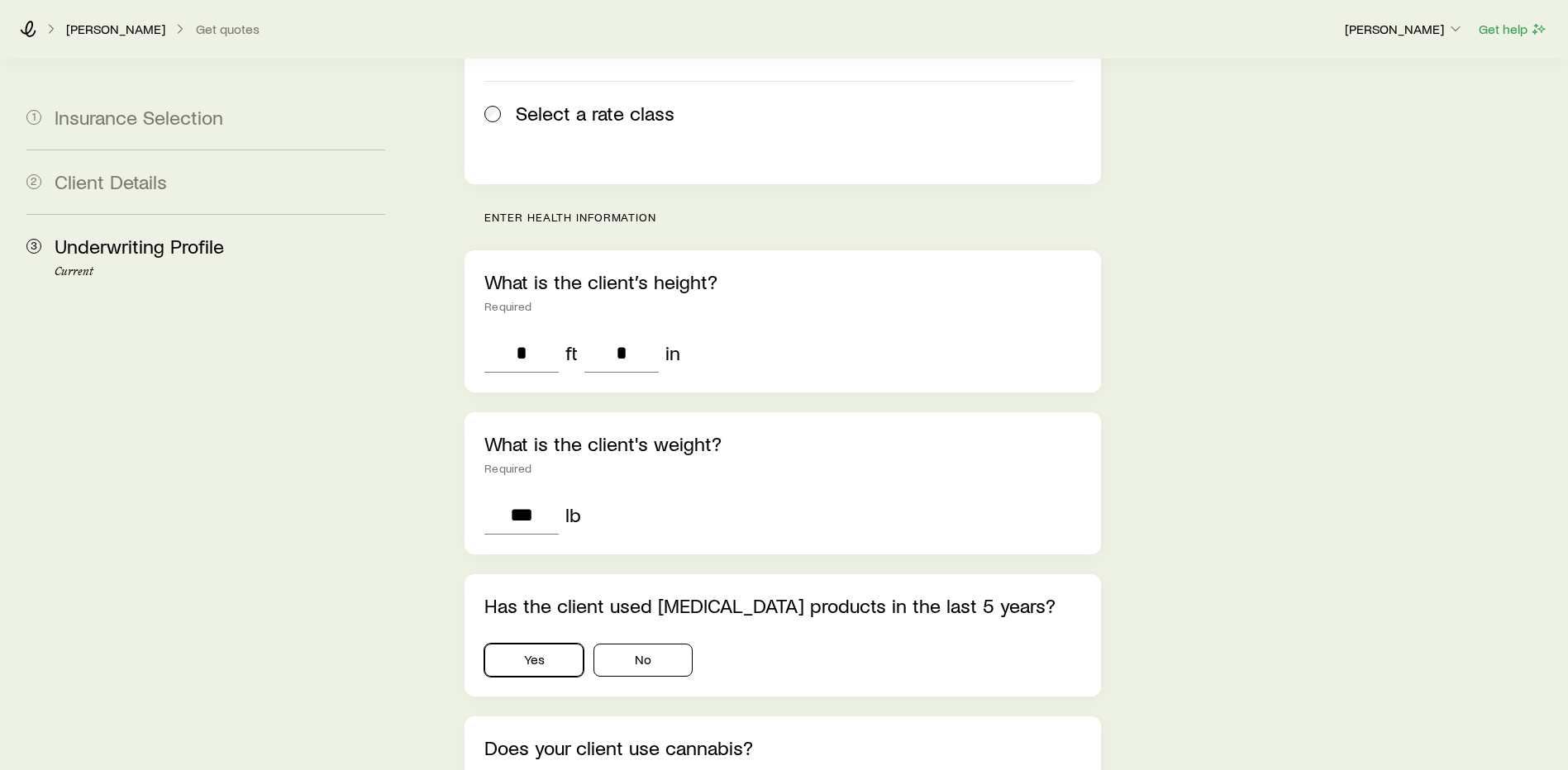
scroll to position [496, 0]
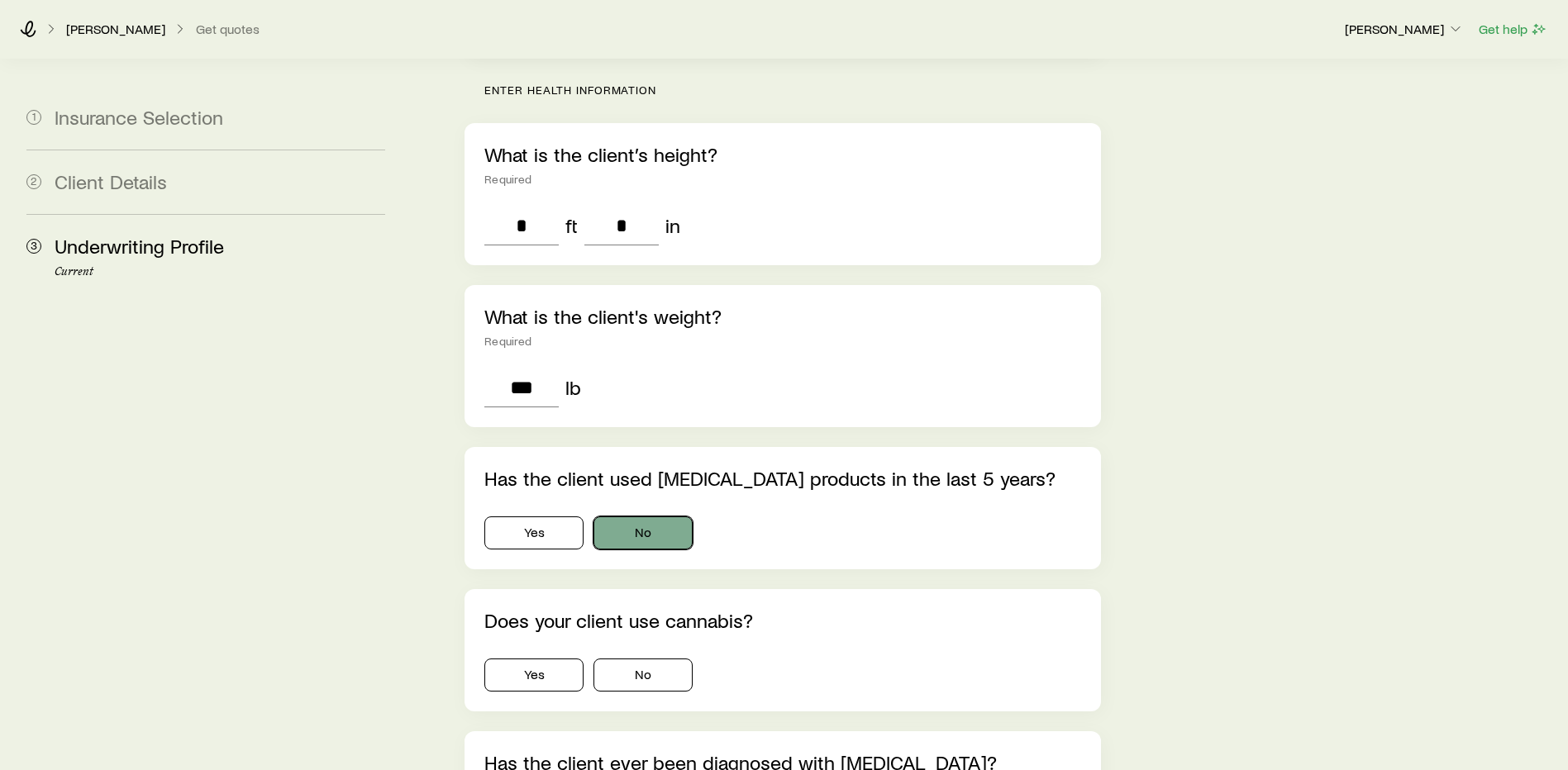
click at [647, 516] on button "No" at bounding box center [643, 532] width 99 height 33
click at [632, 659] on button "No" at bounding box center [643, 675] width 99 height 33
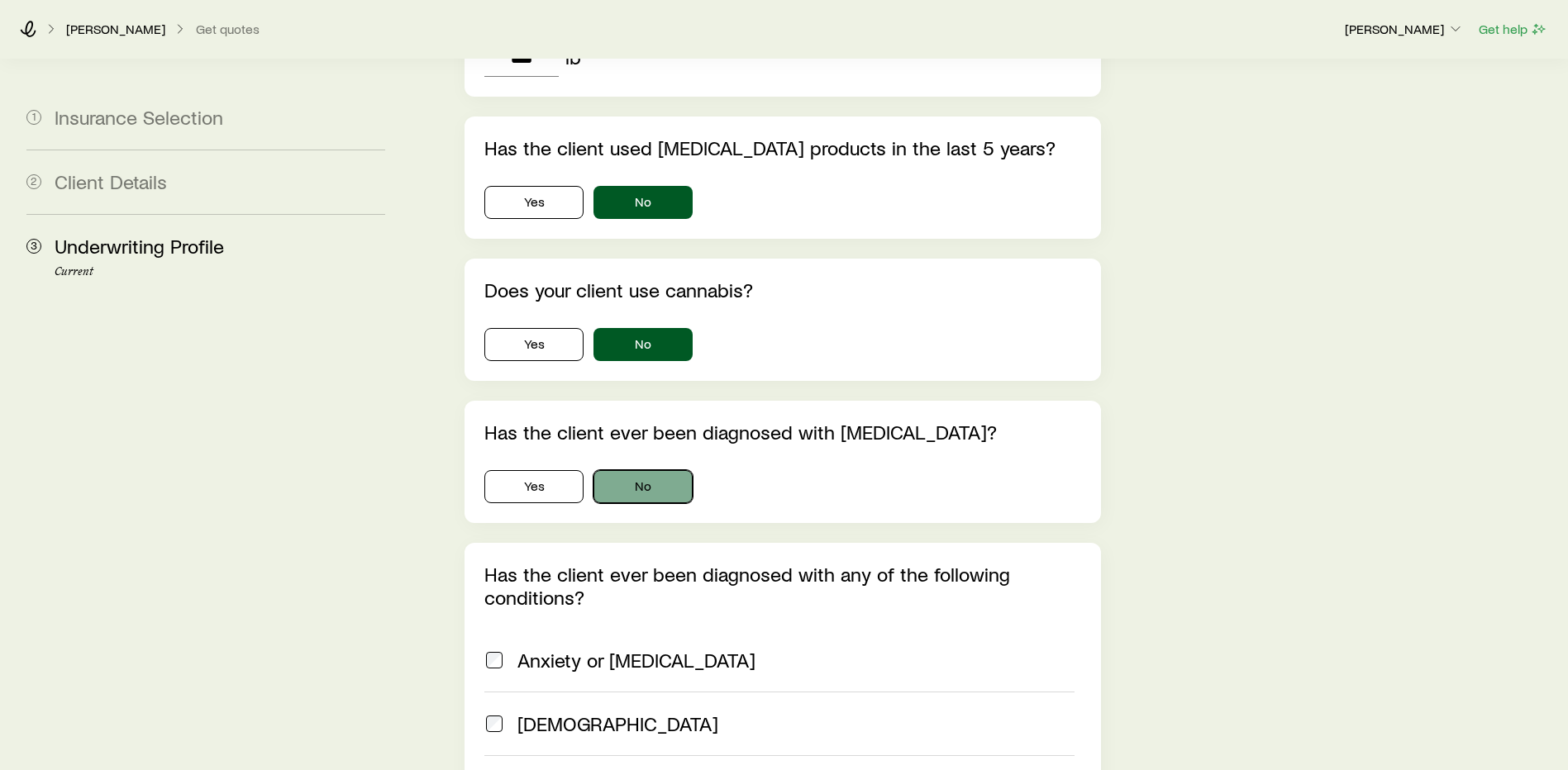
click at [659, 470] on button "No" at bounding box center [643, 486] width 99 height 33
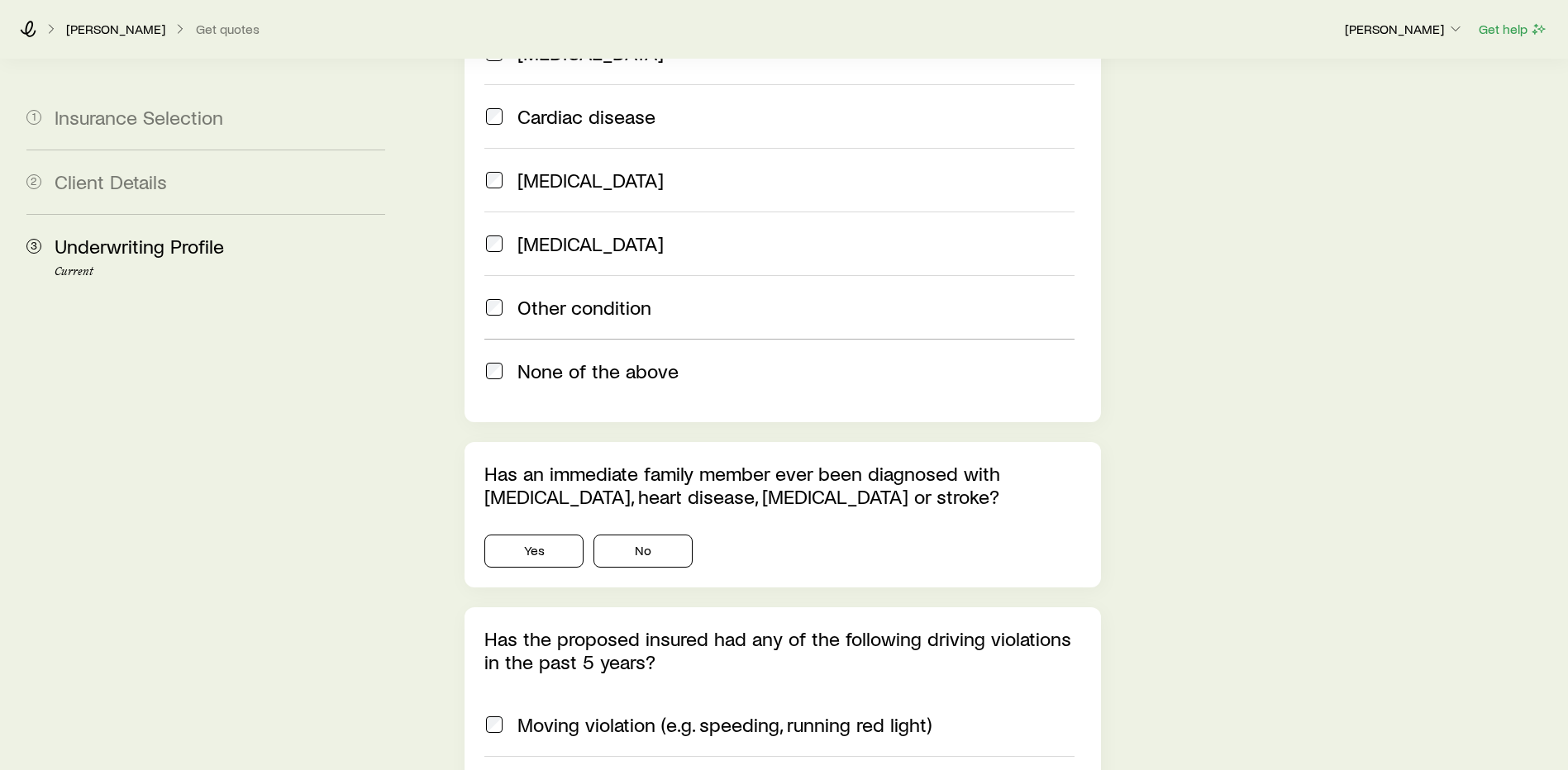
scroll to position [1652, 0]
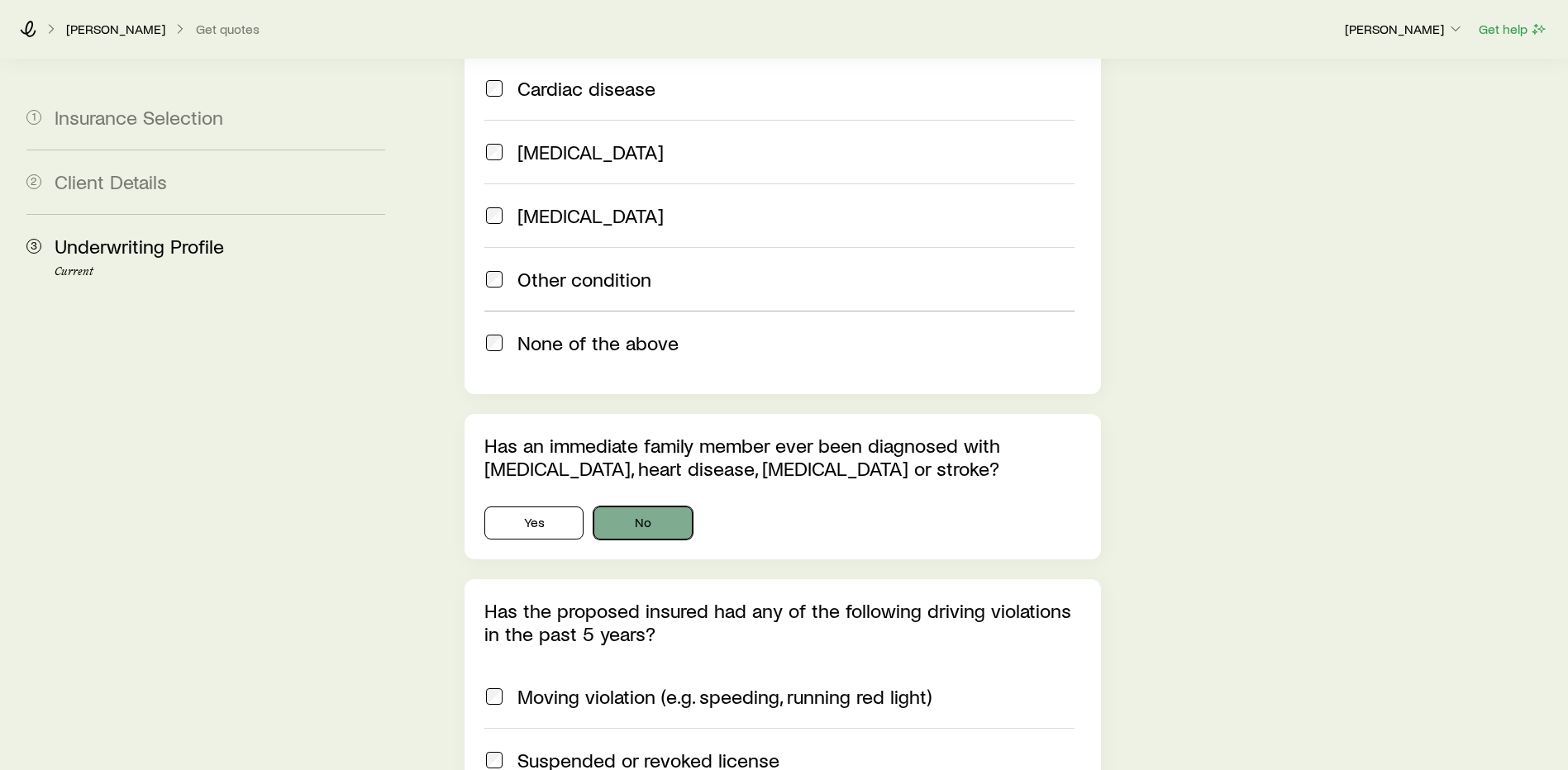
click at [629, 506] on button "No" at bounding box center [643, 522] width 99 height 33
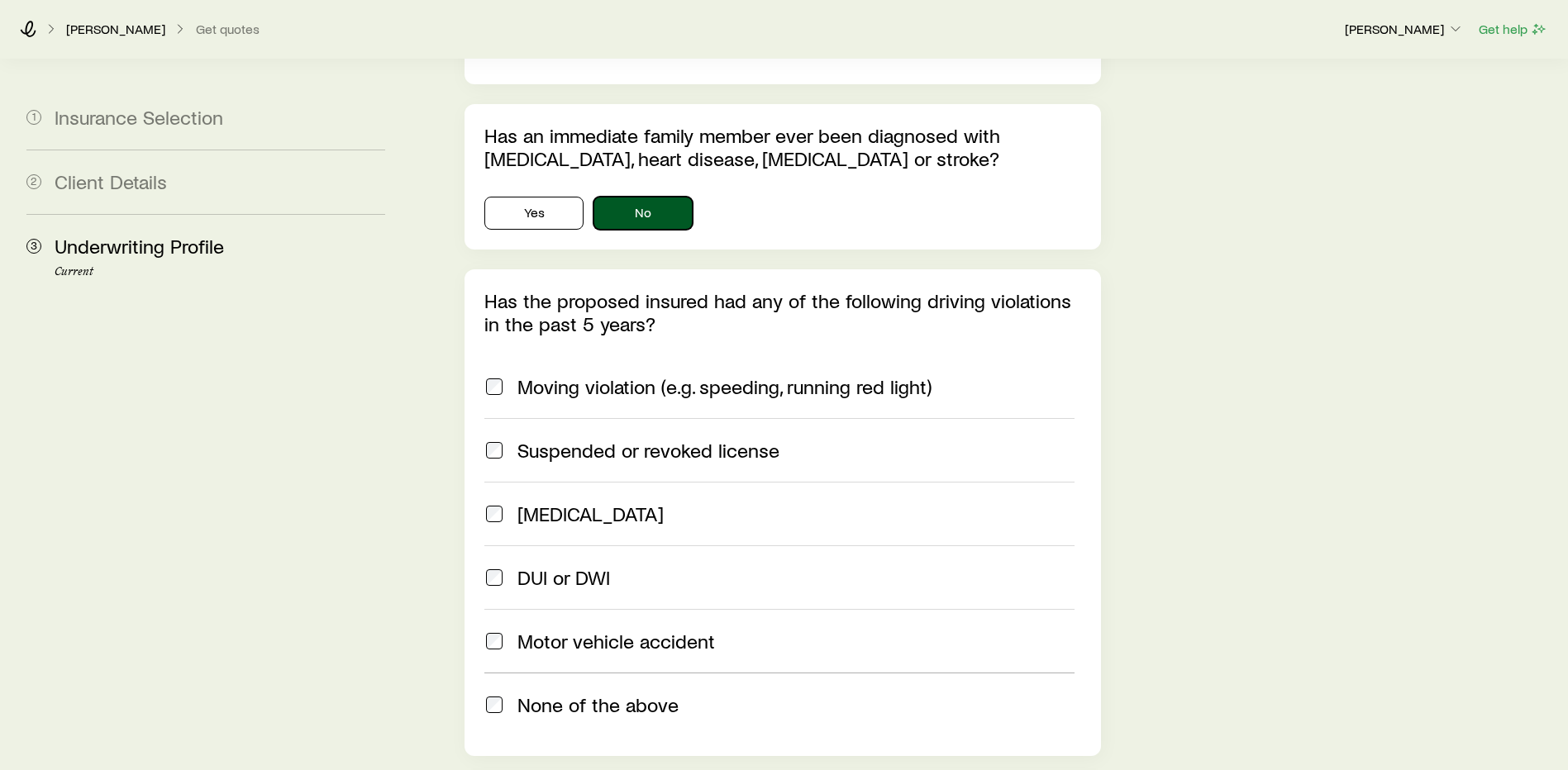
scroll to position [1983, 0]
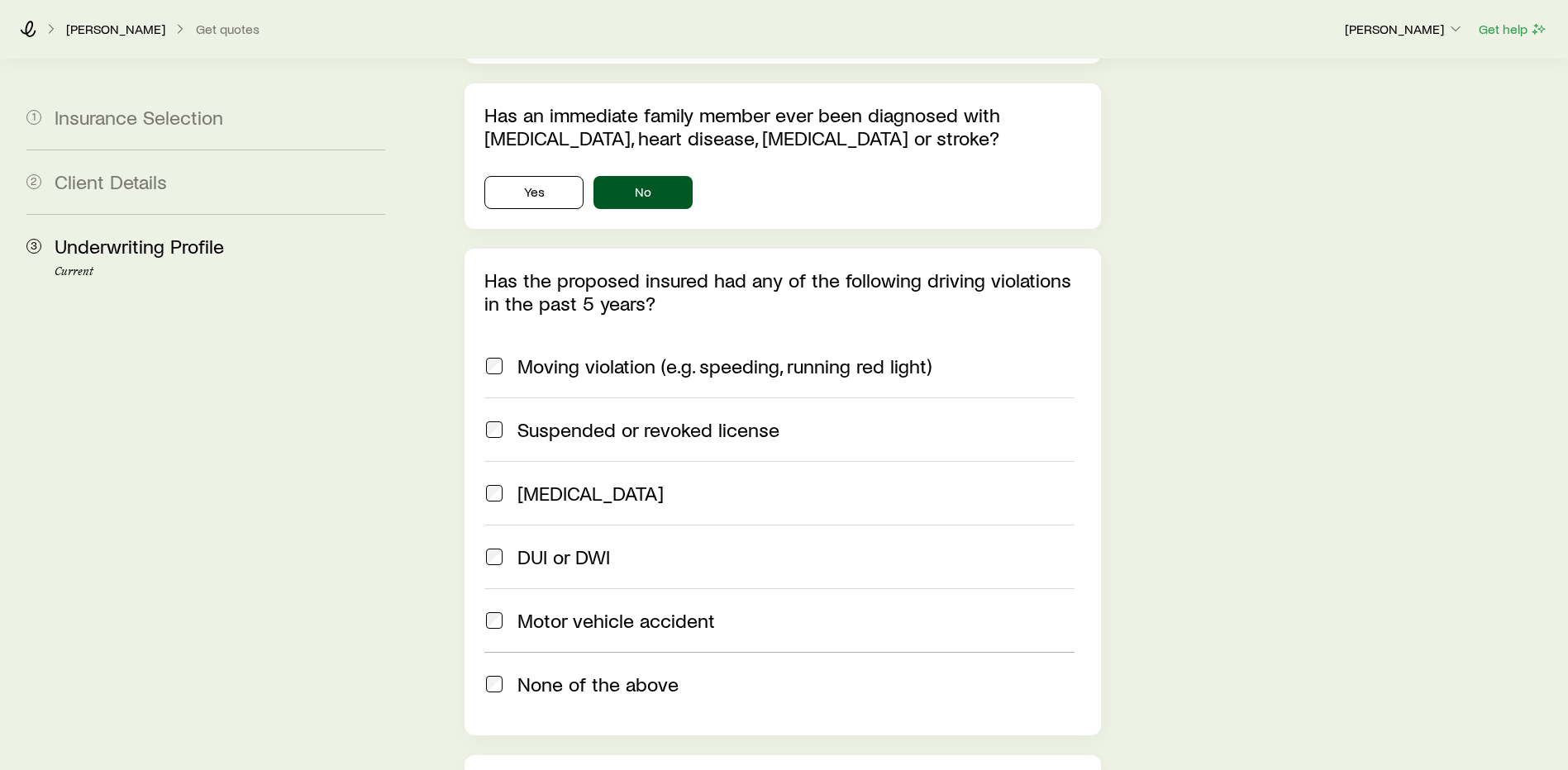
click at [498, 672] on span at bounding box center [494, 684] width 19 height 23
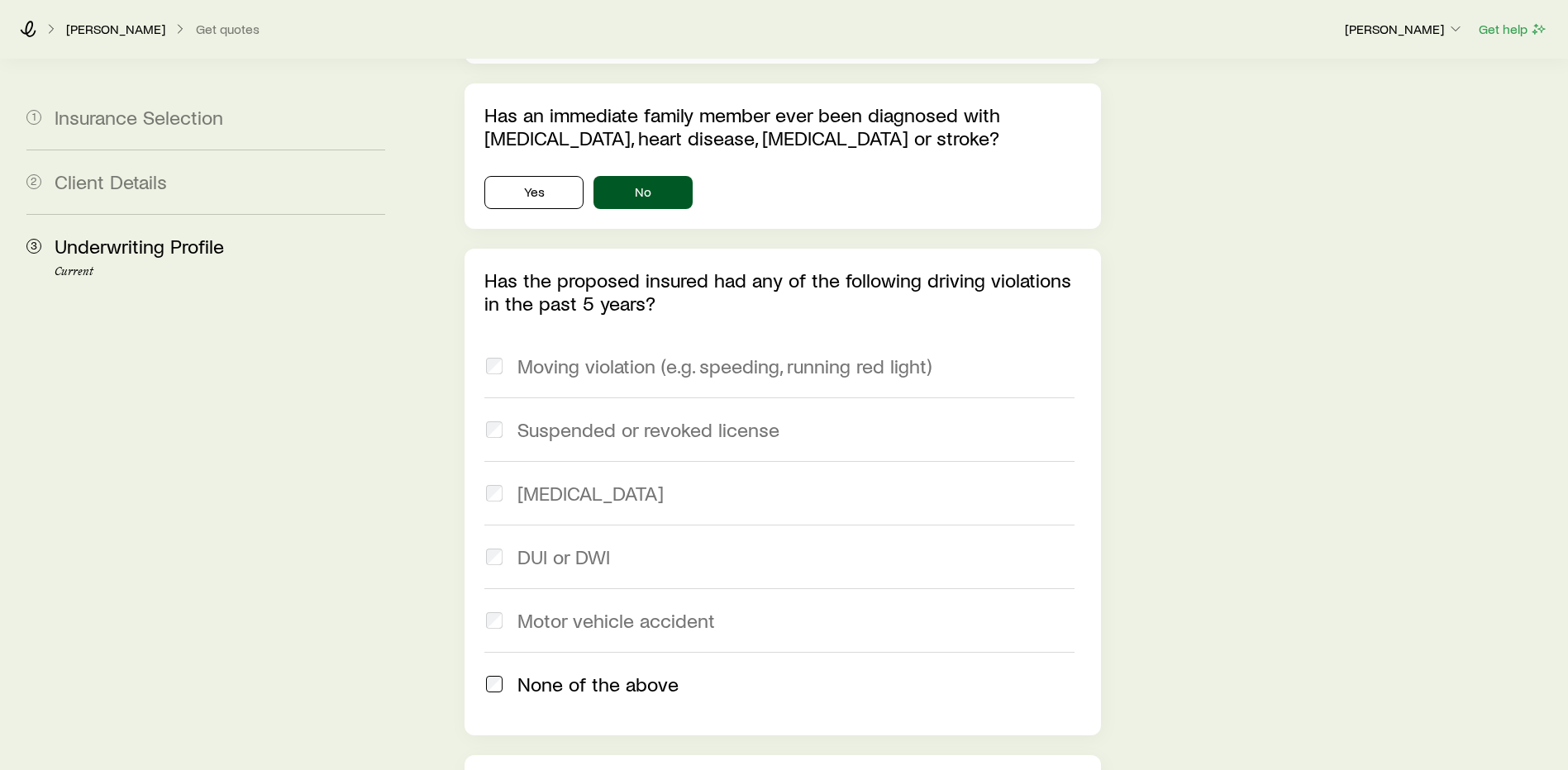
scroll to position [2209, 0]
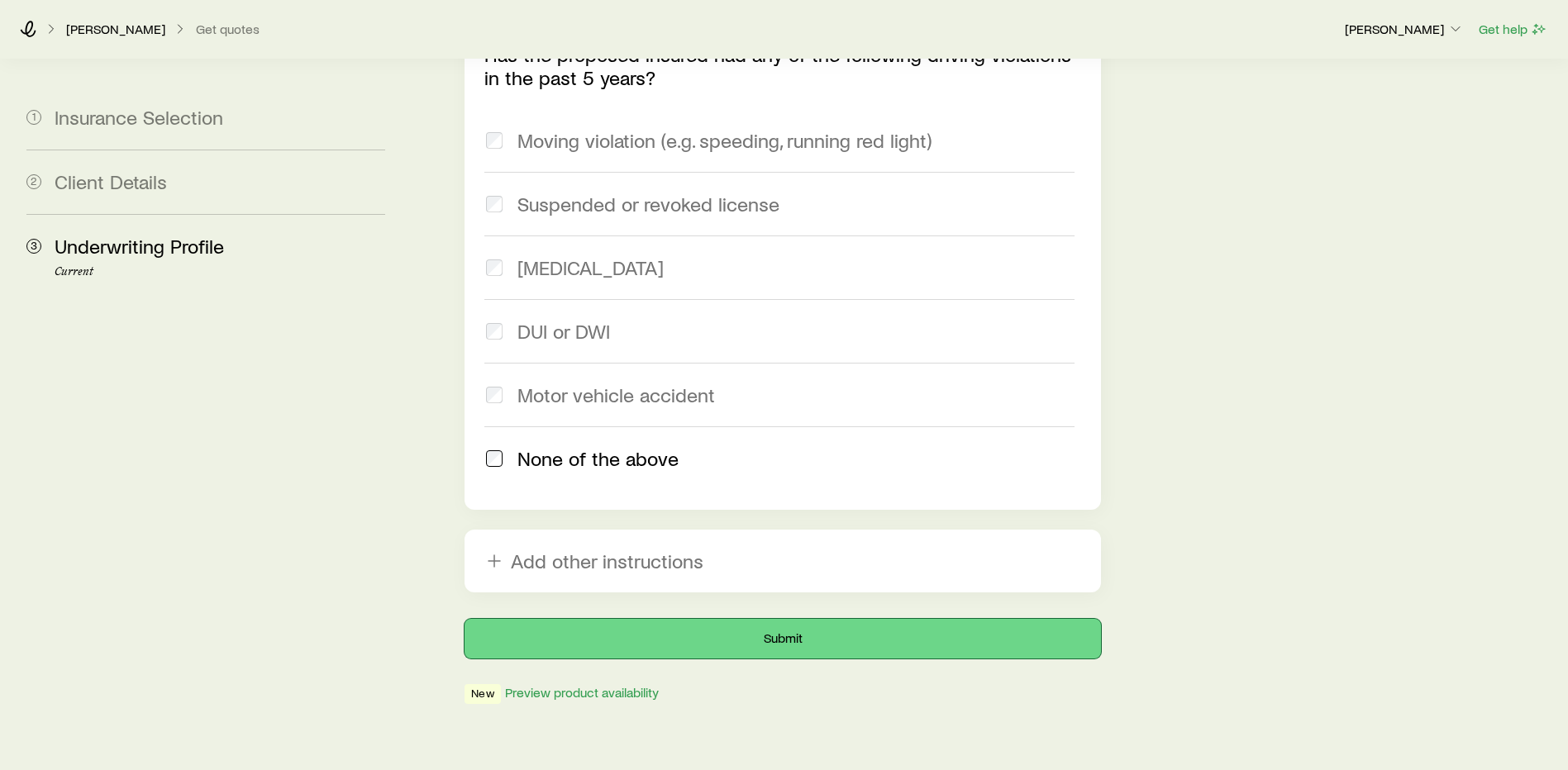
click at [696, 619] on button "Submit" at bounding box center [782, 639] width 636 height 40
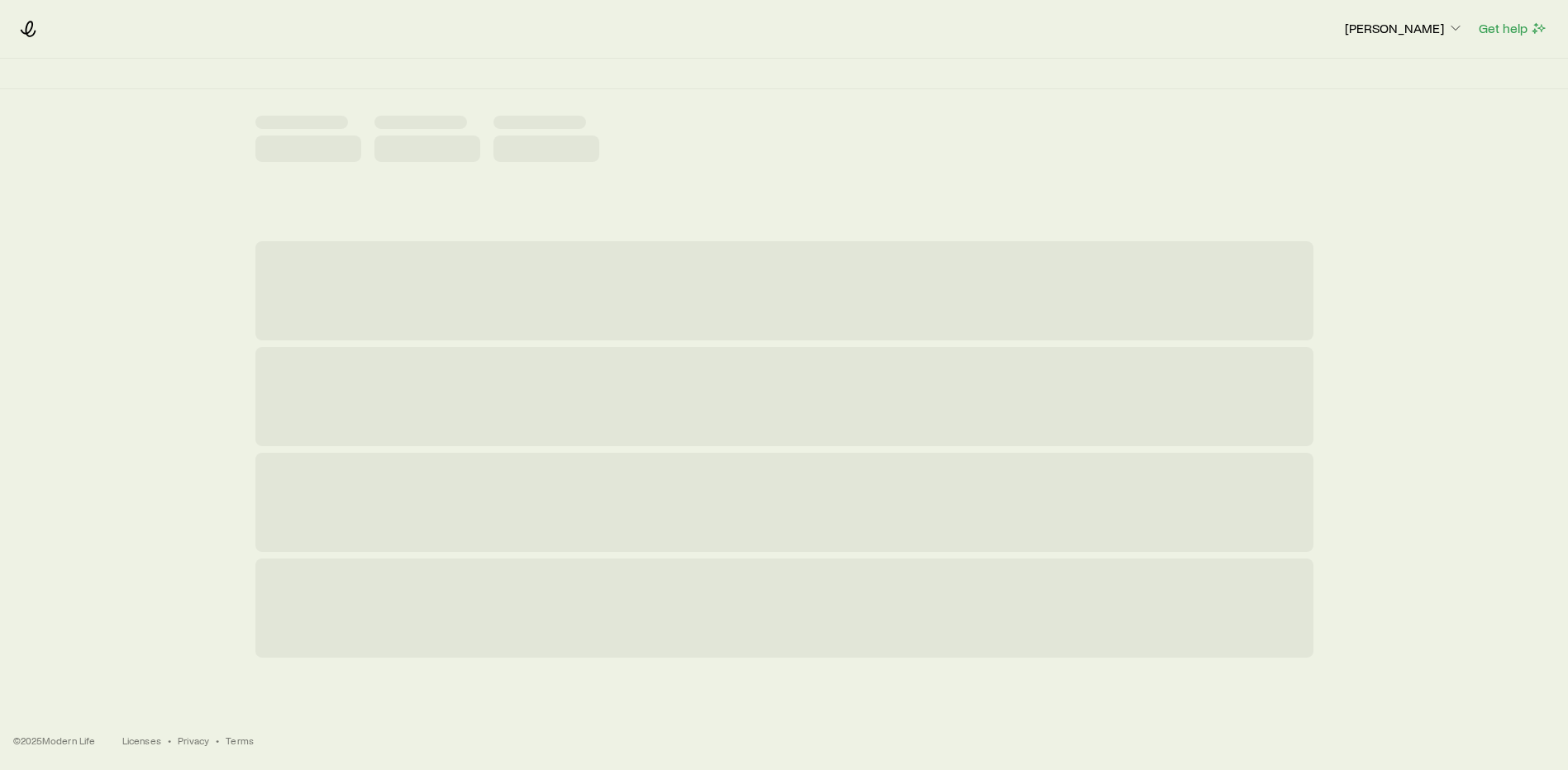
scroll to position [0, 0]
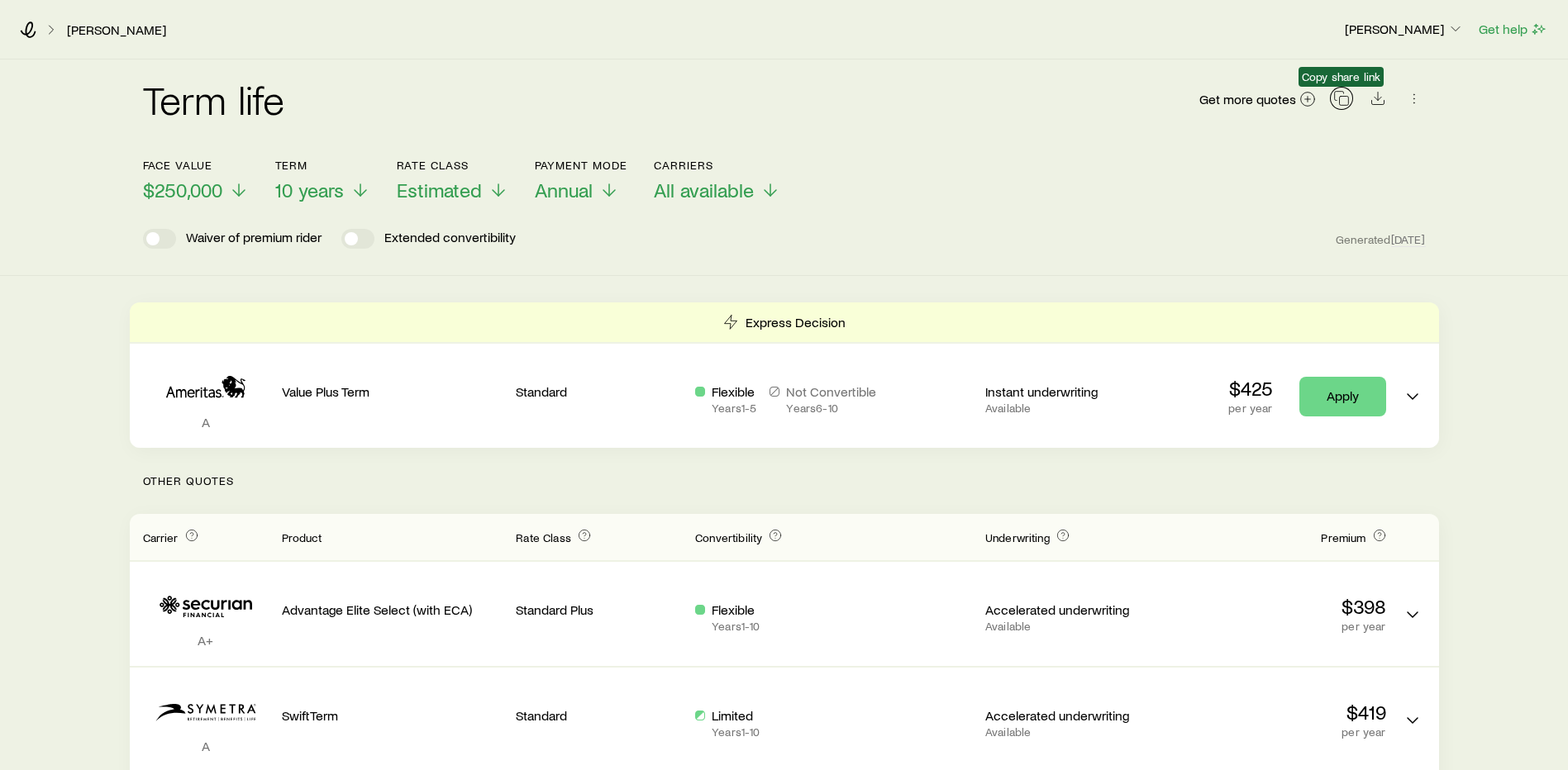
click at [1339, 92] on icon "button" at bounding box center [1339, 96] width 9 height 9
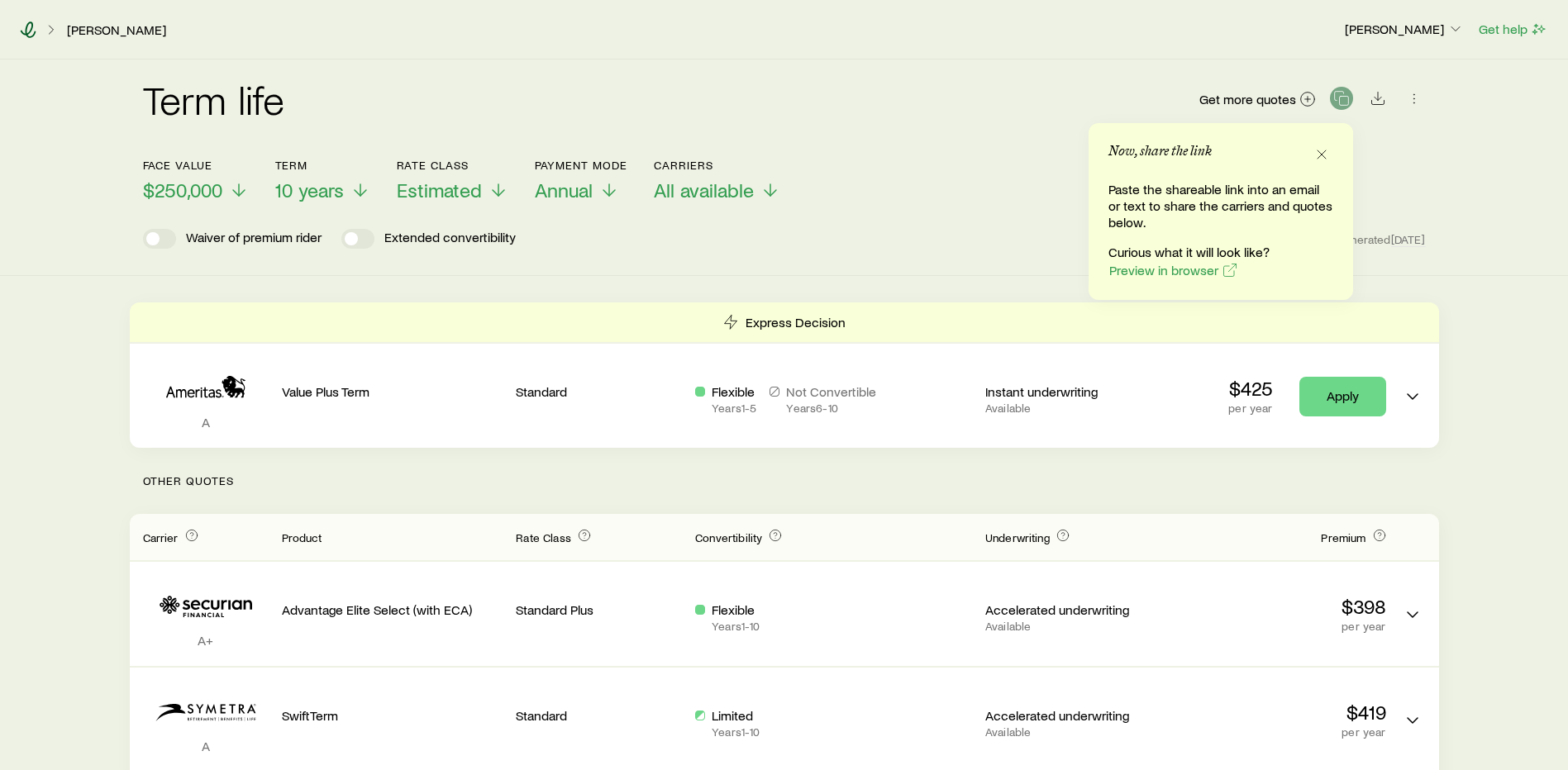
click at [25, 24] on icon at bounding box center [27, 29] width 17 height 17
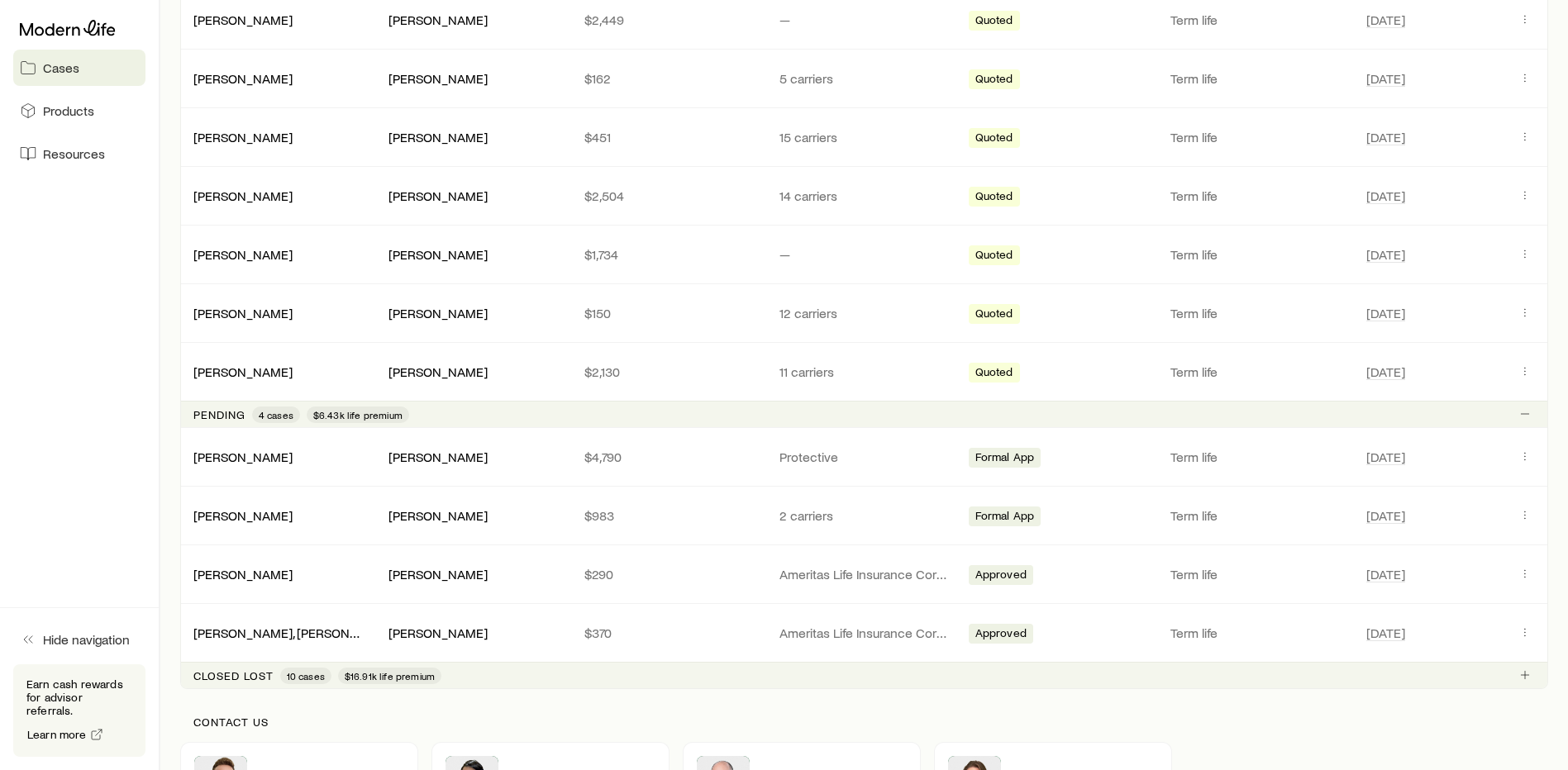
scroll to position [248, 0]
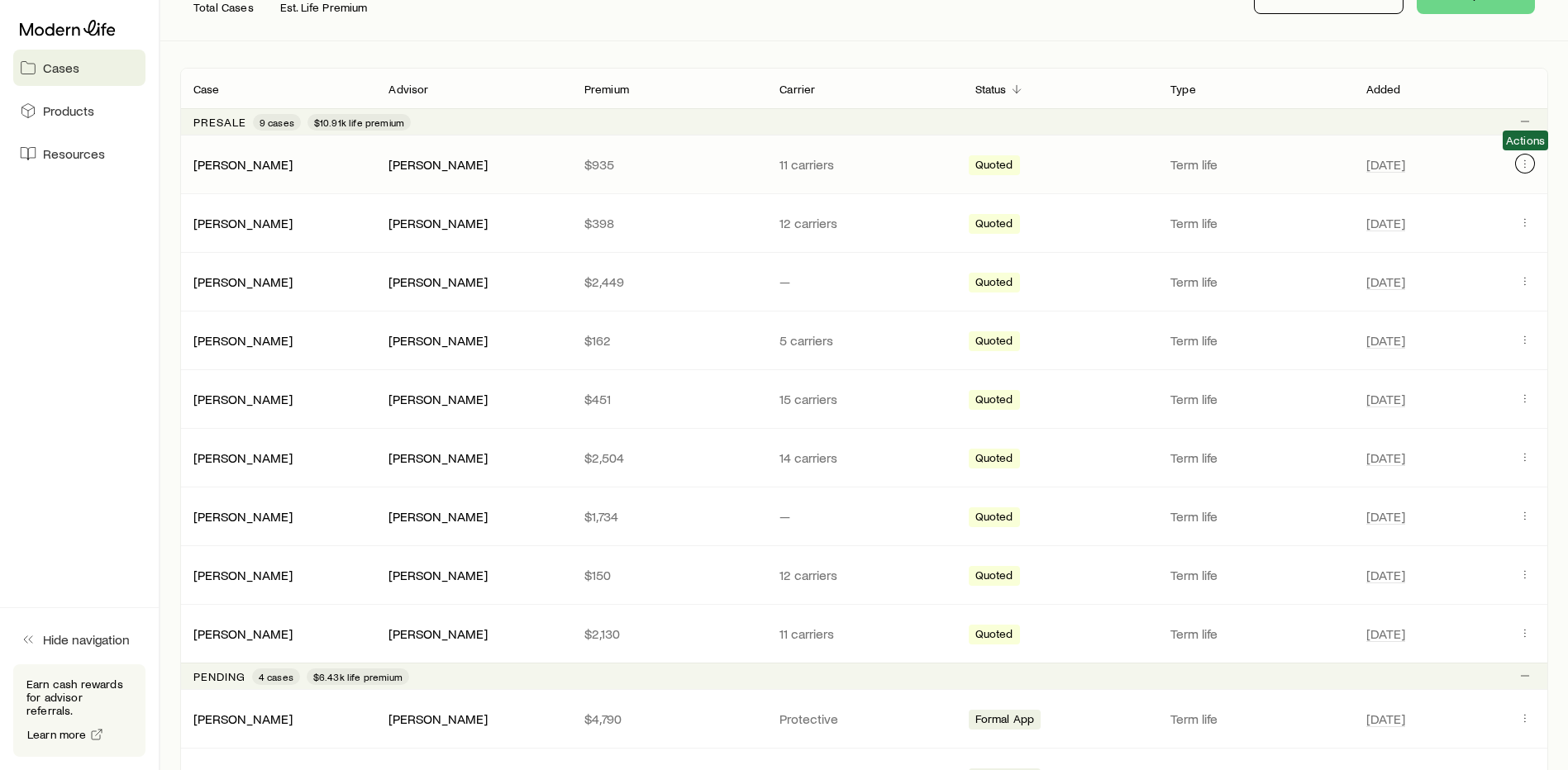
click at [1522, 158] on icon "Client cases" at bounding box center [1525, 163] width 13 height 13
click at [1521, 164] on icon "Client cases" at bounding box center [1525, 163] width 13 height 13
click at [1523, 163] on icon "Client cases" at bounding box center [1525, 163] width 13 height 13
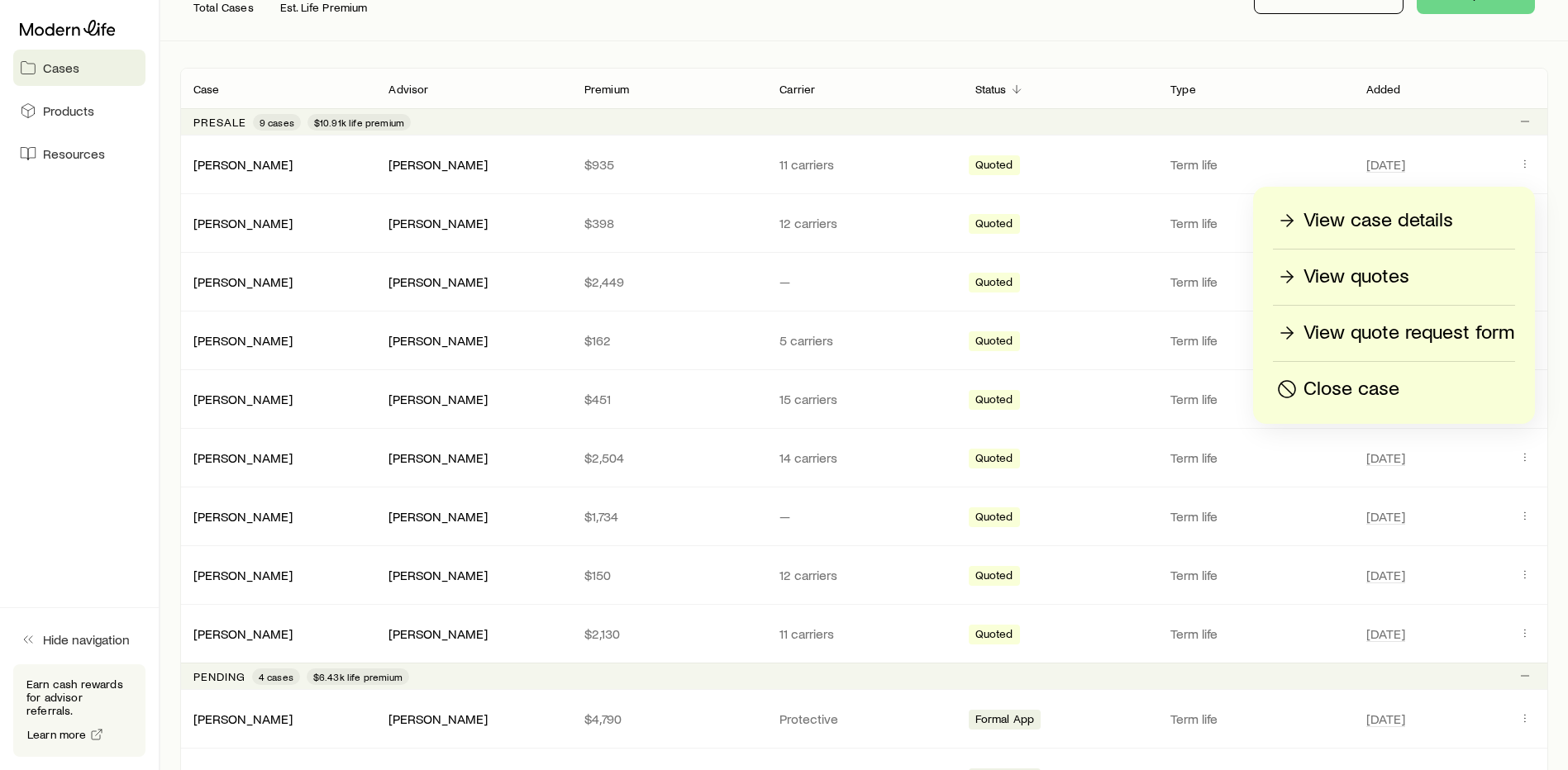
click at [1421, 339] on p "View quote request form" at bounding box center [1408, 333] width 211 height 26
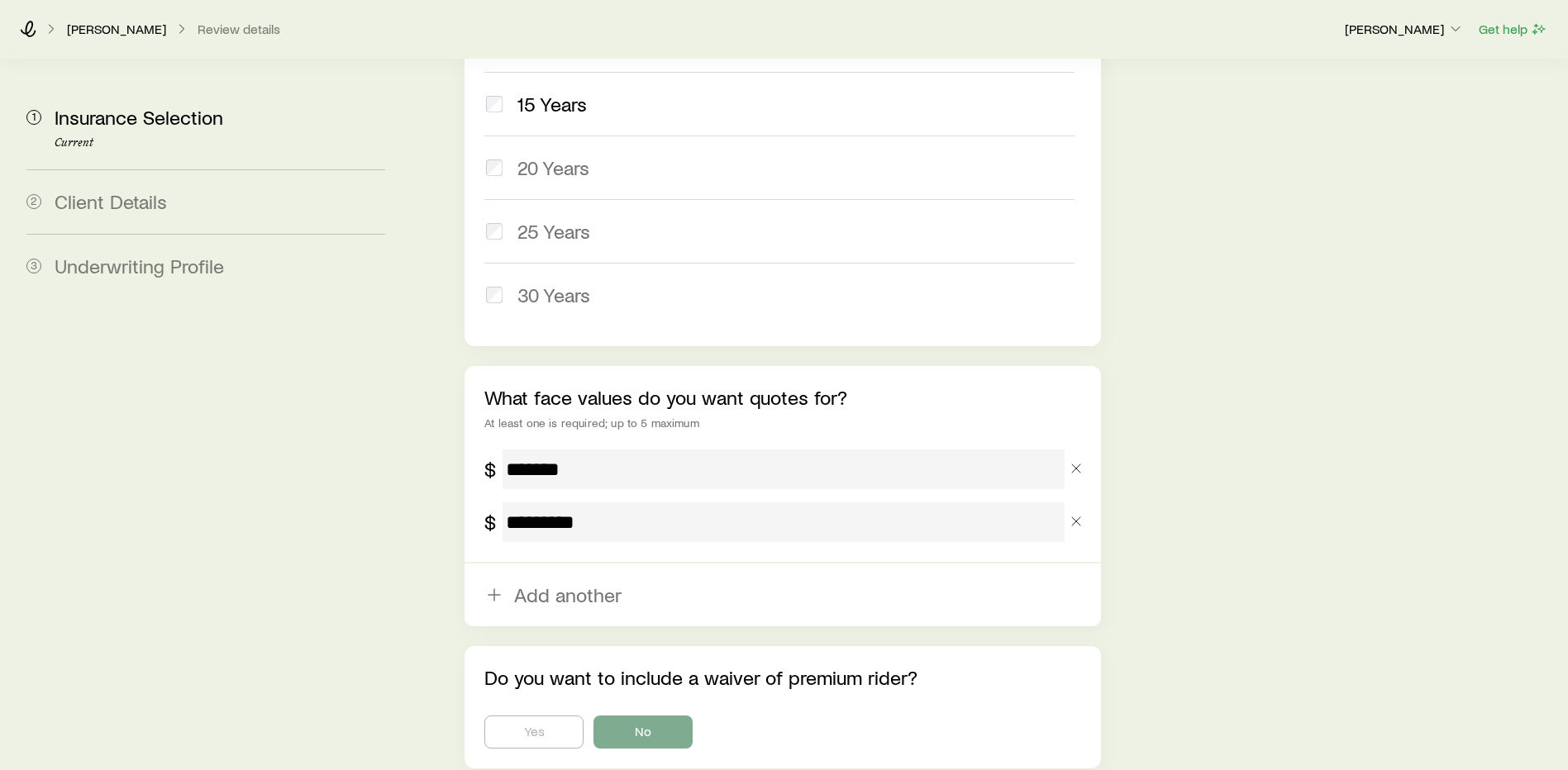
scroll to position [987, 0]
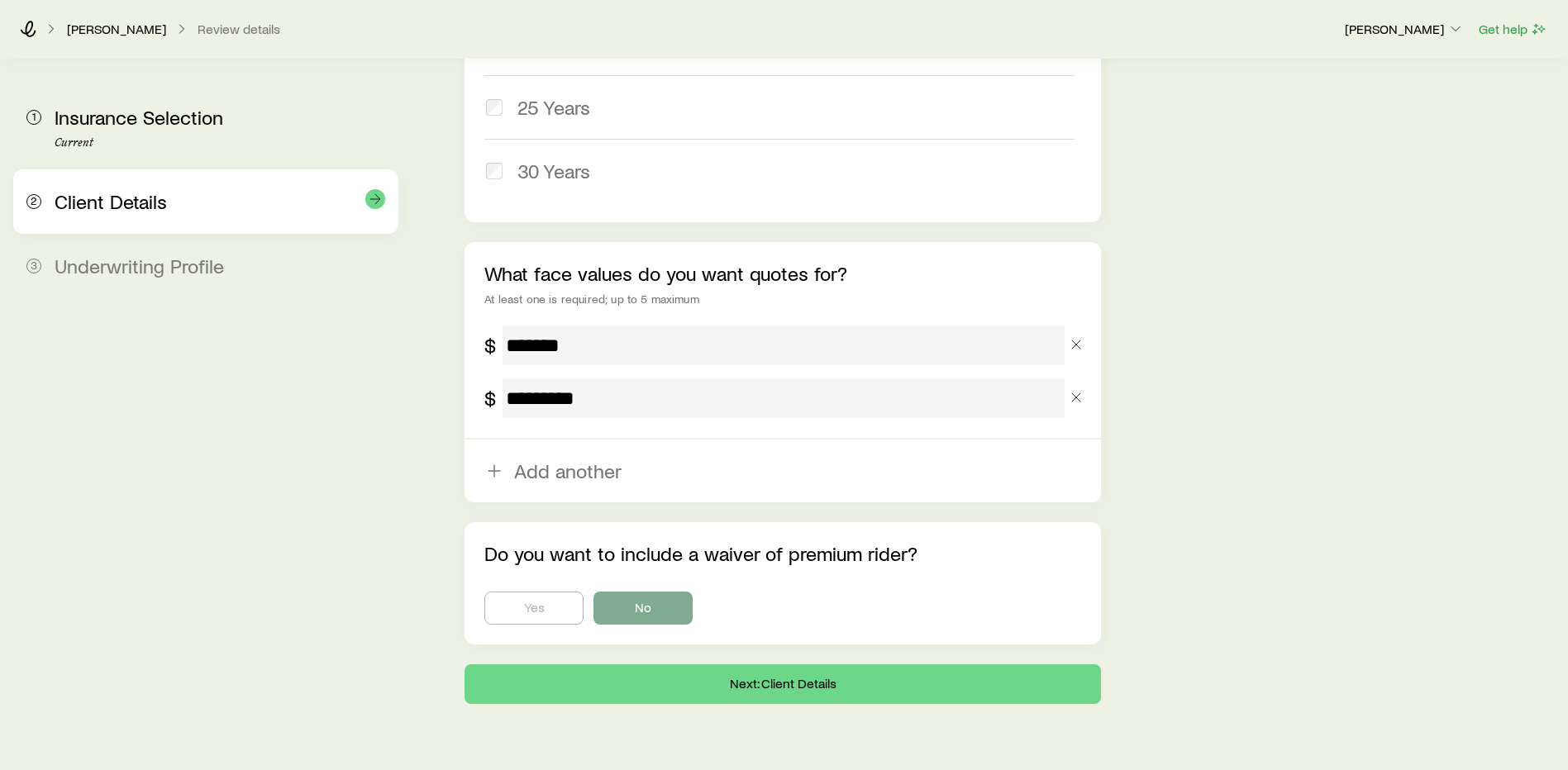
click at [132, 211] on span "Client Details" at bounding box center [110, 201] width 112 height 24
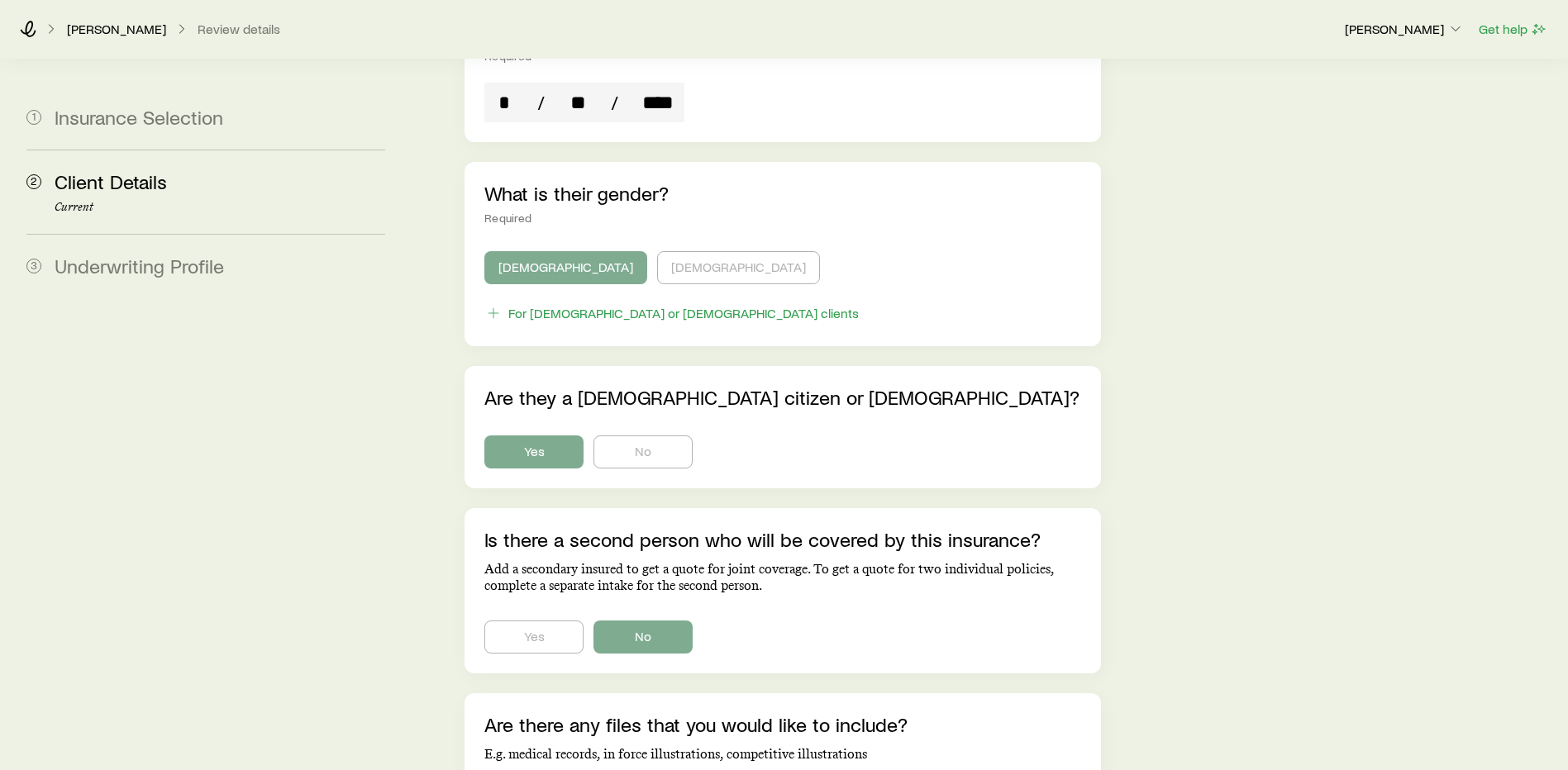
scroll to position [964, 0]
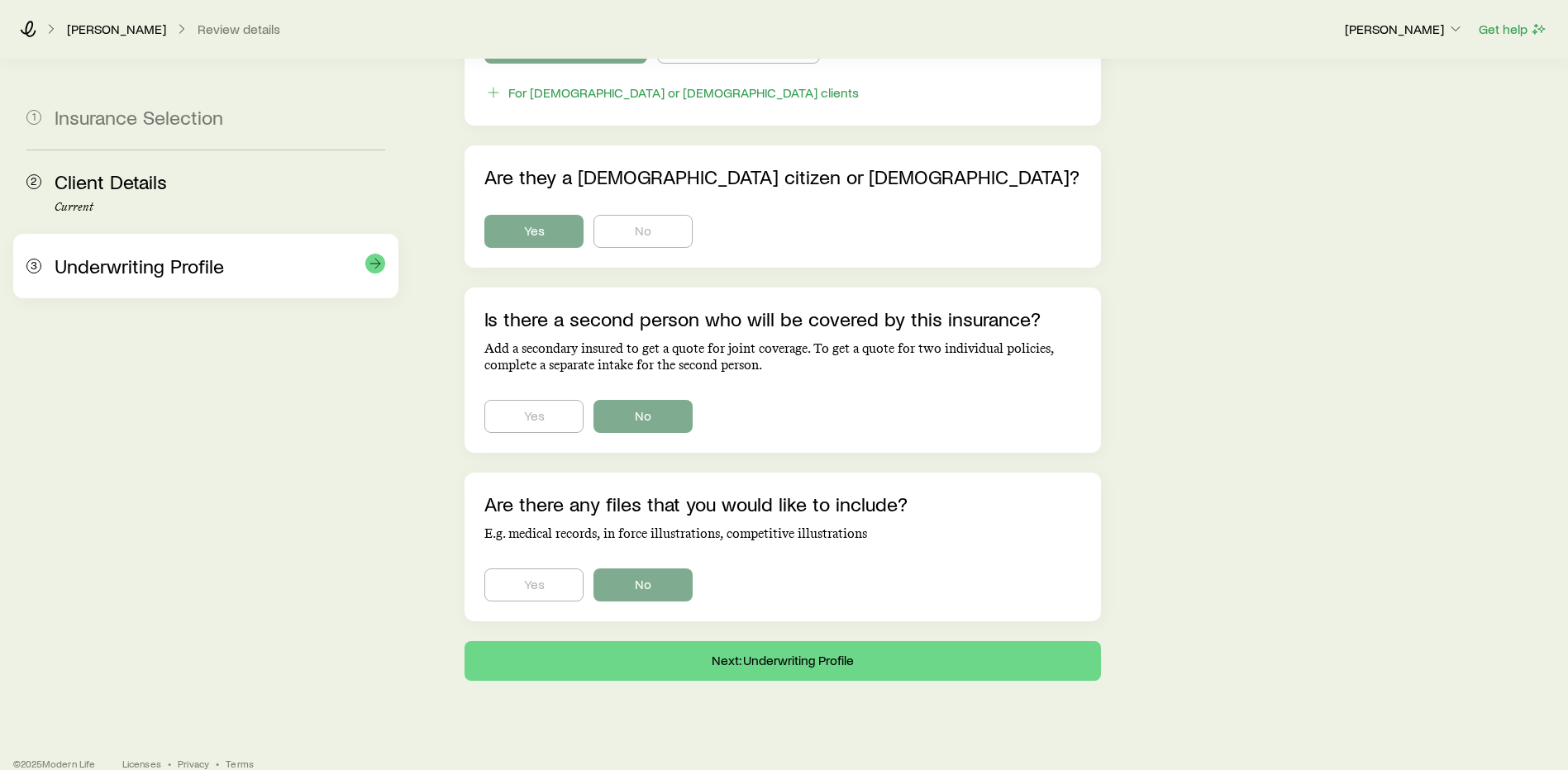
click at [116, 285] on div "3 Underwriting Profile" at bounding box center [206, 265] width 359 height 64
